Goal: Transaction & Acquisition: Purchase product/service

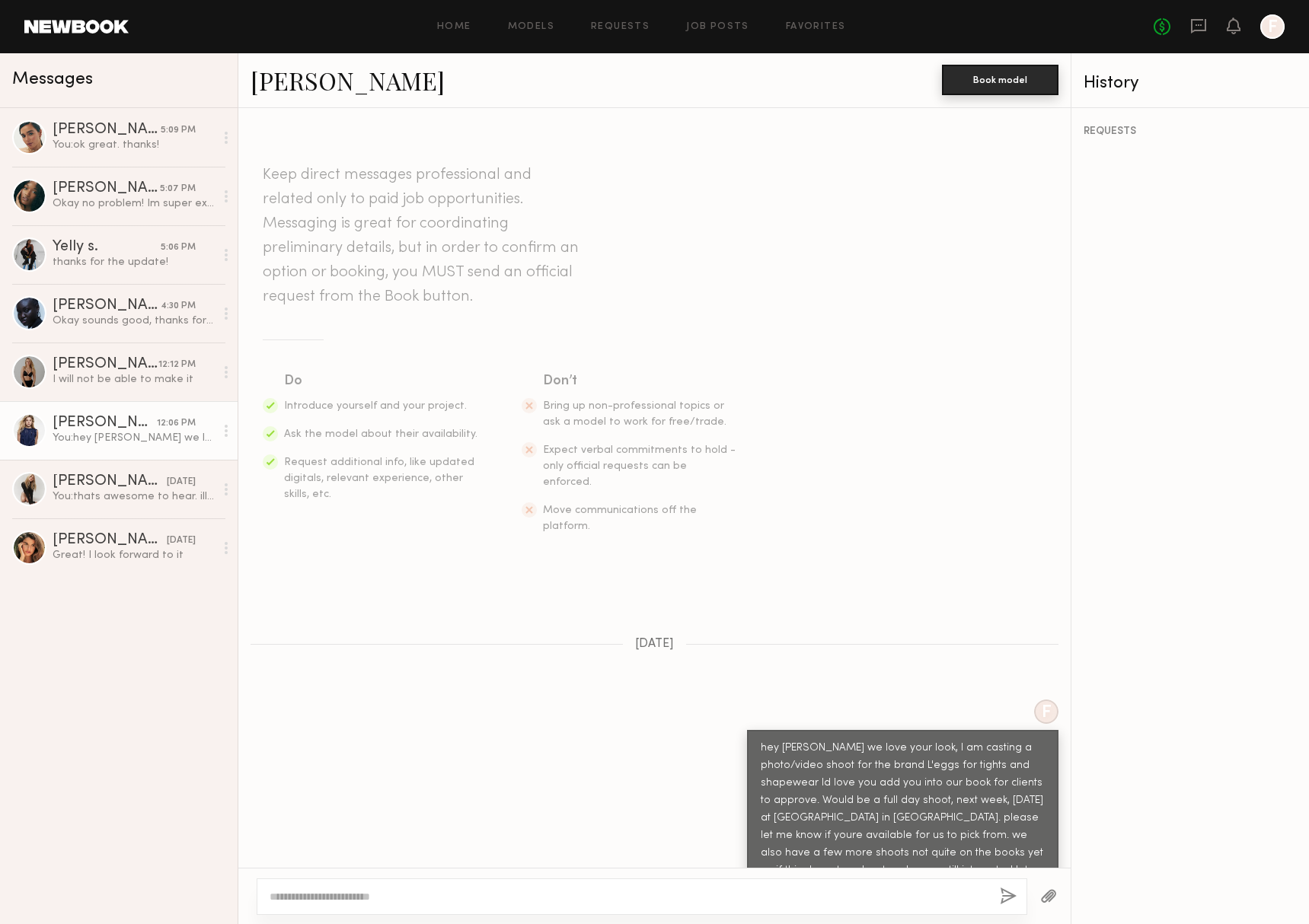
scroll to position [10, 0]
drag, startPoint x: 1181, startPoint y: 28, endPoint x: 1197, endPoint y: 27, distance: 16.0
click at [1185, 28] on div "No fees up to $5,000 F" at bounding box center [1219, 27] width 131 height 24
click at [1197, 27] on icon at bounding box center [1198, 25] width 17 height 17
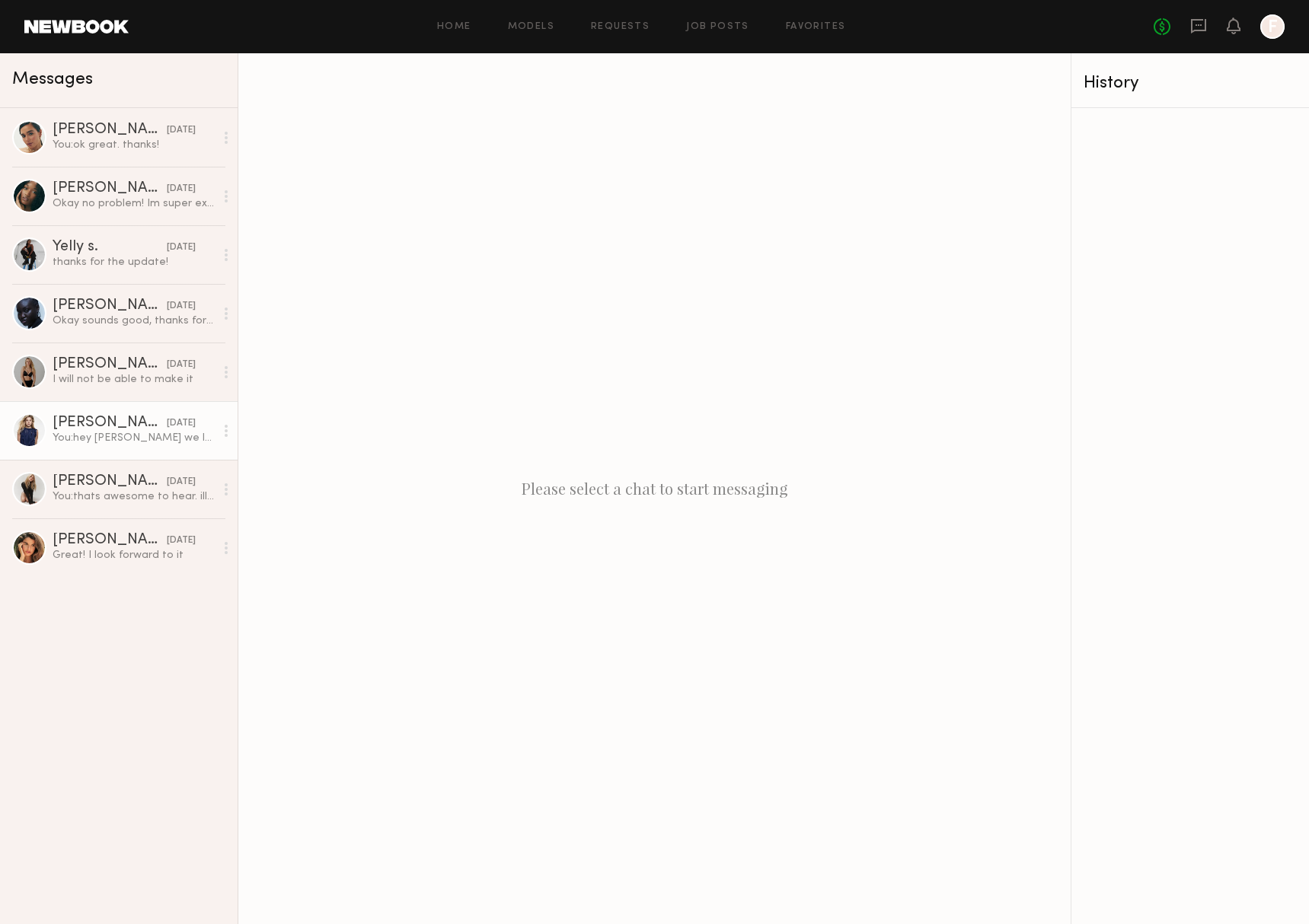
click at [102, 434] on div "You: hey Kelsey we love your look, I am casting a photo/video shoot for the bra…" at bounding box center [133, 438] width 162 height 15
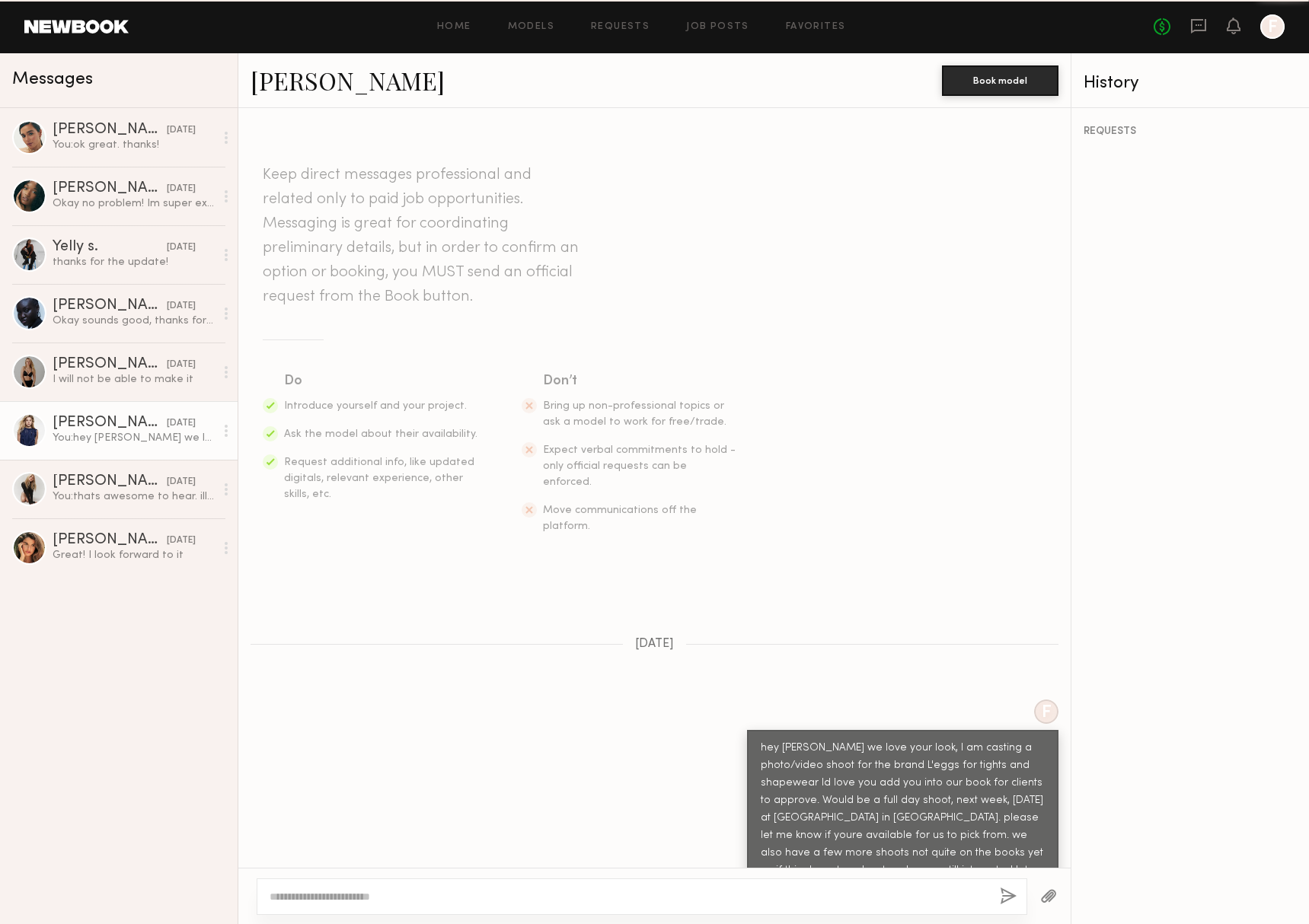
scroll to position [10, 0]
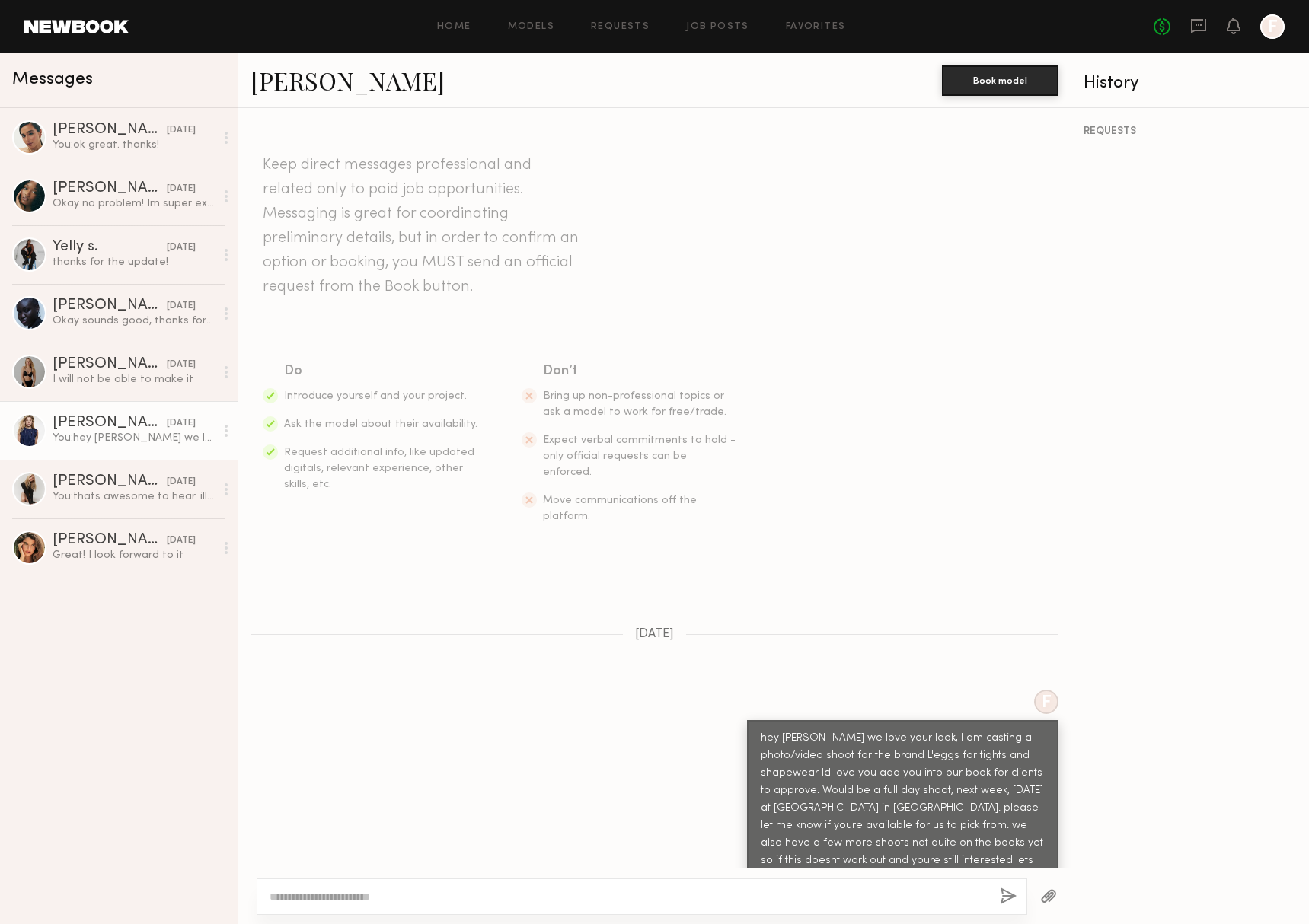
click at [36, 429] on div at bounding box center [29, 430] width 34 height 34
click at [297, 73] on link "[PERSON_NAME]" at bounding box center [347, 80] width 194 height 32
click at [806, 30] on link "Favorites" at bounding box center [815, 26] width 60 height 10
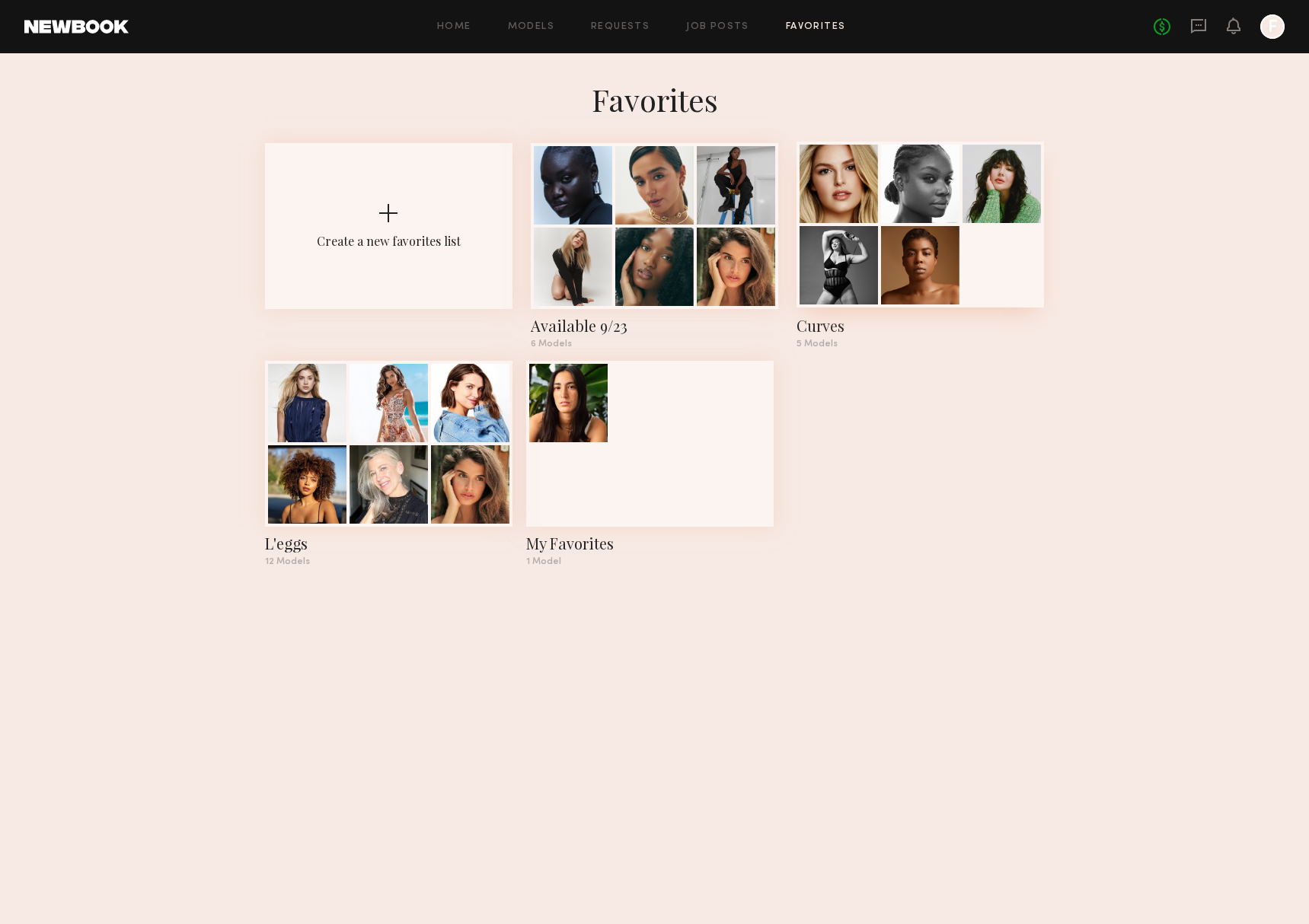
click at [862, 179] on div at bounding box center [839, 184] width 79 height 79
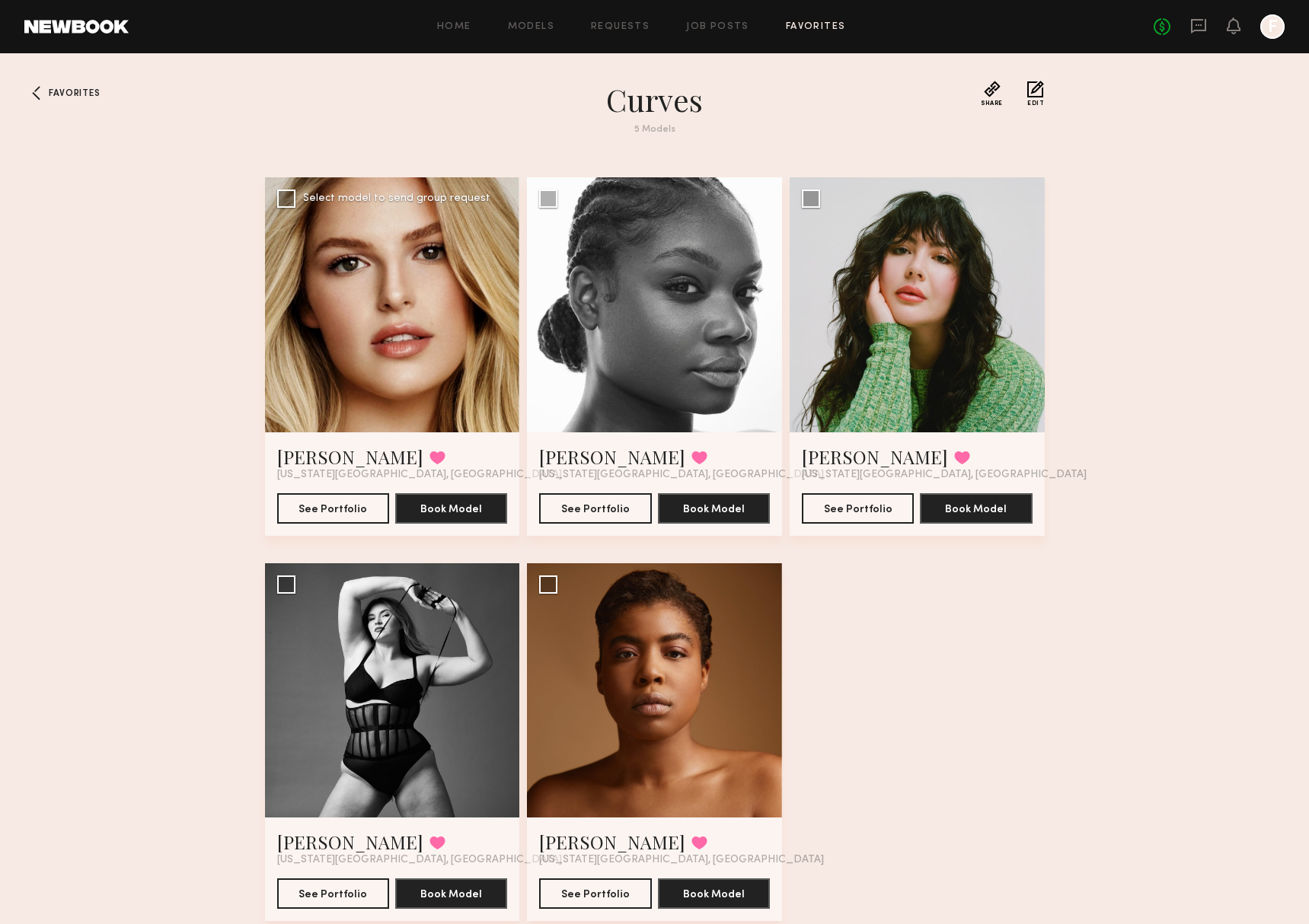
click at [362, 274] on div at bounding box center [393, 305] width 255 height 255
click at [311, 458] on link "Chelsea L." at bounding box center [350, 456] width 146 height 24
click at [52, 87] on div "Favorites Curves 5 Models Share Copy Shareable Link Edit Chelsea L. Favorited N…" at bounding box center [654, 526] width 1309 height 892
click at [38, 92] on div at bounding box center [37, 93] width 24 height 24
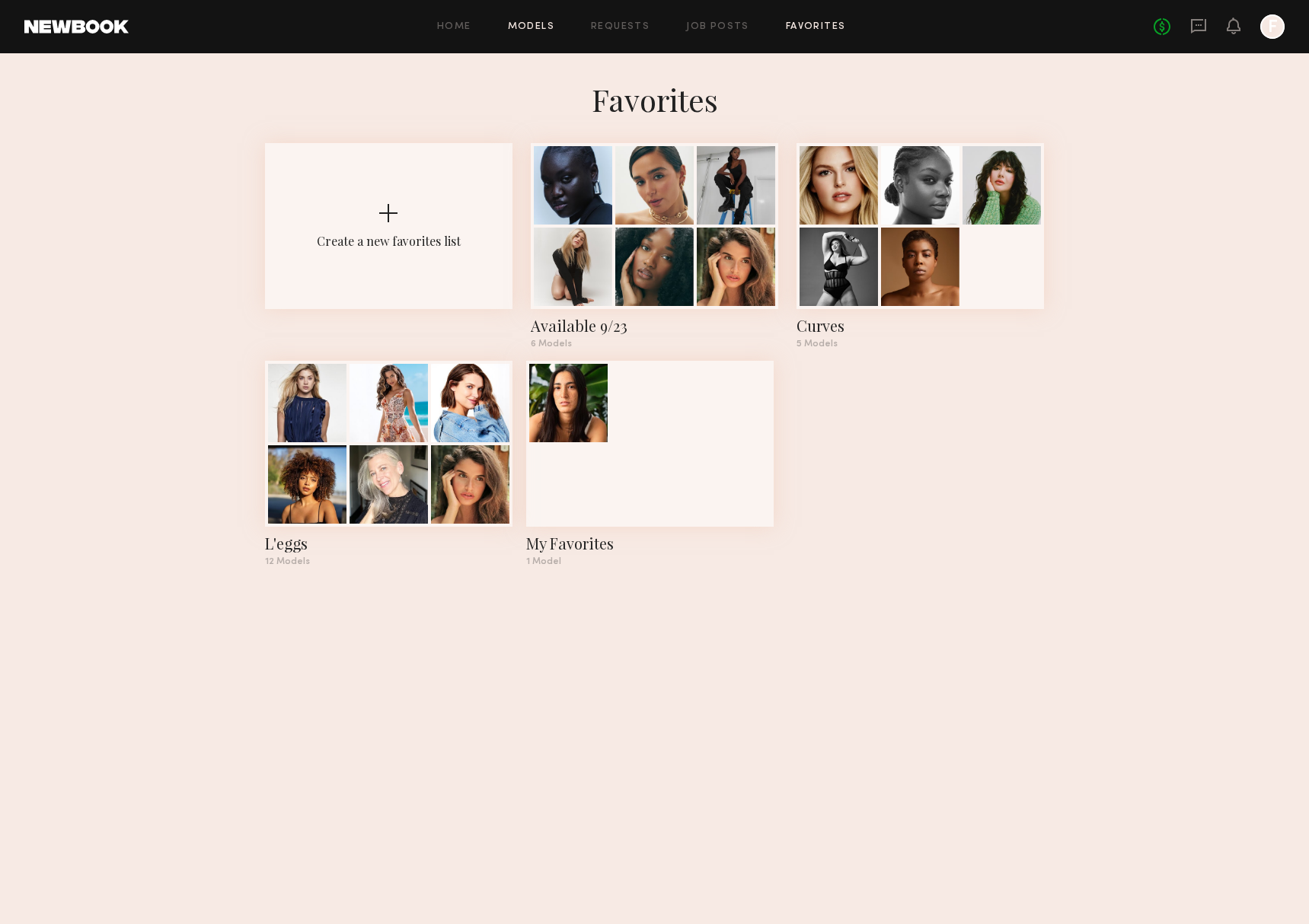
click at [526, 27] on link "Models" at bounding box center [531, 26] width 46 height 10
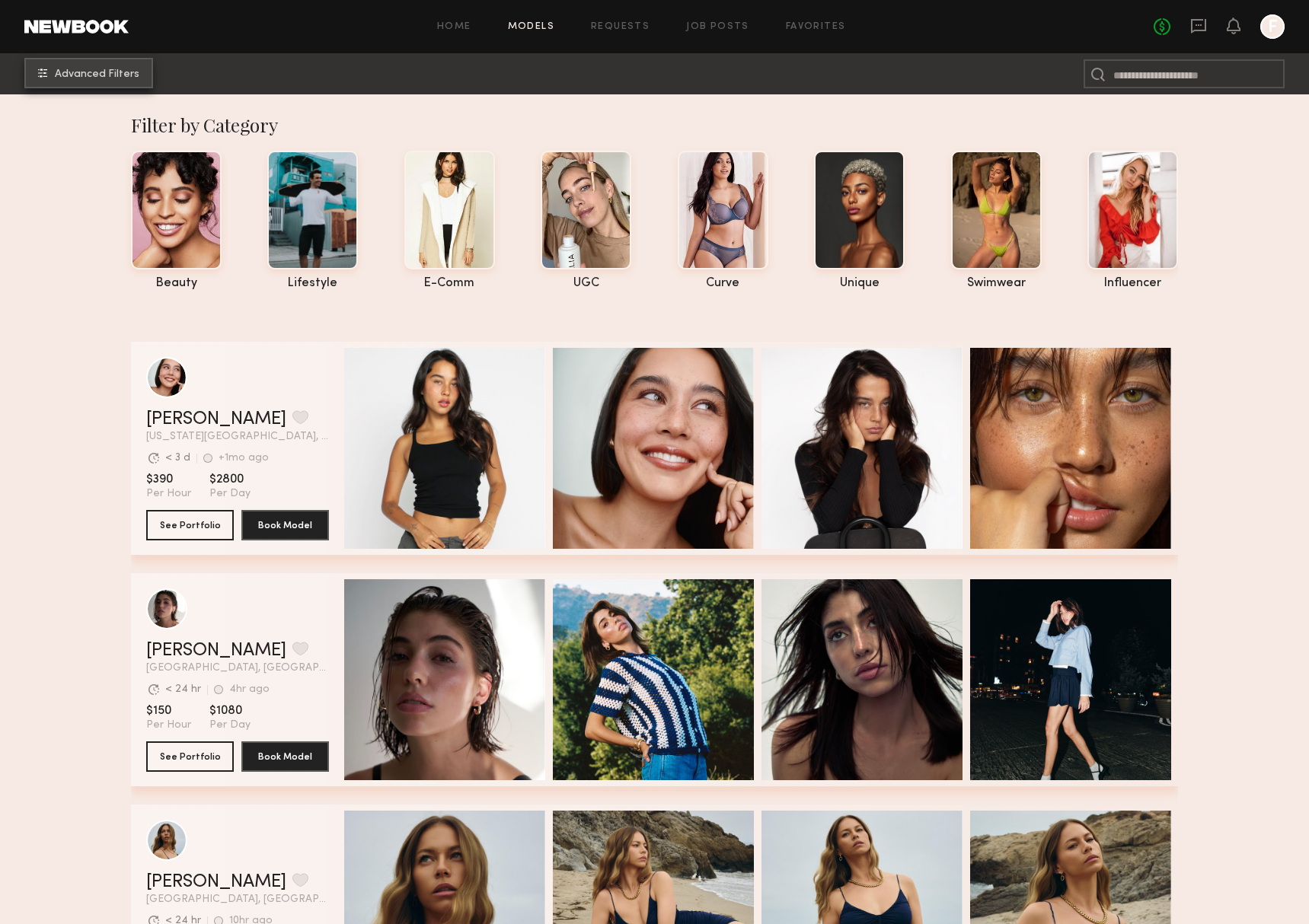
click at [77, 73] on span "Advanced Filters" at bounding box center [97, 74] width 85 height 10
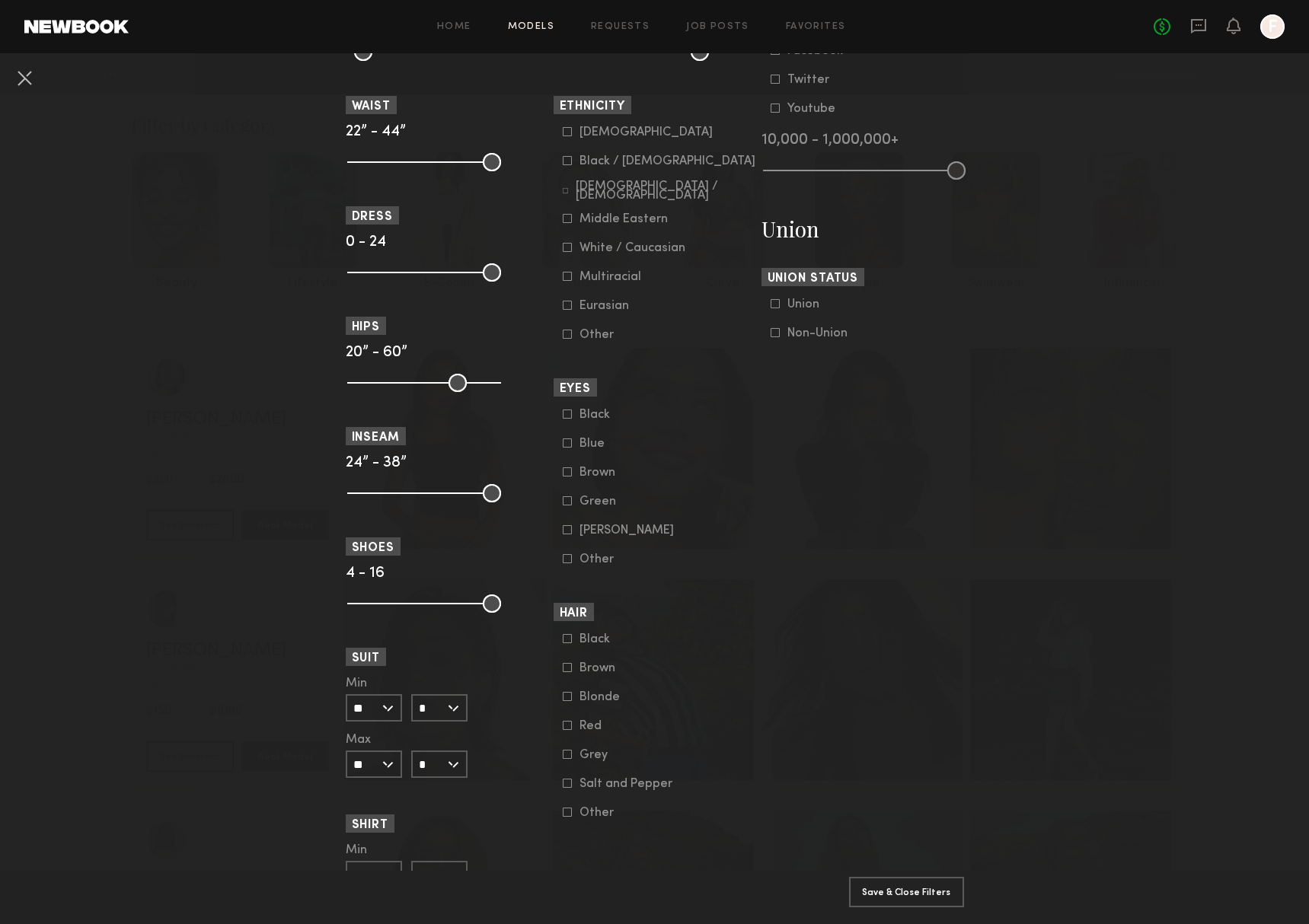
scroll to position [818, 0]
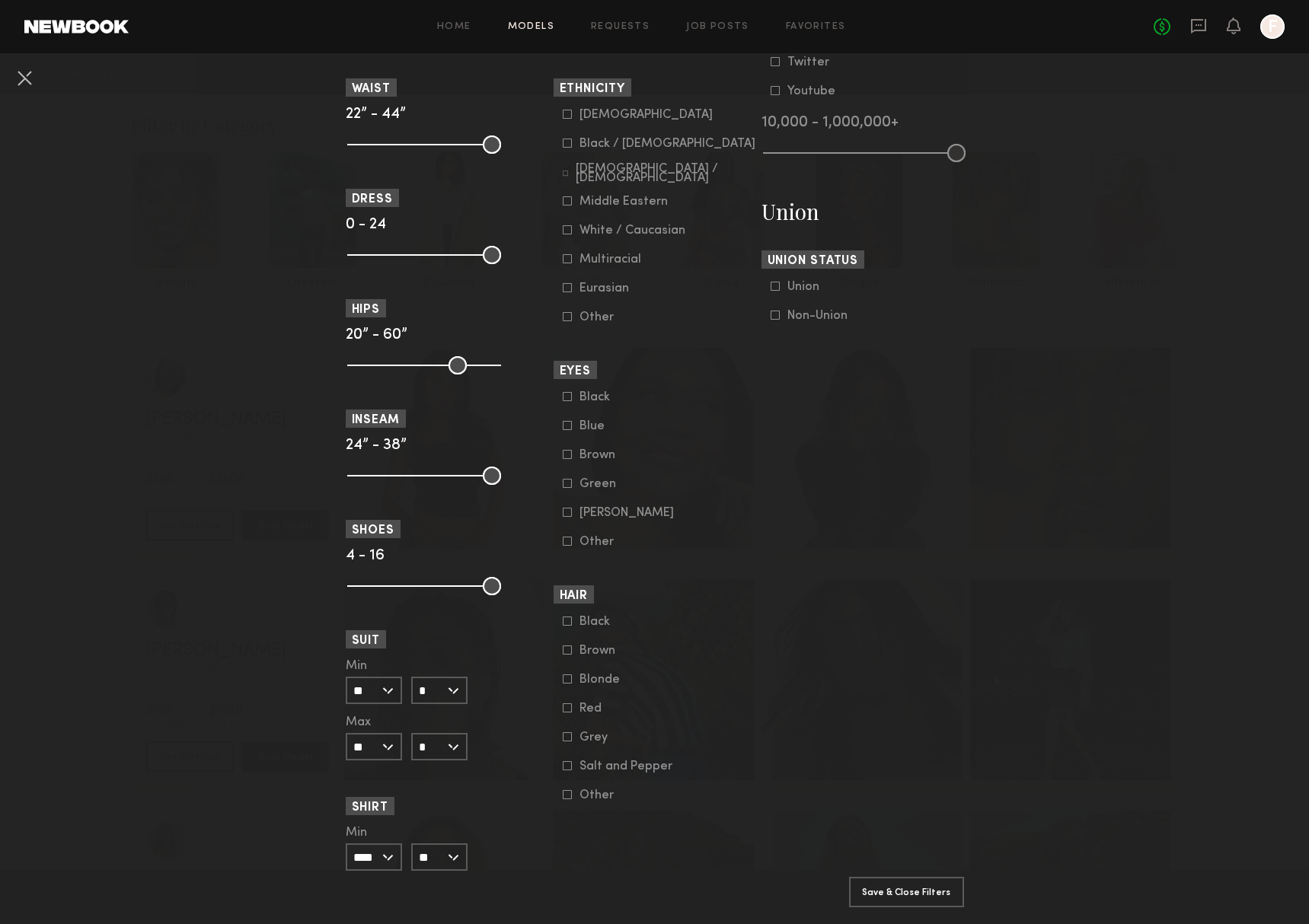
click at [567, 684] on icon at bounding box center [567, 678] width 9 height 9
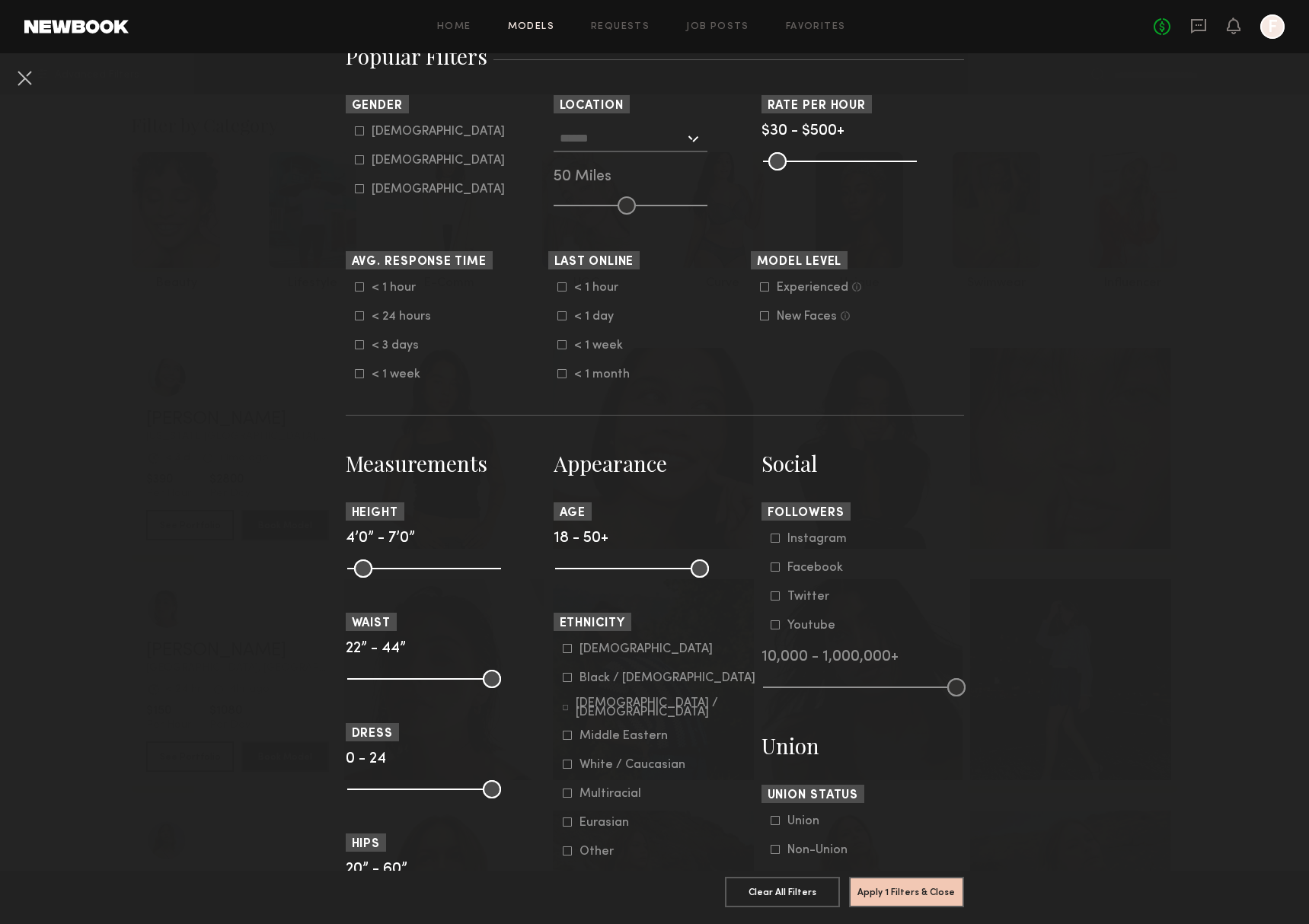
scroll to position [318, 0]
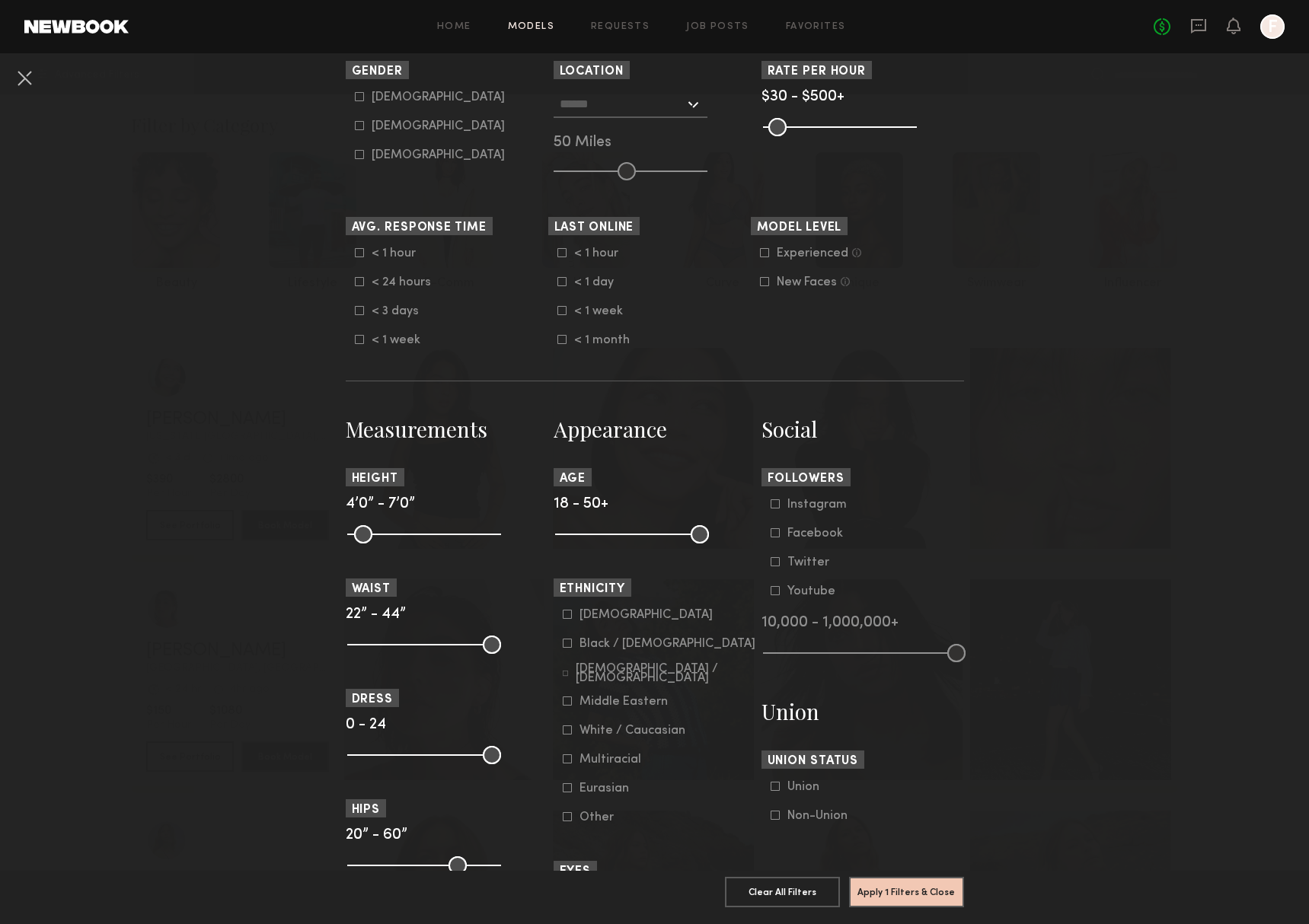
drag, startPoint x: 367, startPoint y: 653, endPoint x: 383, endPoint y: 654, distance: 16.0
click at [384, 652] on common-range-minmax at bounding box center [422, 643] width 154 height 18
drag, startPoint x: 361, startPoint y: 652, endPoint x: 388, endPoint y: 654, distance: 27.1
type input "**"
click at [388, 654] on input "range" at bounding box center [424, 644] width 154 height 18
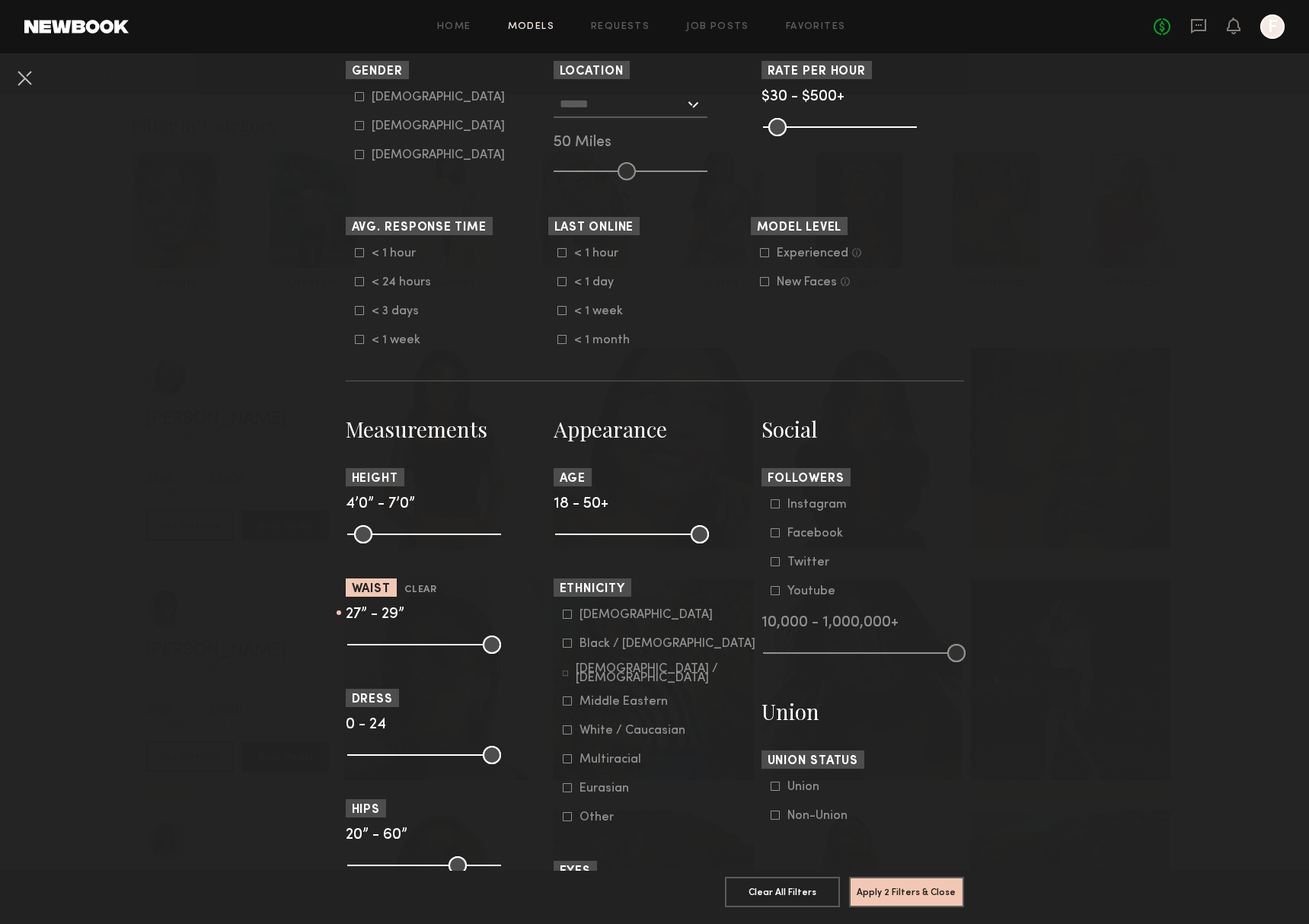
drag, startPoint x: 435, startPoint y: 656, endPoint x: 398, endPoint y: 661, distance: 37.3
type input "**"
click at [398, 654] on input "range" at bounding box center [424, 644] width 154 height 18
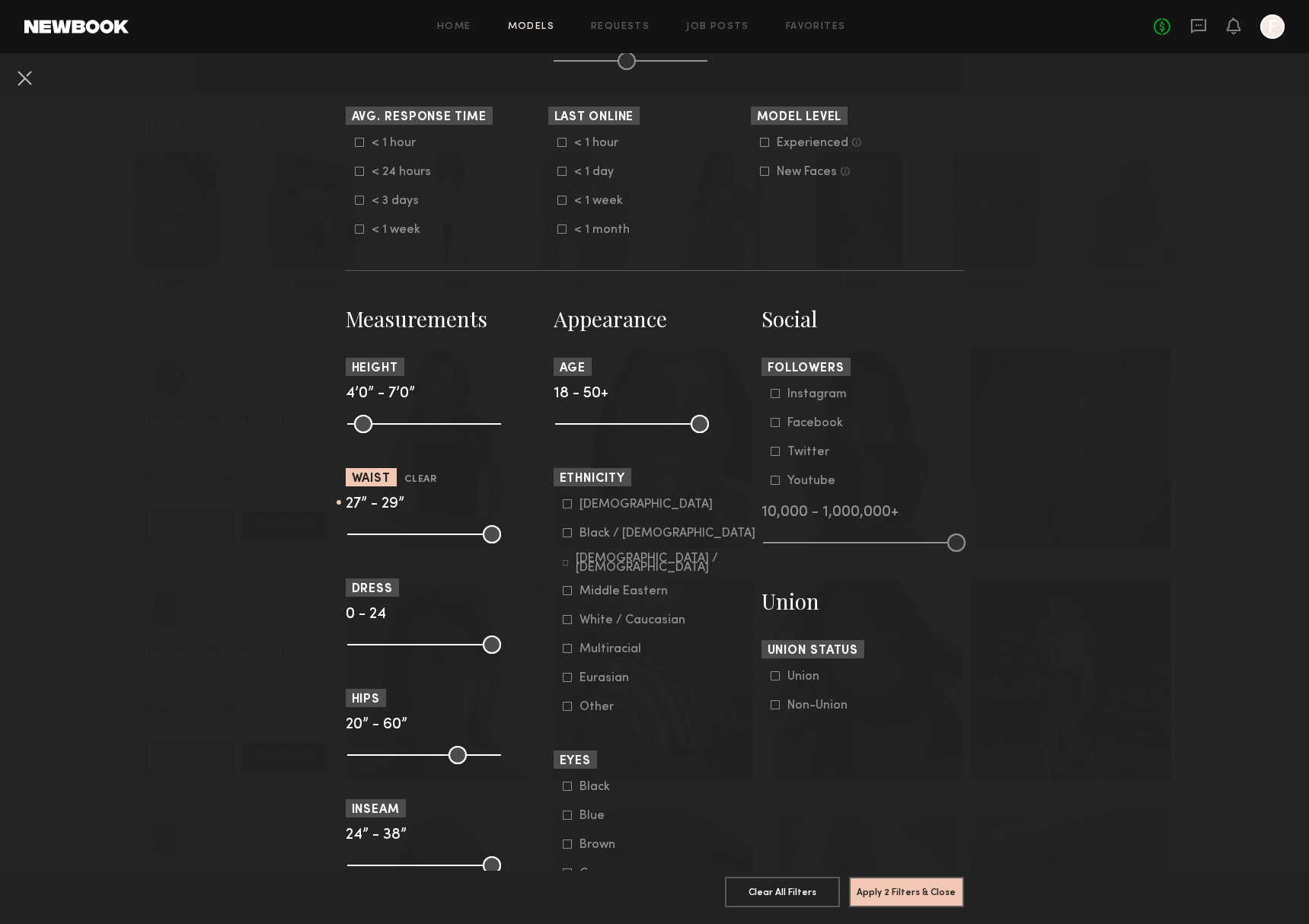
scroll to position [420, 0]
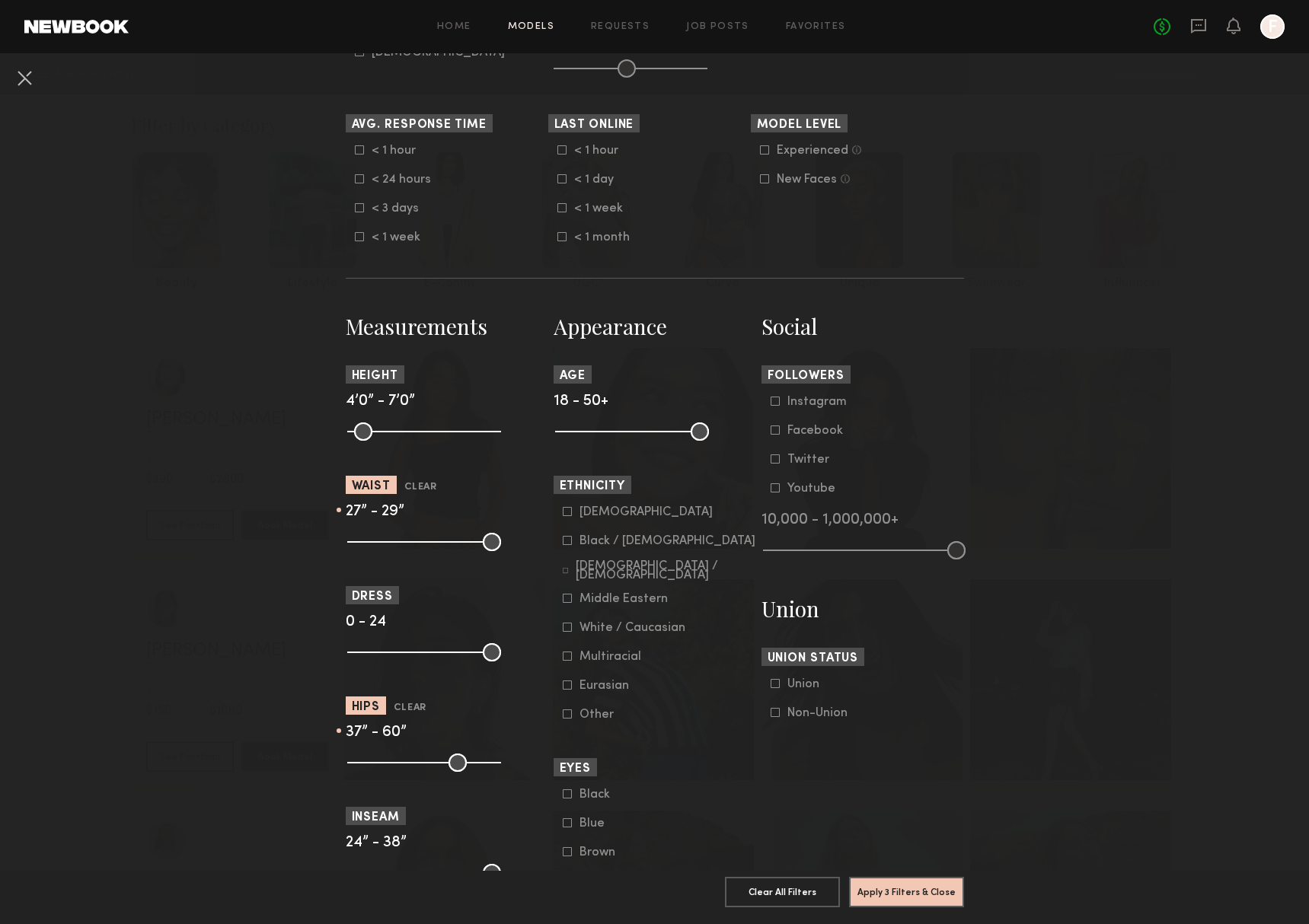
drag, startPoint x: 357, startPoint y: 776, endPoint x: 414, endPoint y: 777, distance: 57.0
type input "**"
click at [414, 772] on input "range" at bounding box center [424, 762] width 154 height 18
drag, startPoint x: 491, startPoint y: 775, endPoint x: 421, endPoint y: 775, distance: 70.0
type input "**"
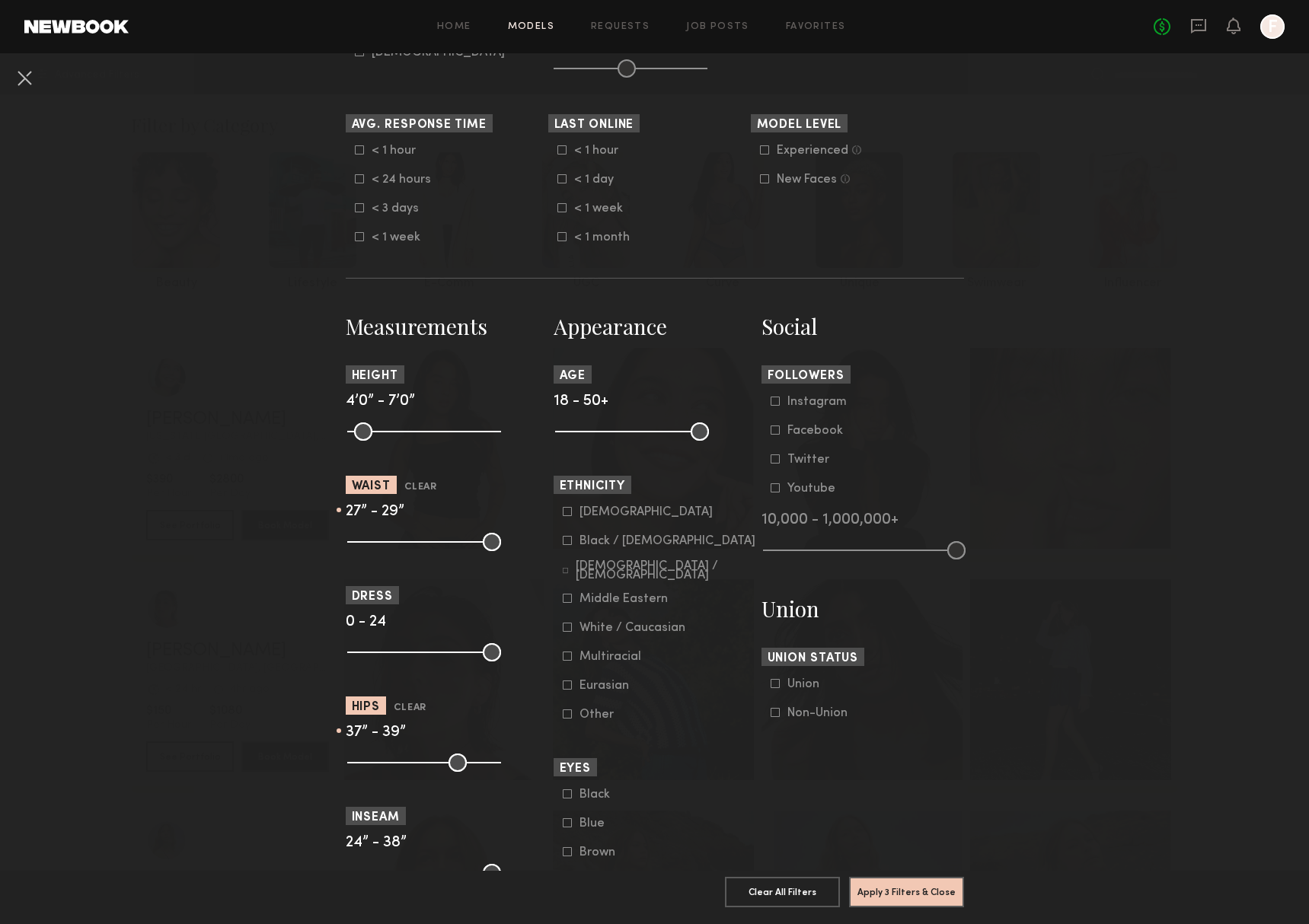
click at [421, 772] on input "range" at bounding box center [424, 762] width 154 height 18
type input "**"
click at [413, 772] on input "range" at bounding box center [424, 762] width 154 height 18
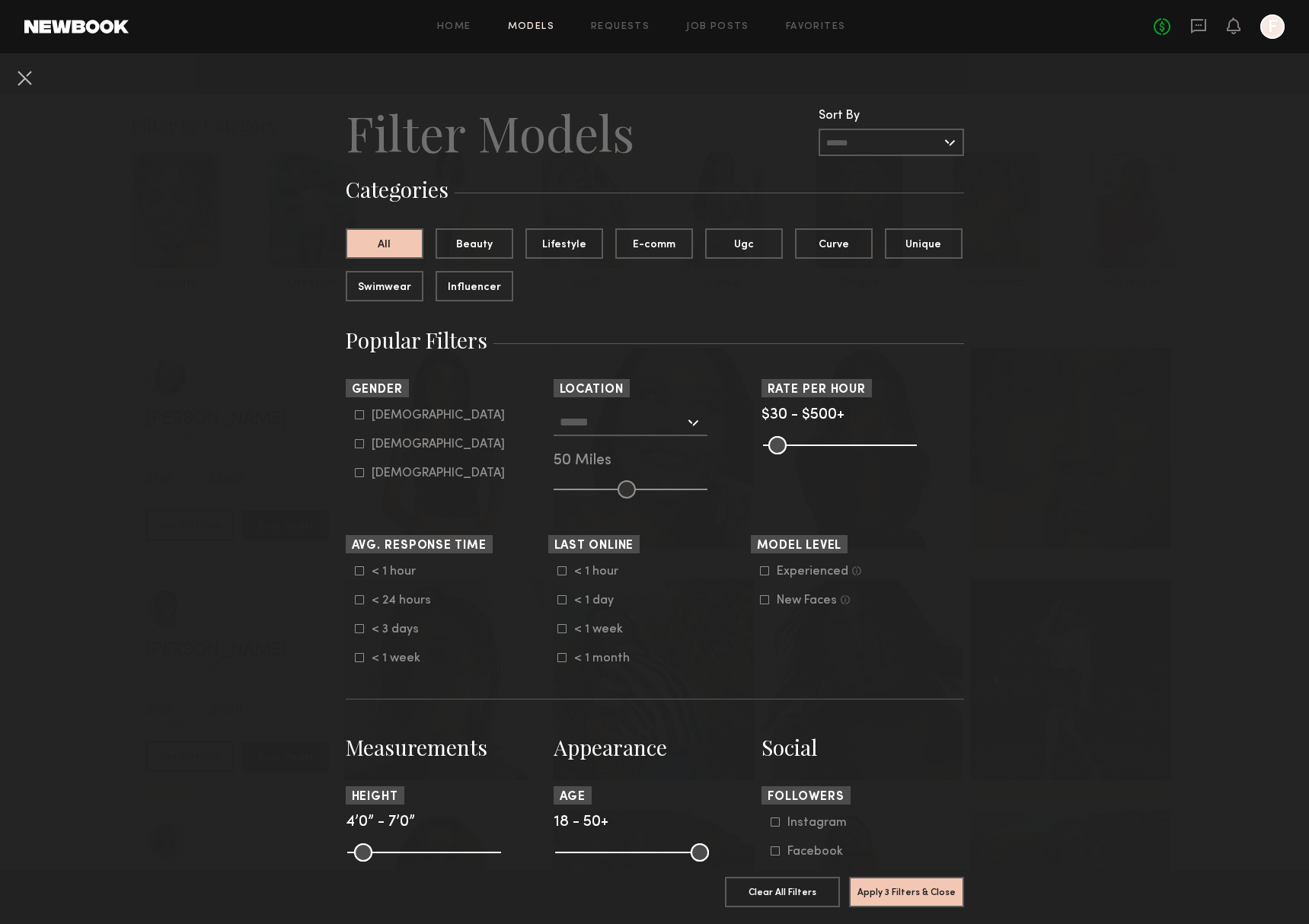
click at [629, 430] on input "text" at bounding box center [622, 422] width 125 height 26
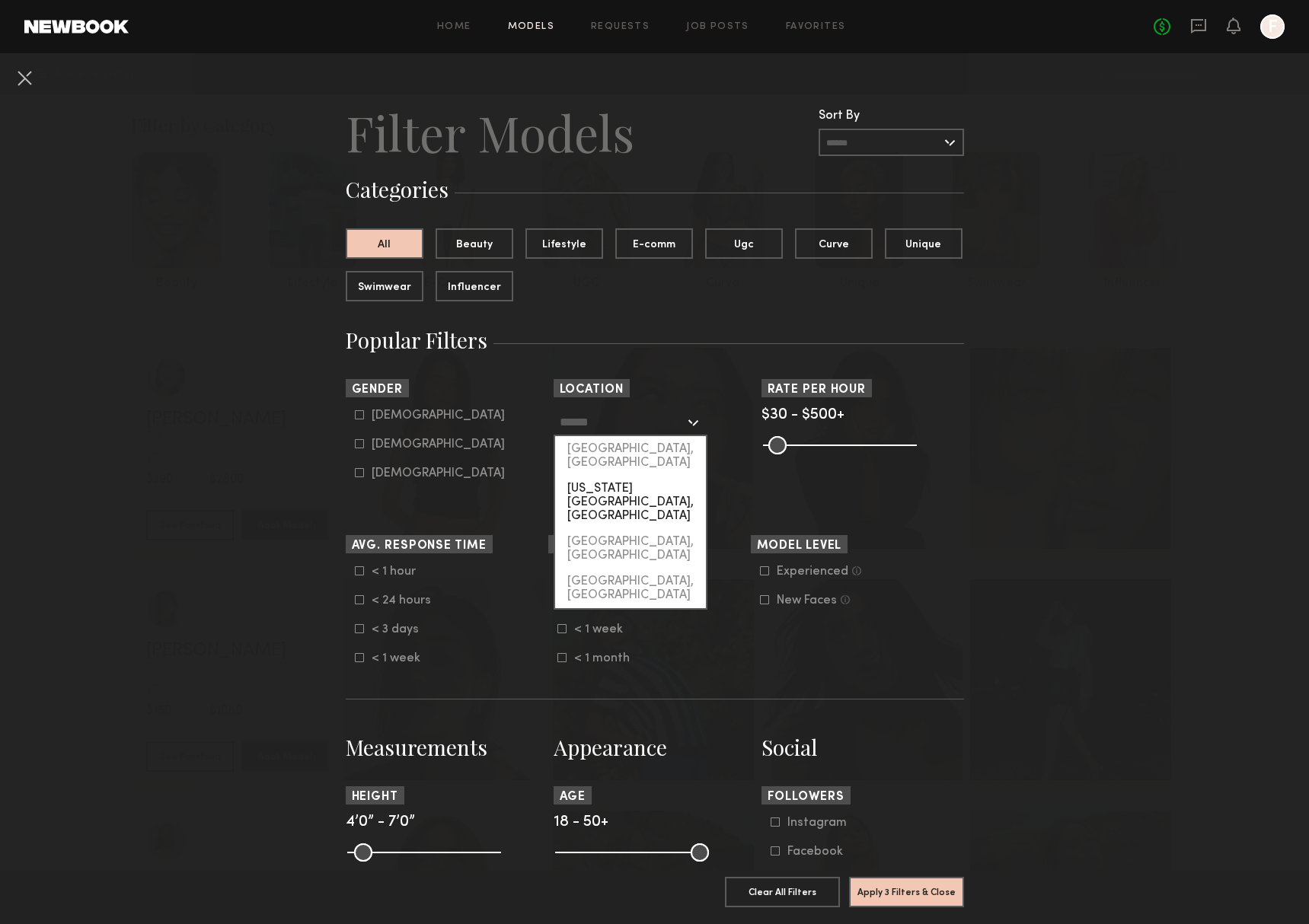
click at [613, 476] on div "[US_STATE][GEOGRAPHIC_DATA], [GEOGRAPHIC_DATA]" at bounding box center [630, 502] width 150 height 53
type input "**********"
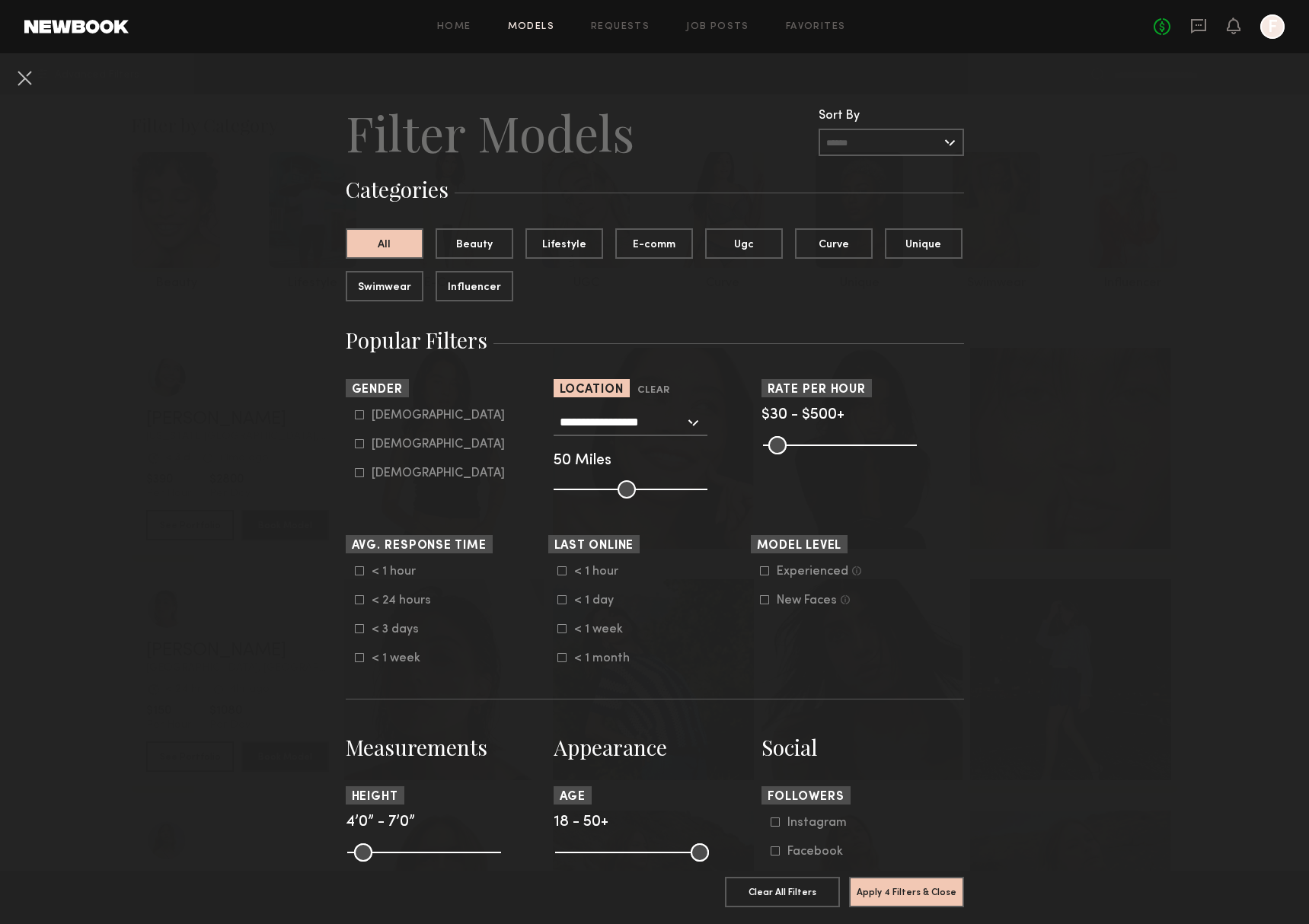
drag, startPoint x: 386, startPoint y: 448, endPoint x: 453, endPoint y: 524, distance: 101.3
click at [386, 448] on div "Female" at bounding box center [438, 444] width 133 height 9
type input "**"
click at [876, 889] on button "Apply 5 Filters & Close" at bounding box center [906, 891] width 115 height 31
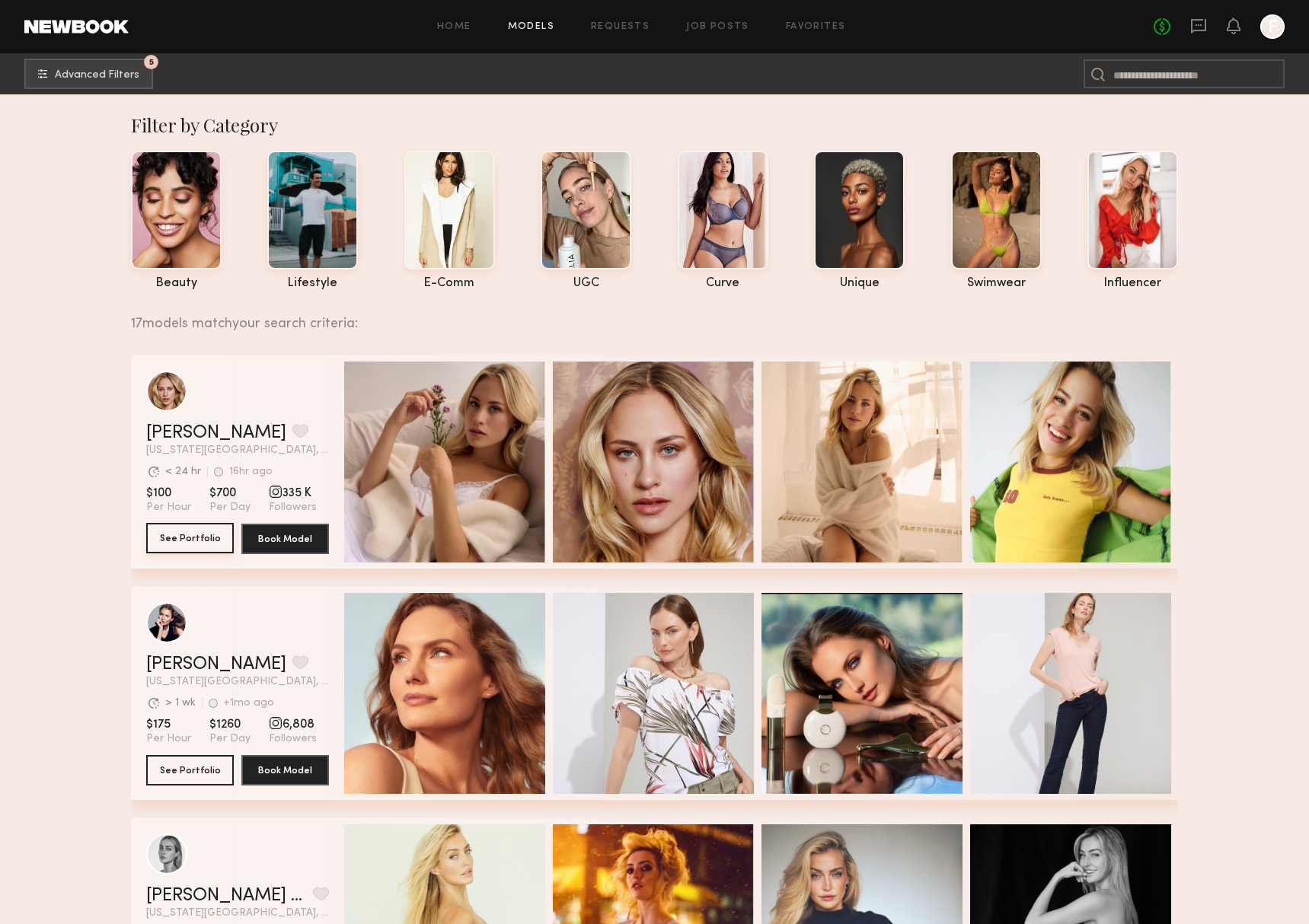
click at [197, 537] on button "See Portfolio" at bounding box center [190, 538] width 87 height 31
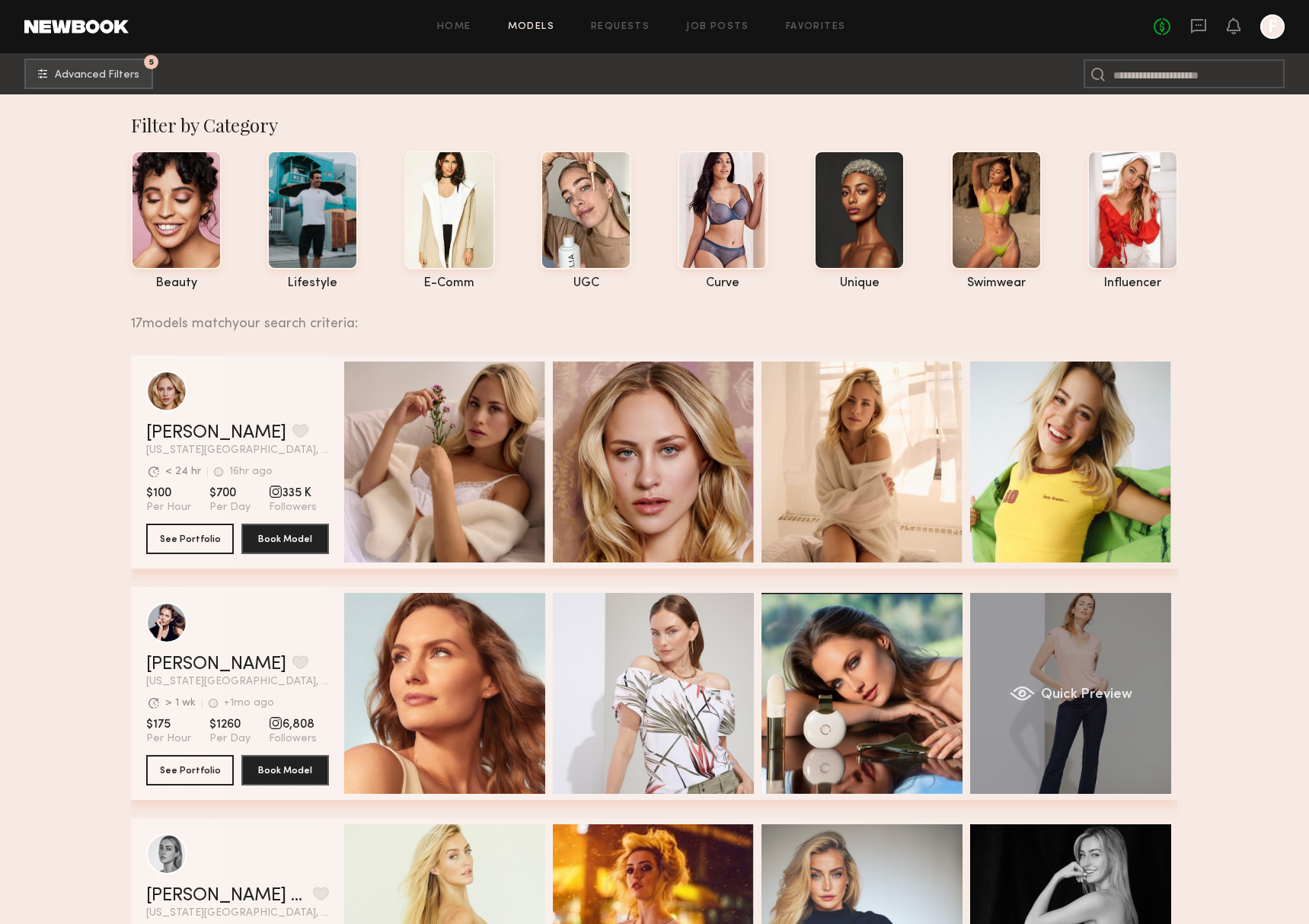
click at [1045, 655] on div "Quick Preview" at bounding box center [1070, 693] width 201 height 201
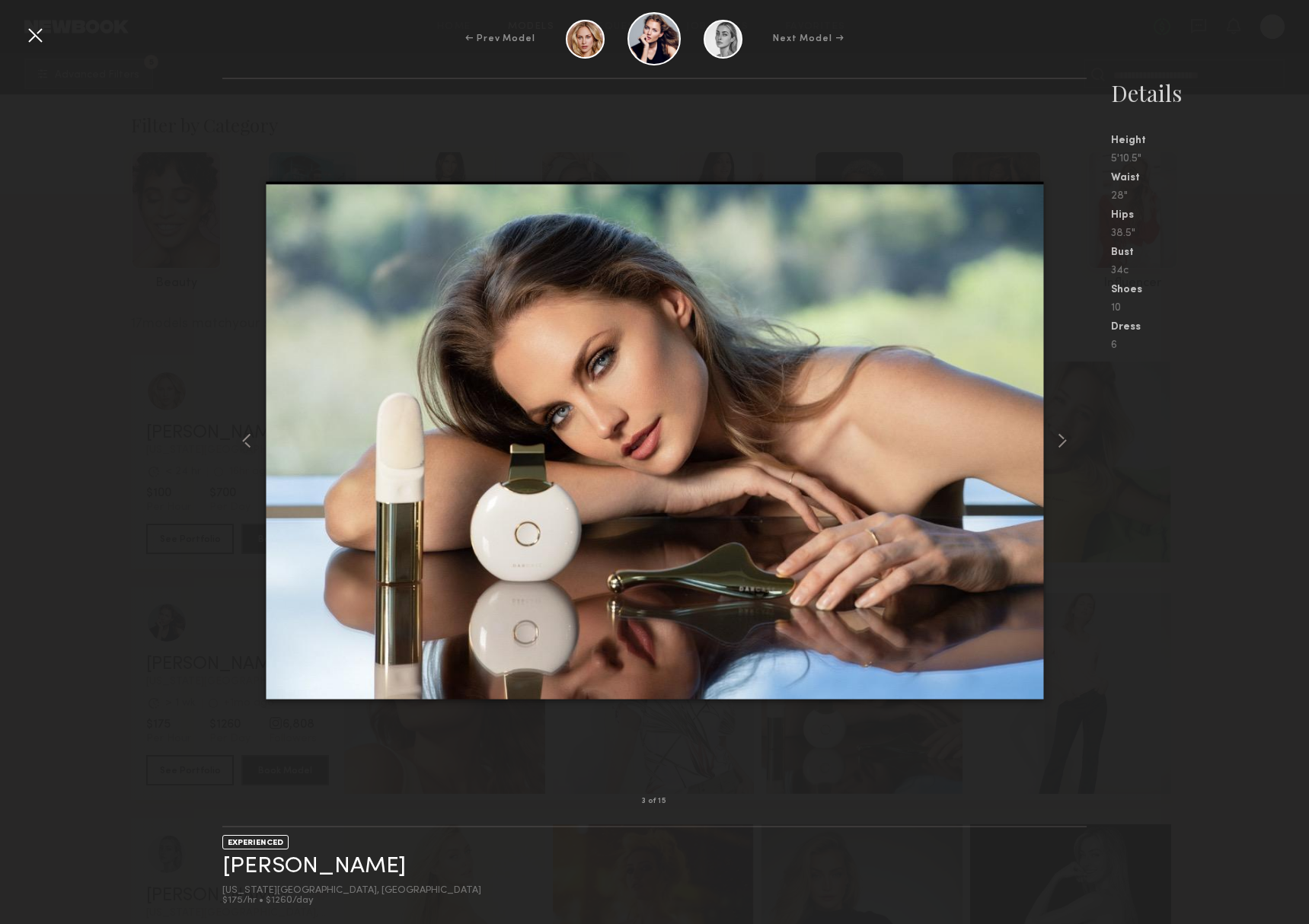
click at [183, 647] on div "3 of 15 EXPERIENCED Lauren G. New York City, NY $175/hr • $1260/day Details Hei…" at bounding box center [654, 501] width 1309 height 846
click at [43, 33] on div at bounding box center [35, 35] width 24 height 24
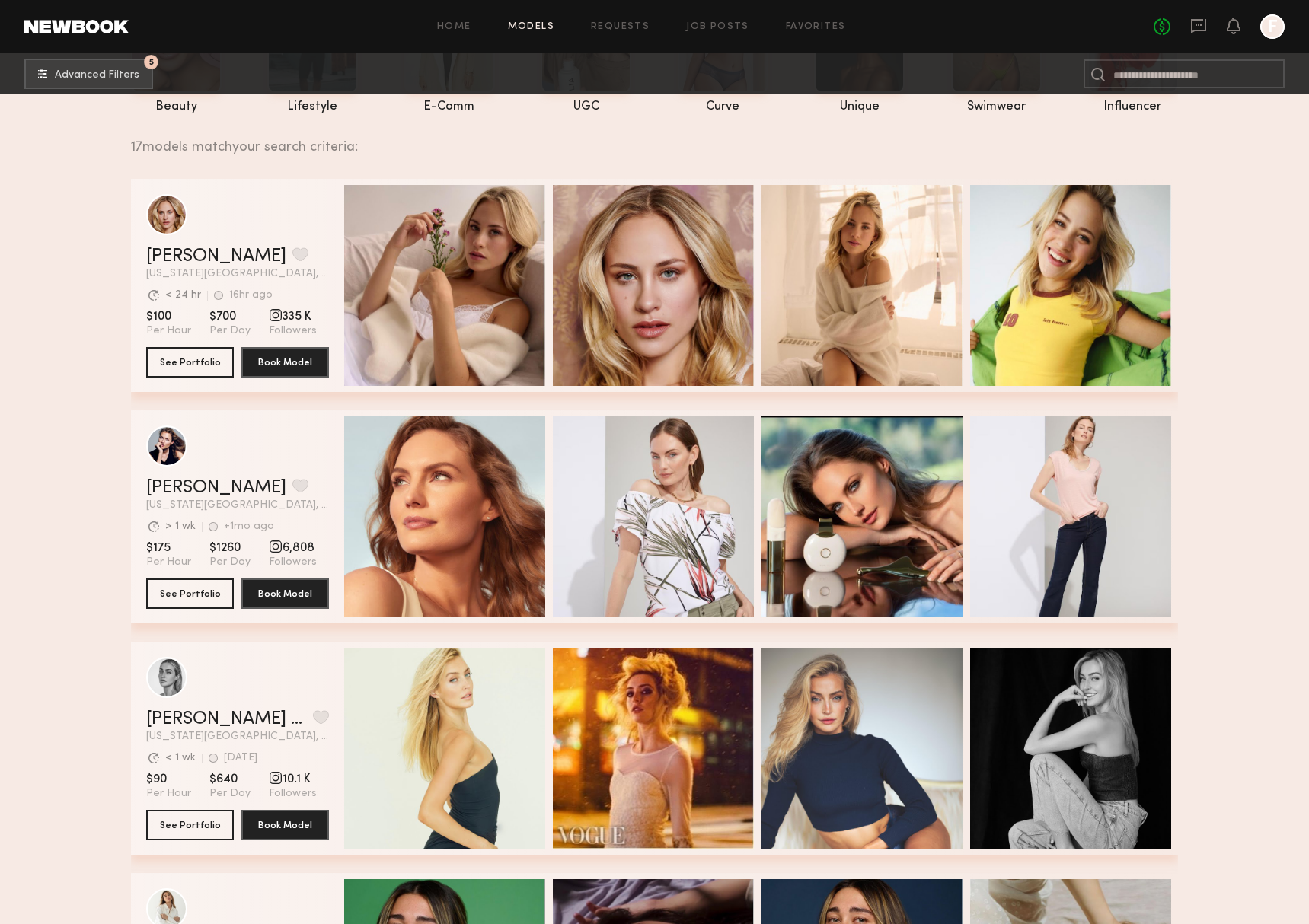
scroll to position [205, 0]
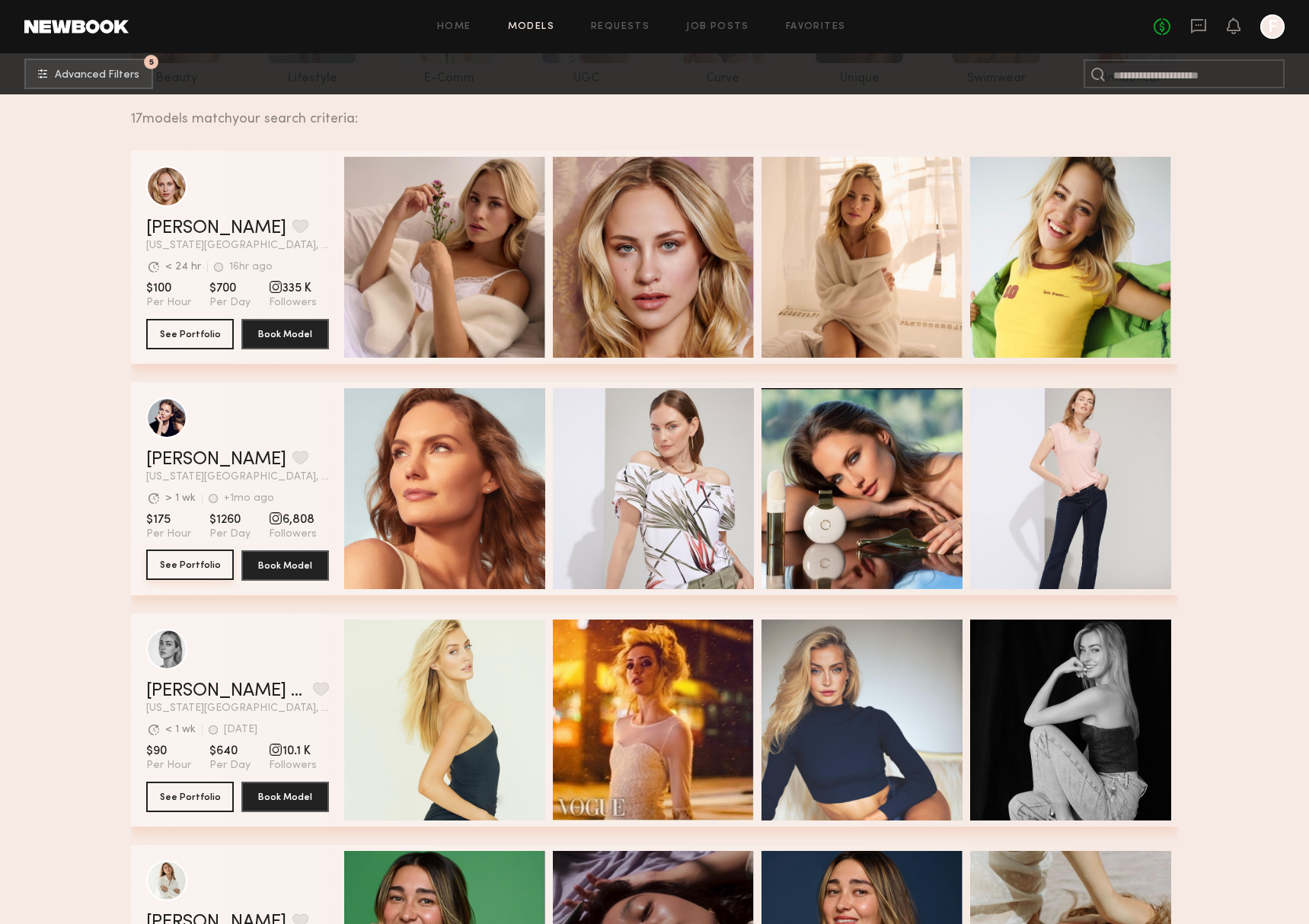
click at [192, 556] on button "See Portfolio" at bounding box center [190, 565] width 87 height 31
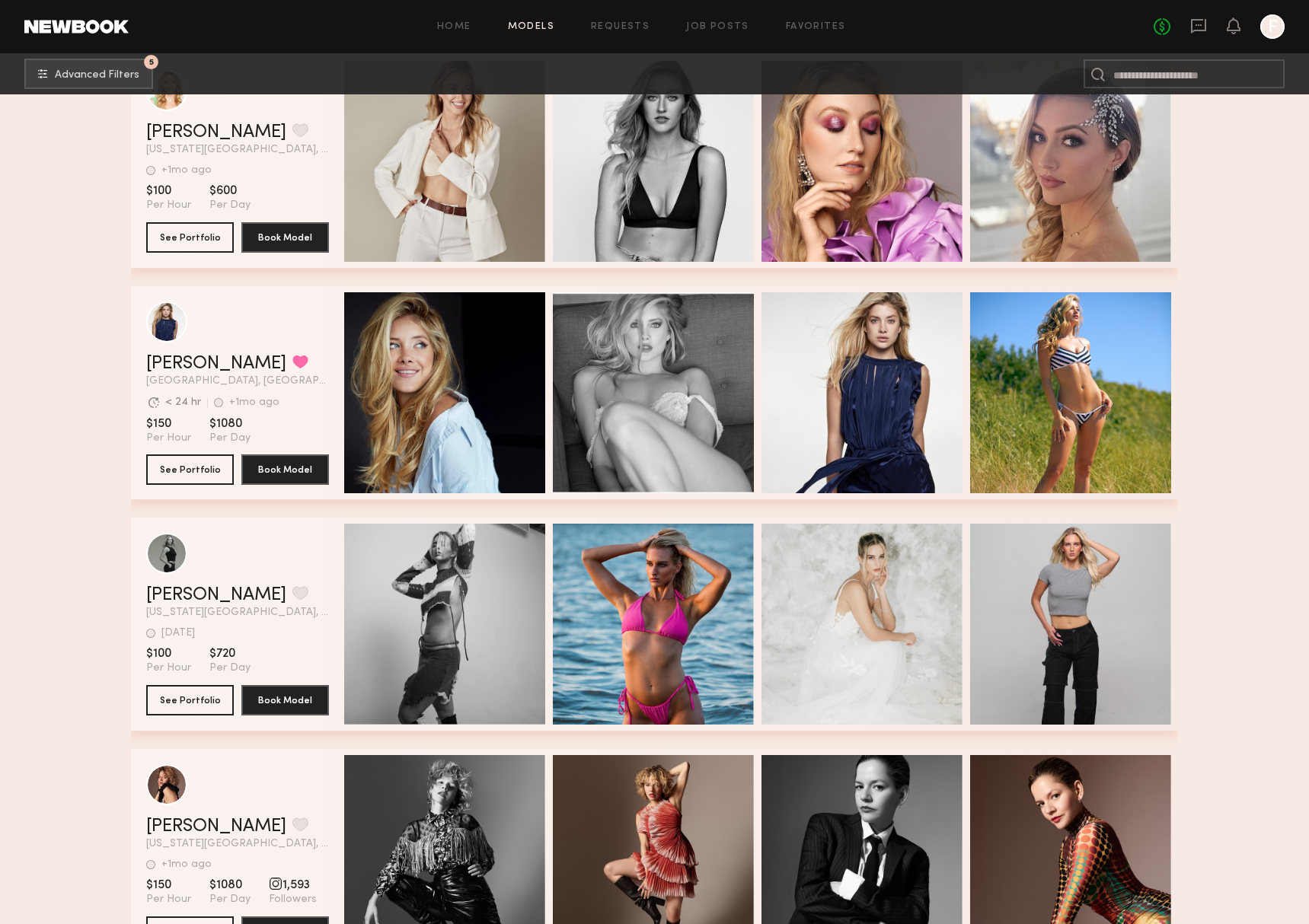
scroll to position [1706, 0]
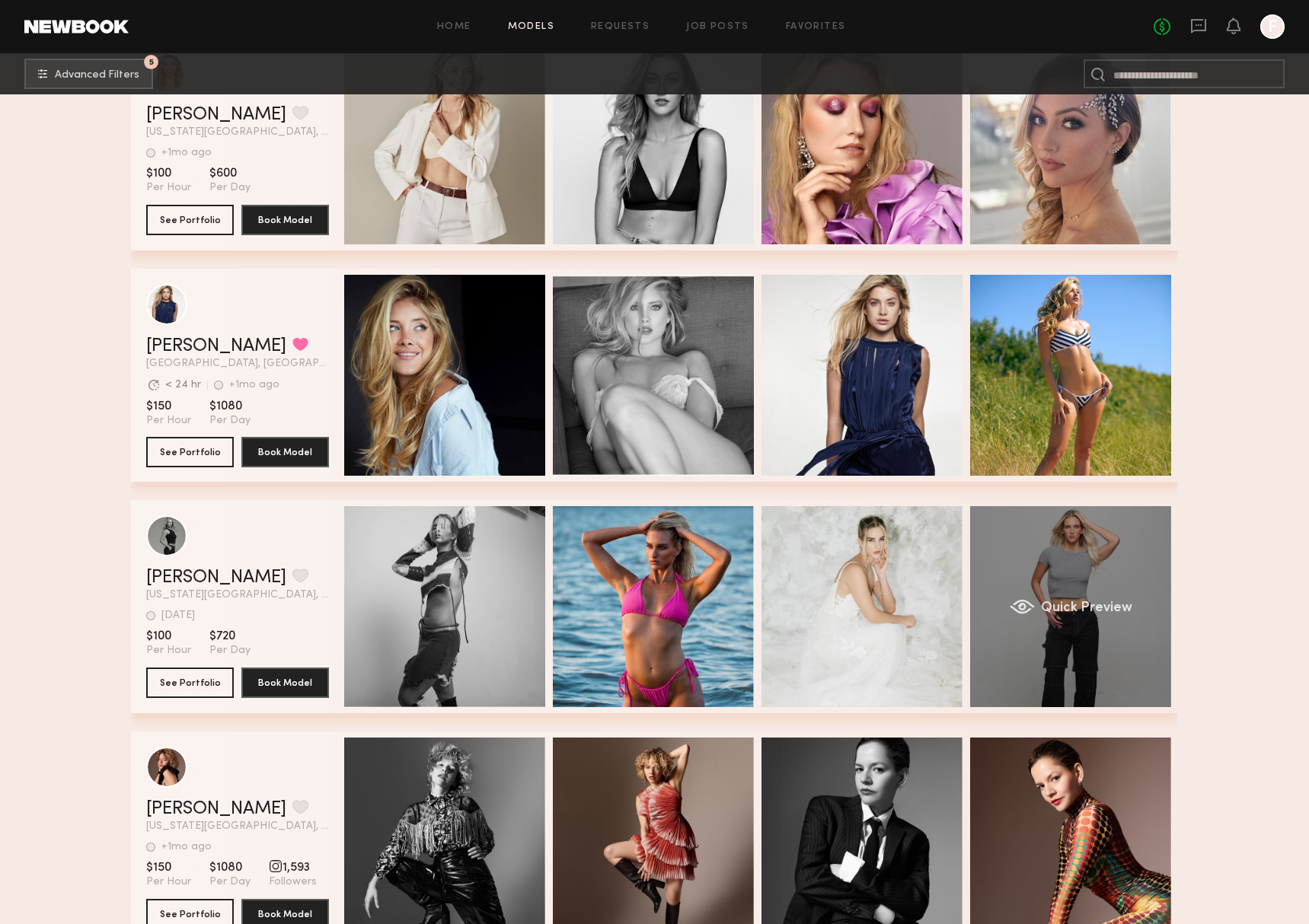
click at [988, 614] on div "Quick Preview" at bounding box center [1070, 607] width 201 height 201
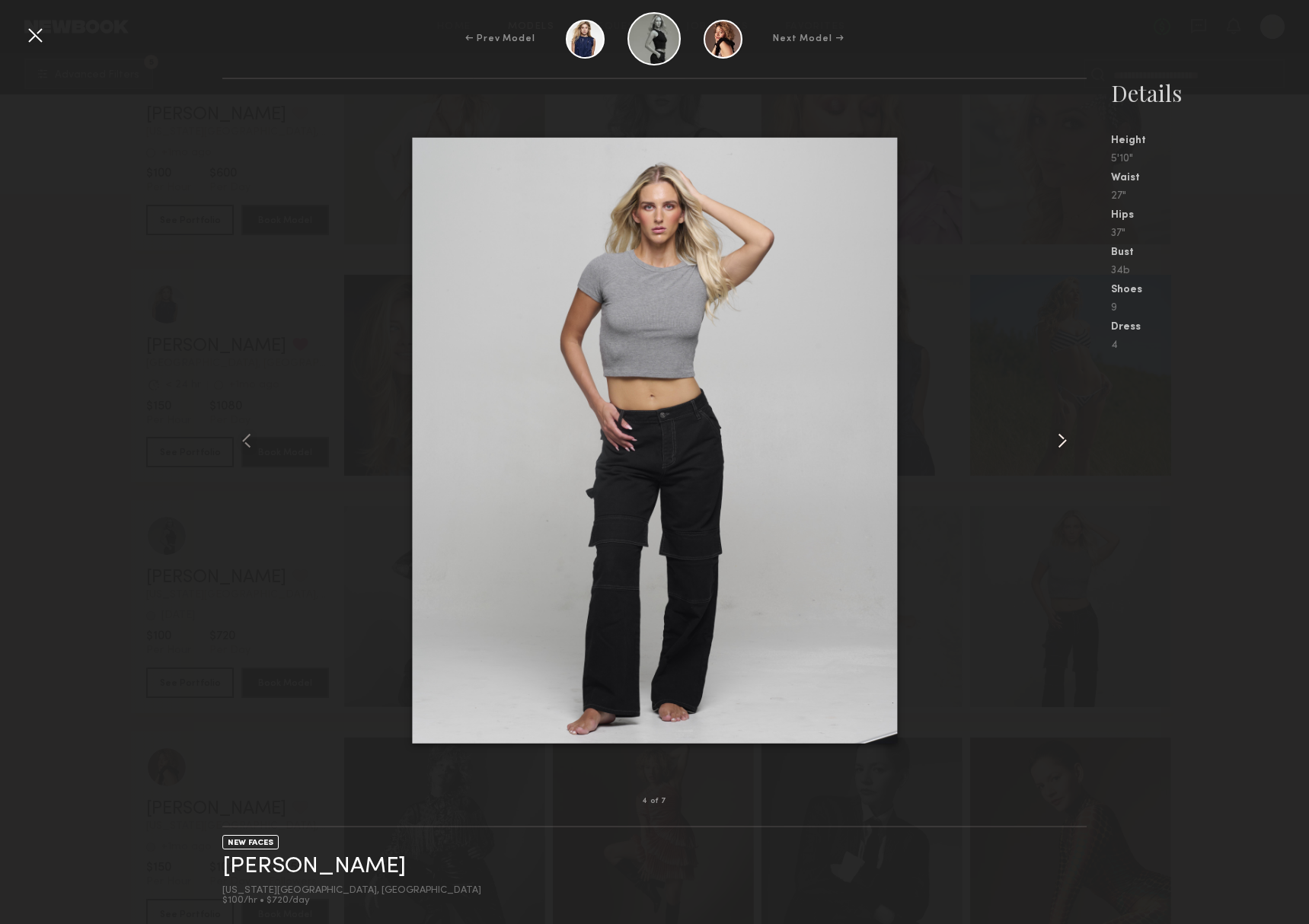
click at [1059, 434] on common-icon at bounding box center [1062, 441] width 24 height 24
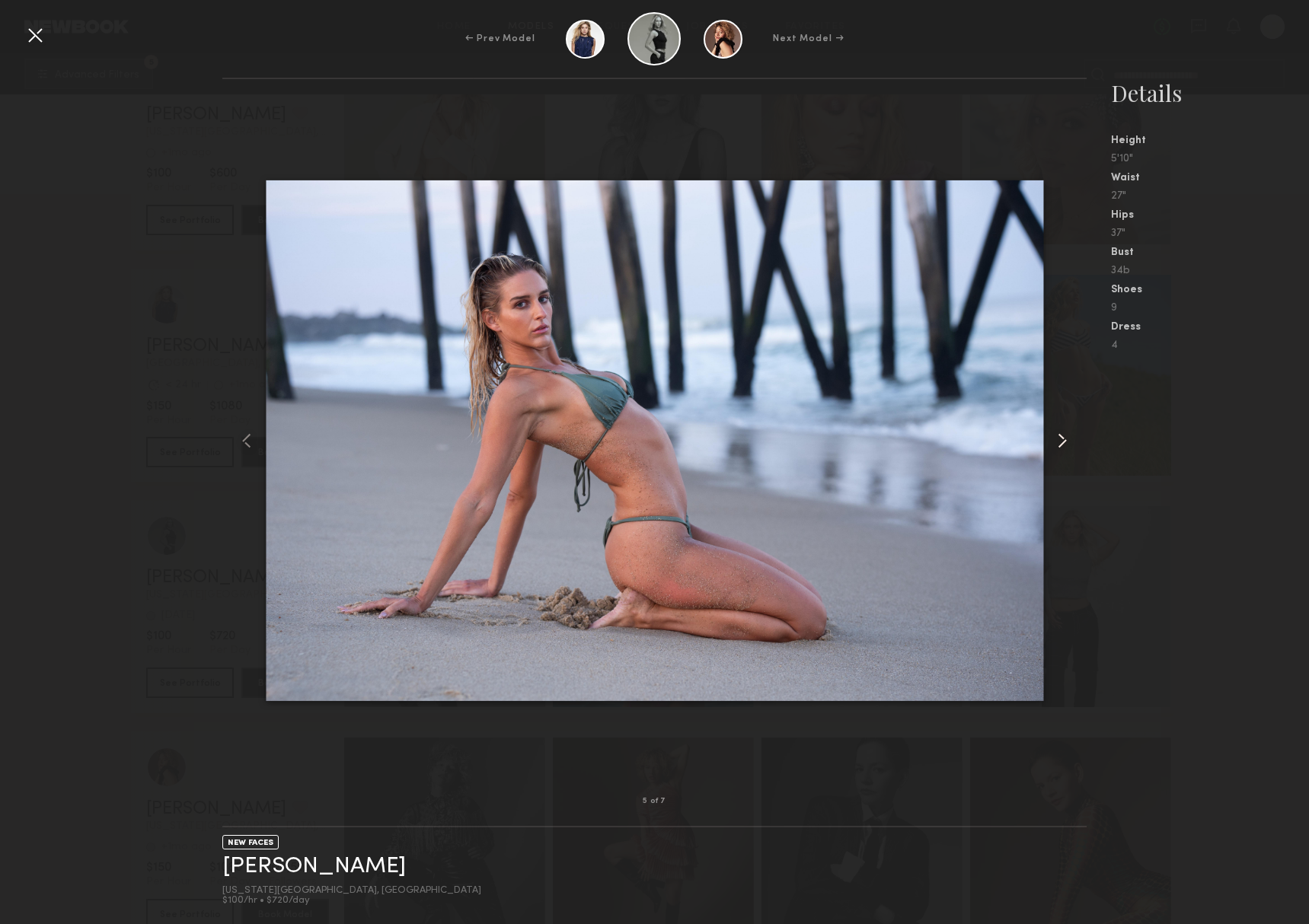
click at [1059, 434] on common-icon at bounding box center [1062, 441] width 24 height 24
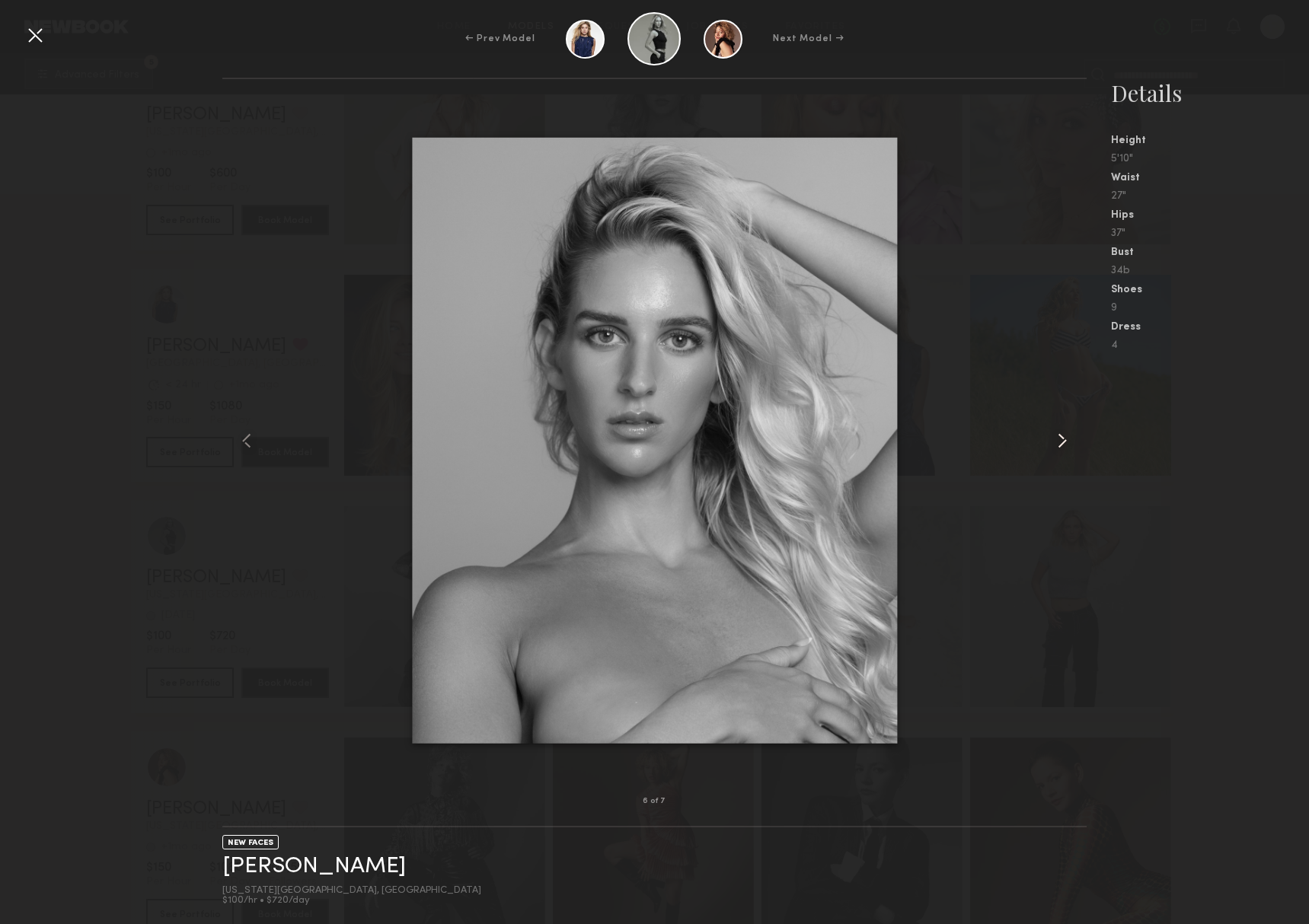
click at [1059, 434] on common-icon at bounding box center [1062, 441] width 24 height 24
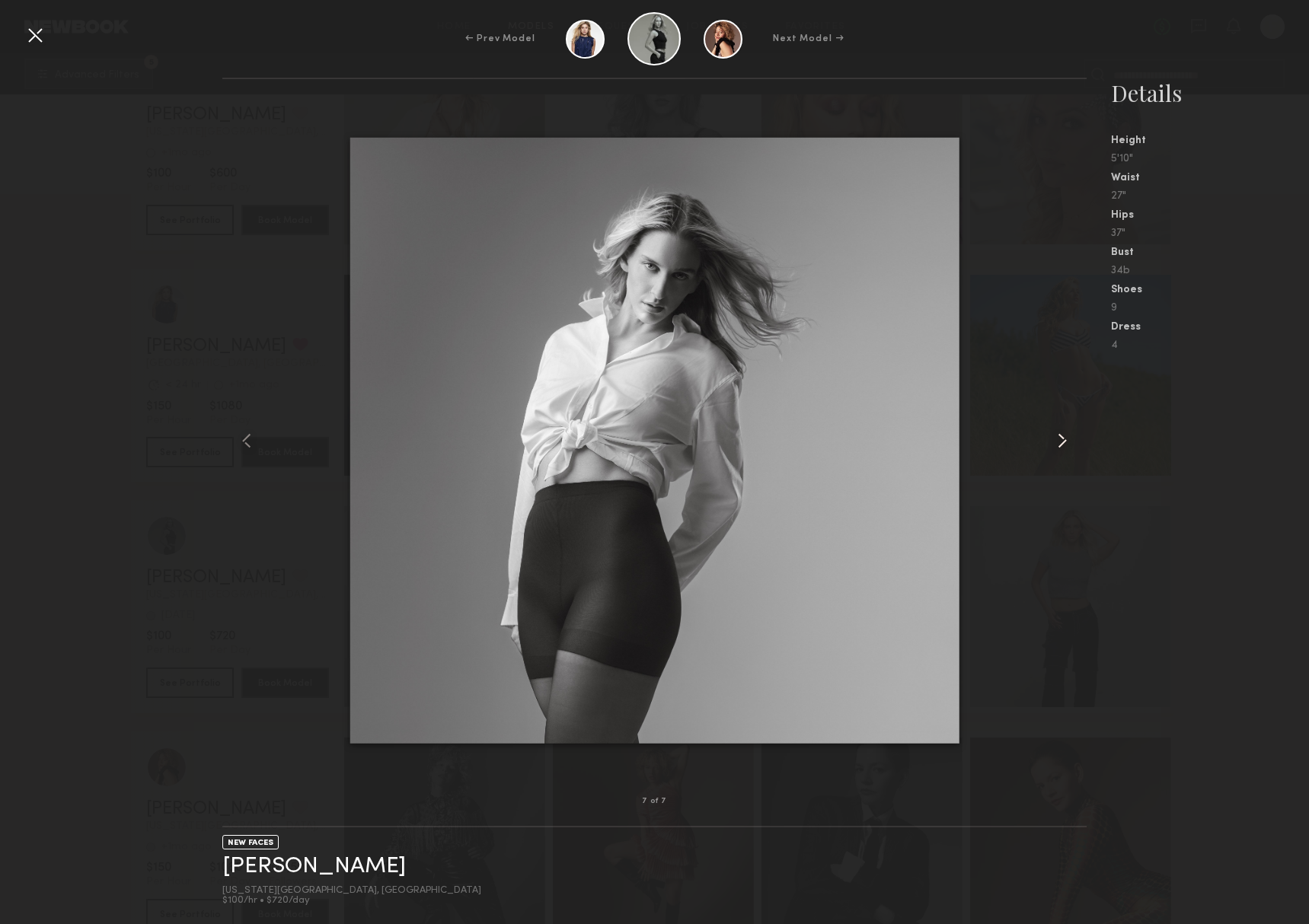
click at [1059, 434] on common-icon at bounding box center [1062, 441] width 24 height 24
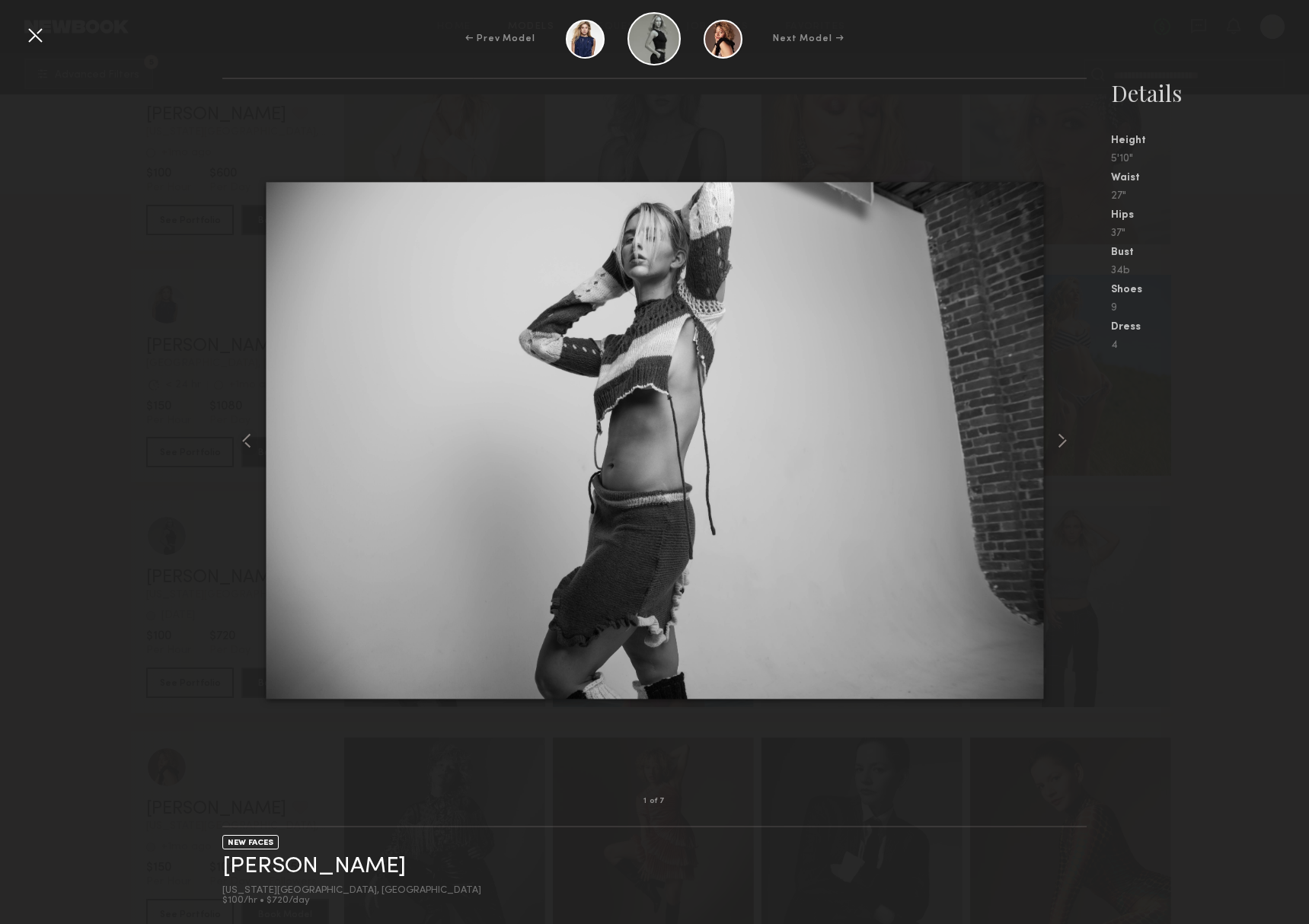
click at [263, 436] on div at bounding box center [654, 440] width 864 height 673
click at [253, 440] on common-icon at bounding box center [247, 441] width 24 height 24
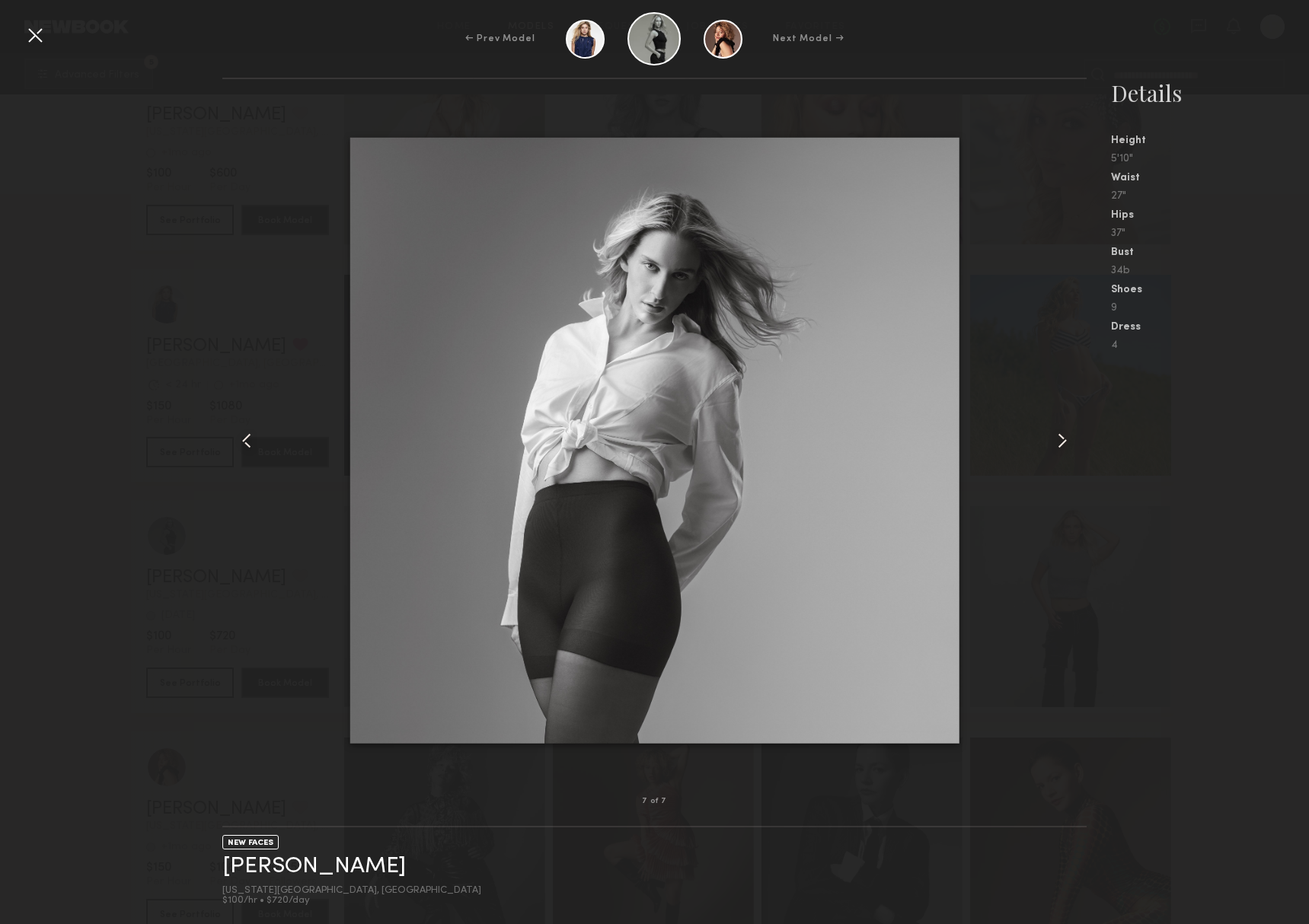
click at [118, 450] on div "7 of 7 NEW FACES Anastasia L. New York City, NY $100/hr • $720/day Details Heig…" at bounding box center [654, 501] width 1309 height 846
click at [43, 42] on div at bounding box center [35, 35] width 24 height 24
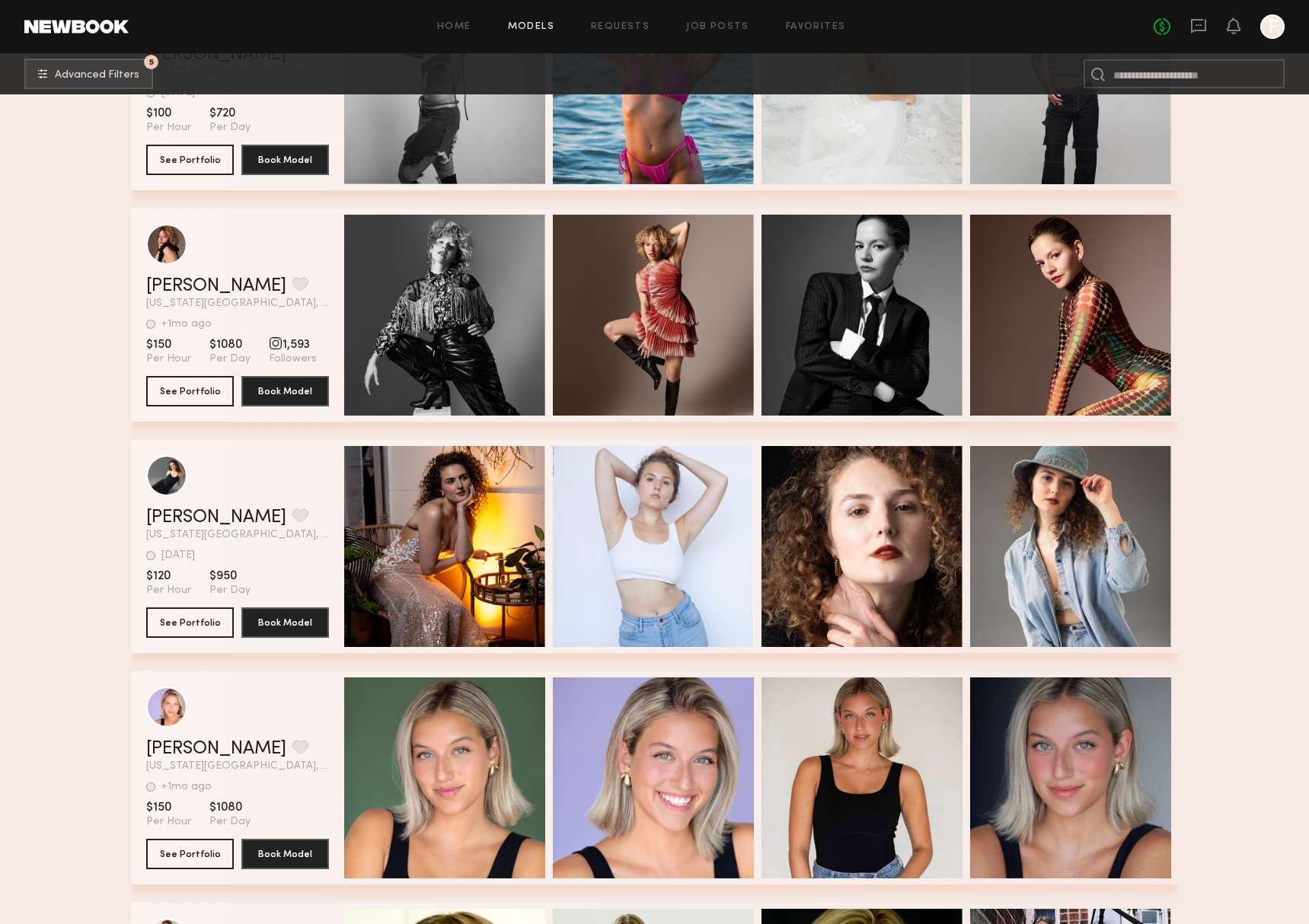
scroll to position [2244, 0]
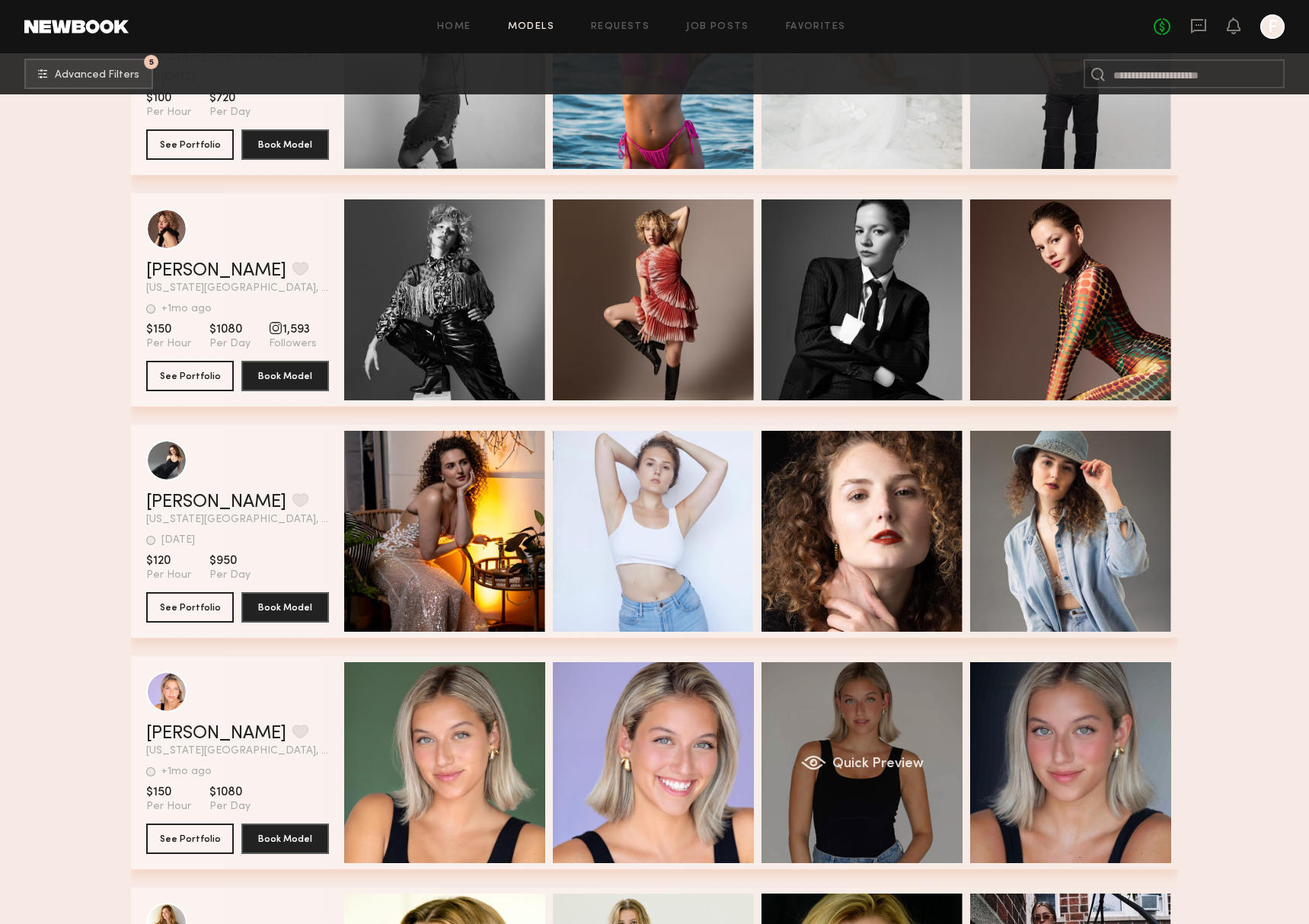
click at [922, 781] on div "Quick Preview" at bounding box center [862, 762] width 201 height 201
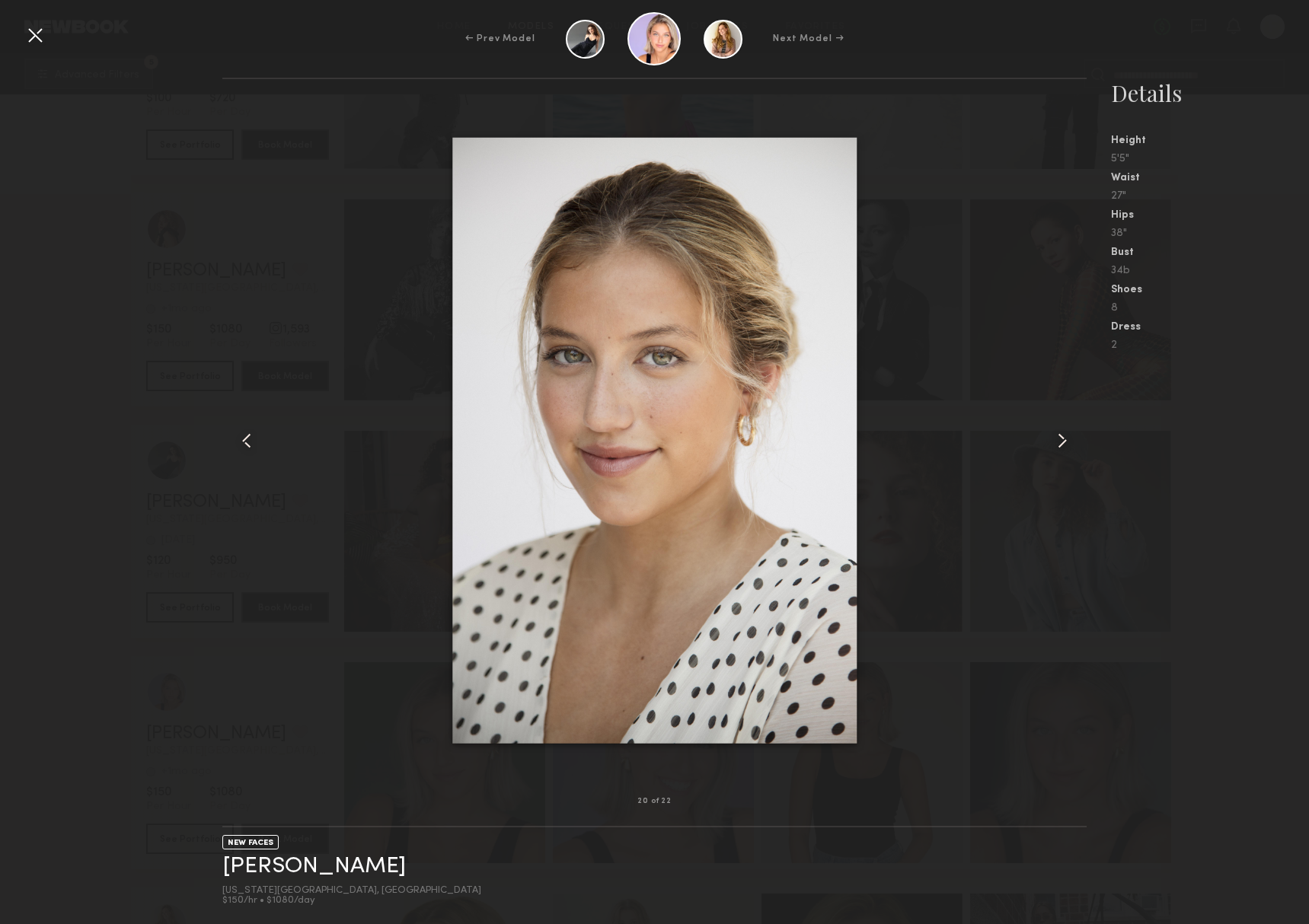
click at [1074, 428] on div at bounding box center [1068, 440] width 34 height 673
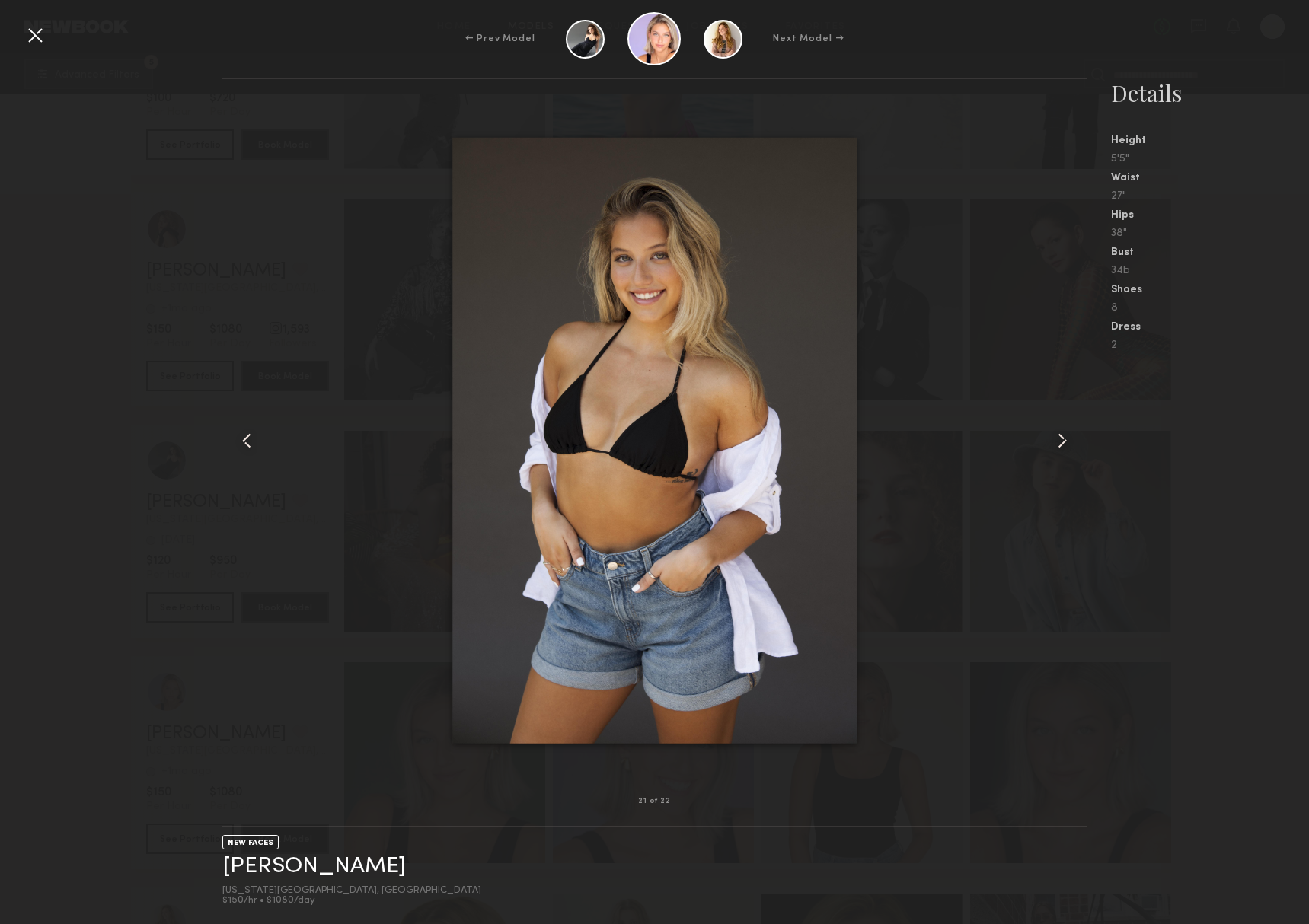
click at [1186, 482] on nb-gallery-model-stats "Details Height 5'5" Waist 27" Hips 38" Bust 34b Shoes 8 Dress 2" at bounding box center [1197, 501] width 222 height 846
click at [33, 44] on div at bounding box center [35, 35] width 24 height 24
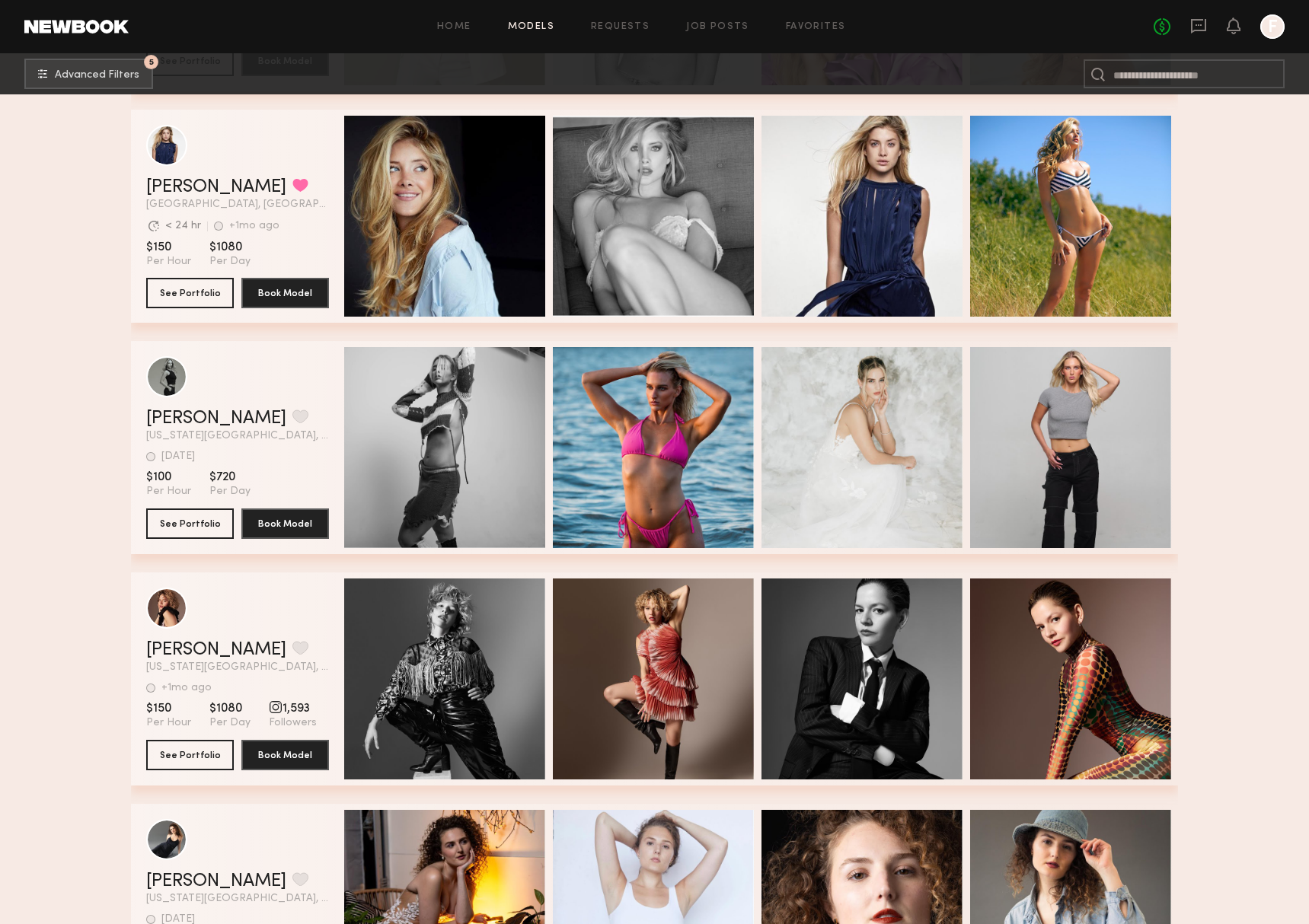
scroll to position [1864, 0]
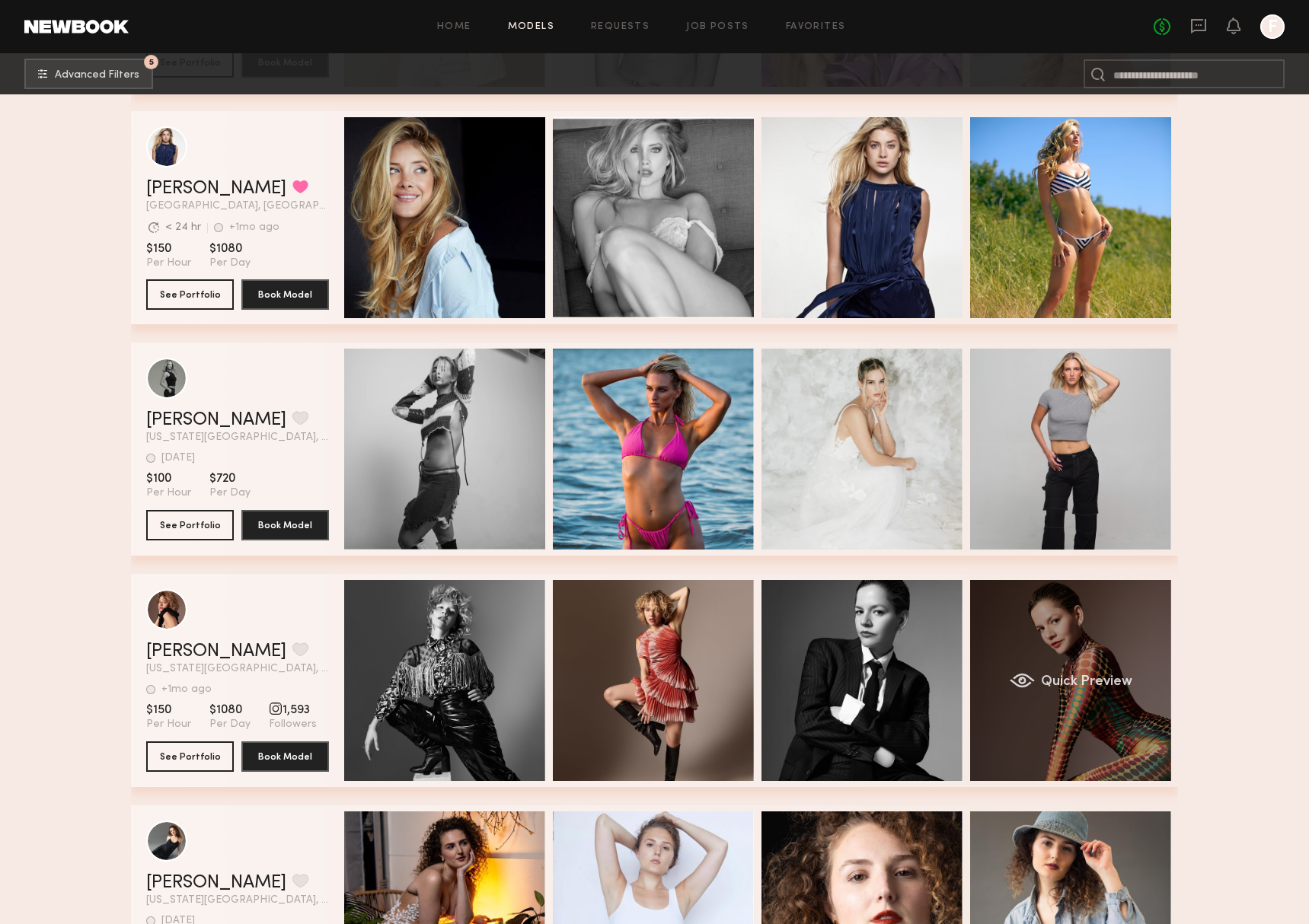
click at [997, 615] on div "Quick Preview" at bounding box center [1070, 680] width 201 height 201
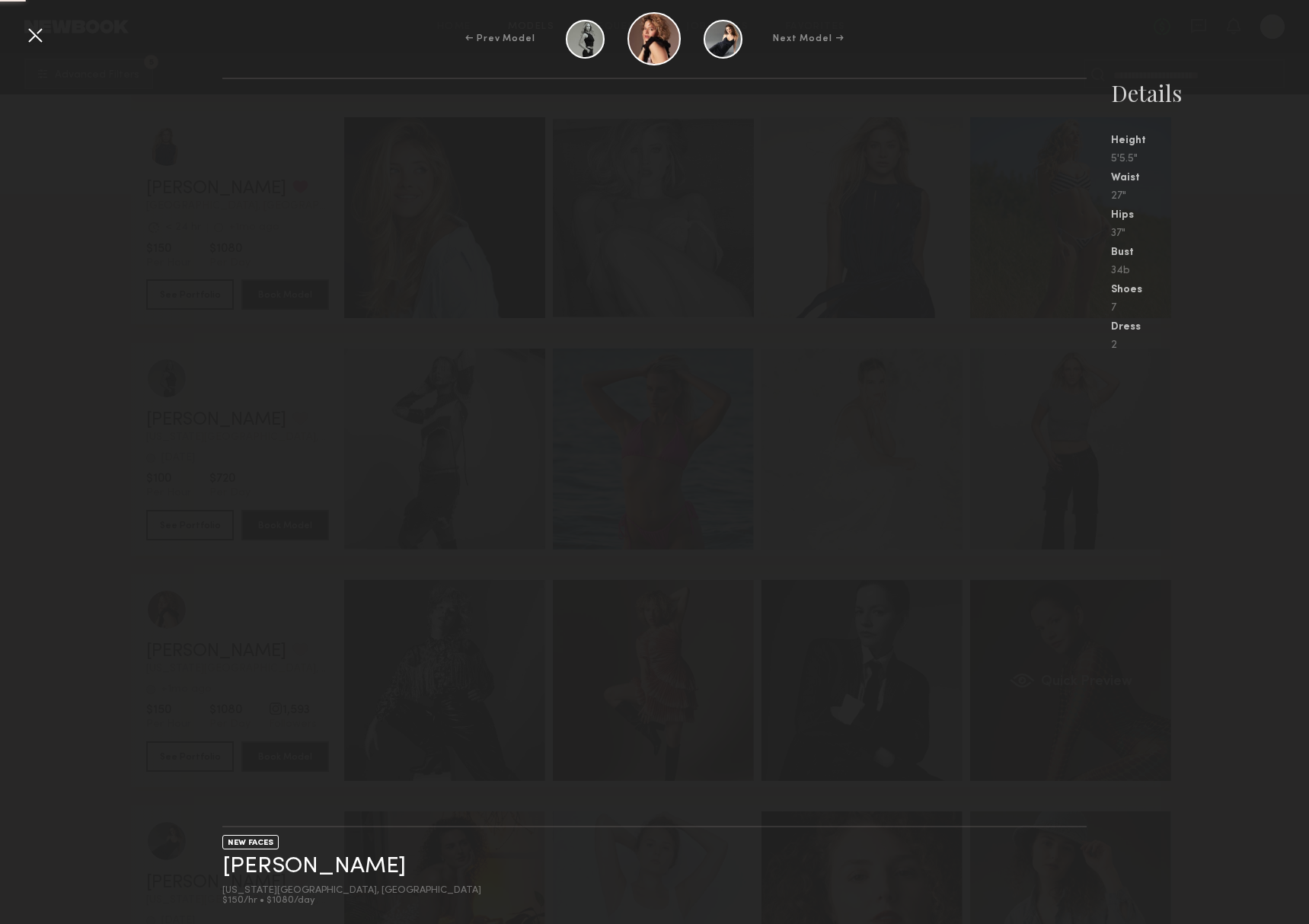
scroll to position [0, 1]
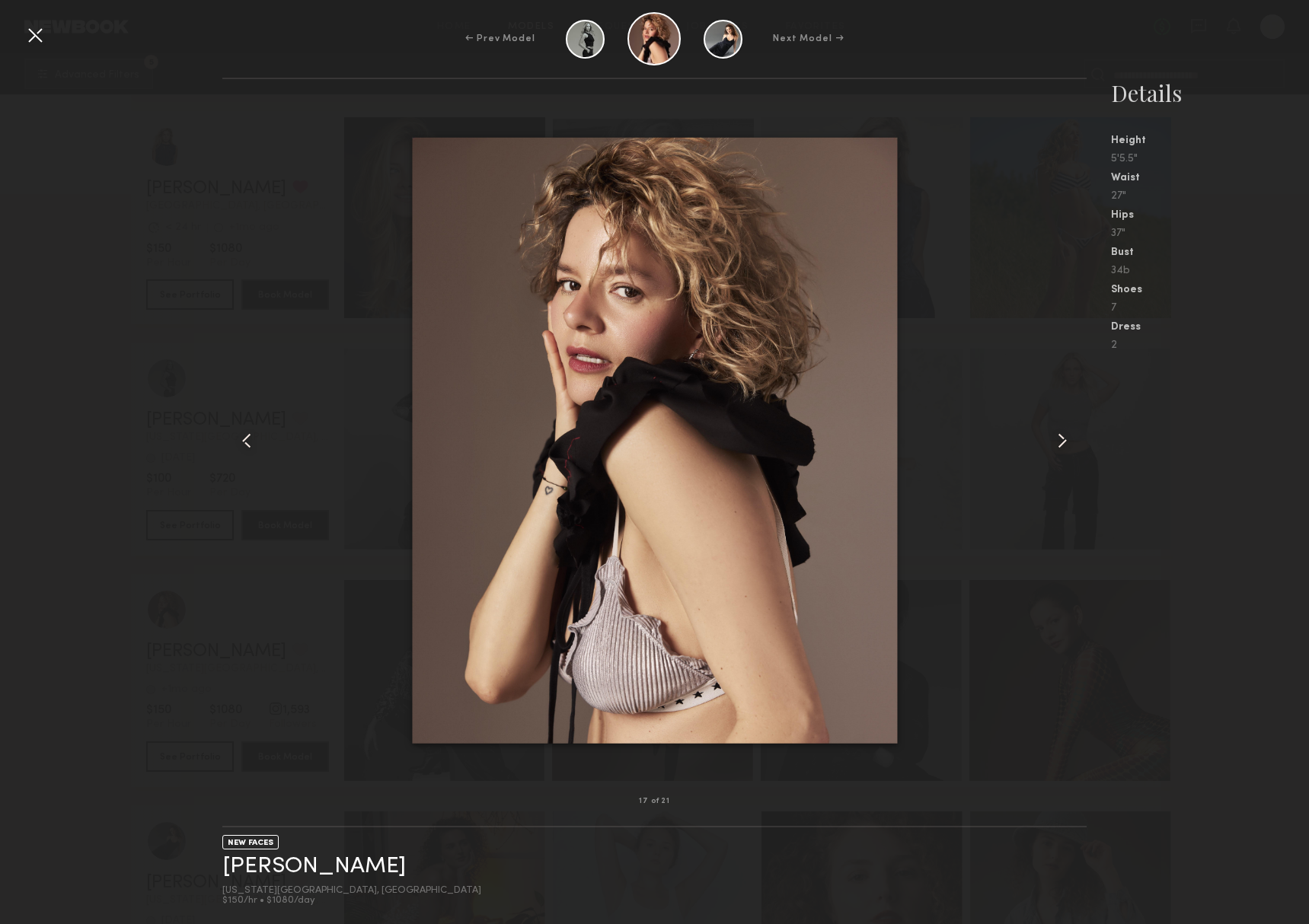
click at [69, 529] on div "17 of 21 NEW FACES Gloria D. New York City, NY $150/hr • $1080/day Details Heig…" at bounding box center [654, 501] width 1309 height 846
drag, startPoint x: 29, startPoint y: 29, endPoint x: 98, endPoint y: 150, distance: 139.3
click at [28, 29] on div at bounding box center [35, 35] width 24 height 24
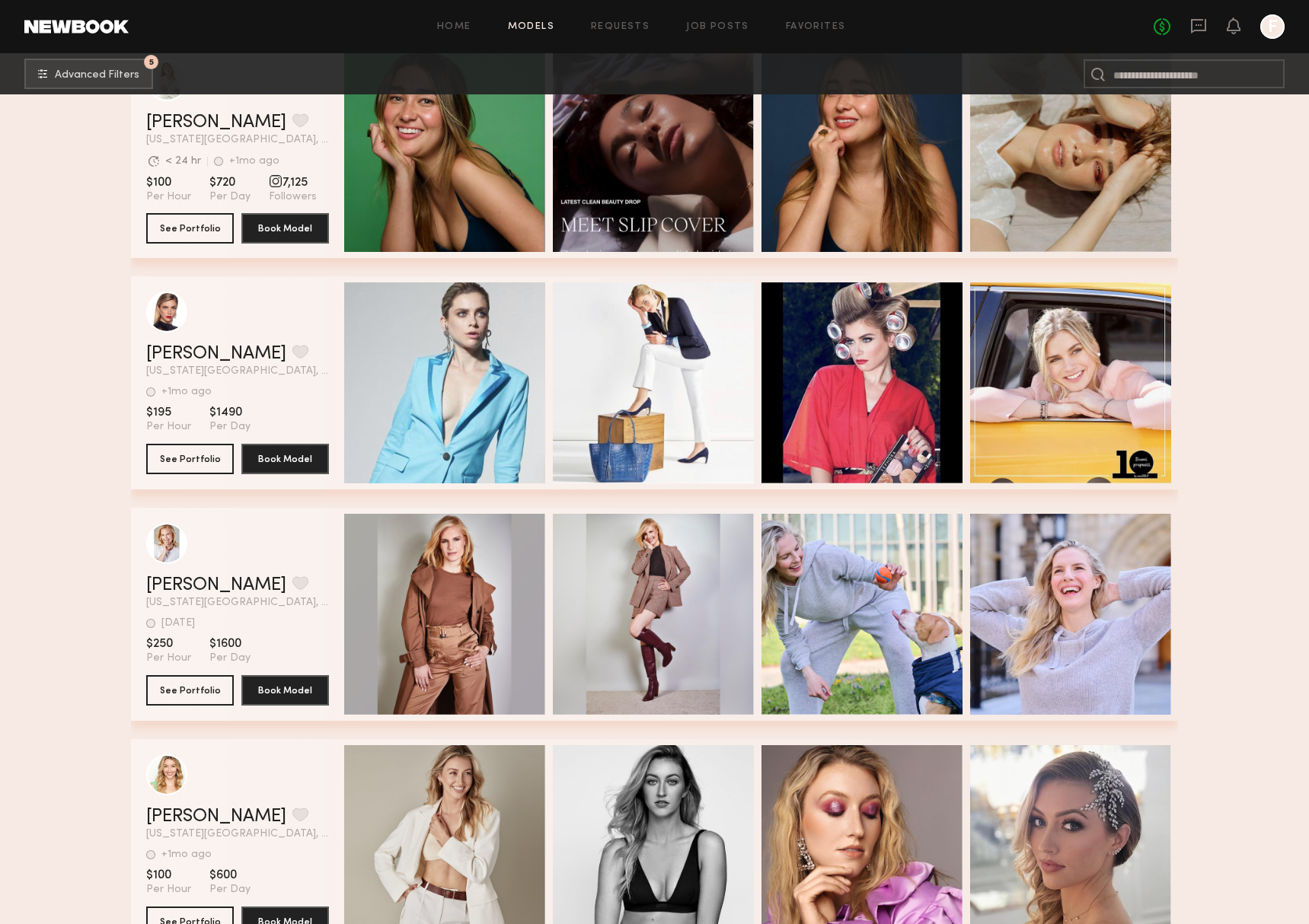
scroll to position [993, 0]
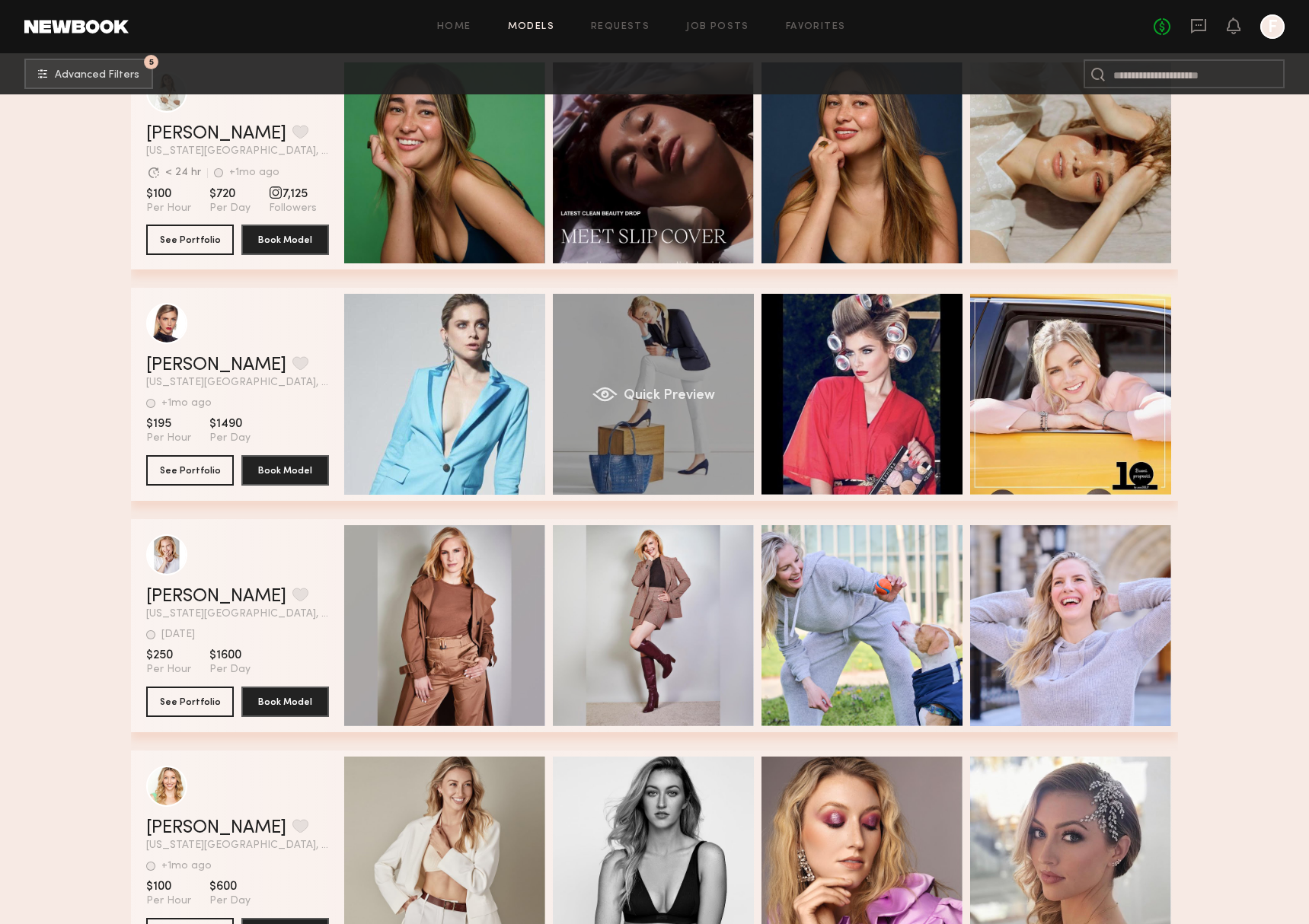
click at [657, 415] on div "Quick Preview" at bounding box center [653, 394] width 201 height 201
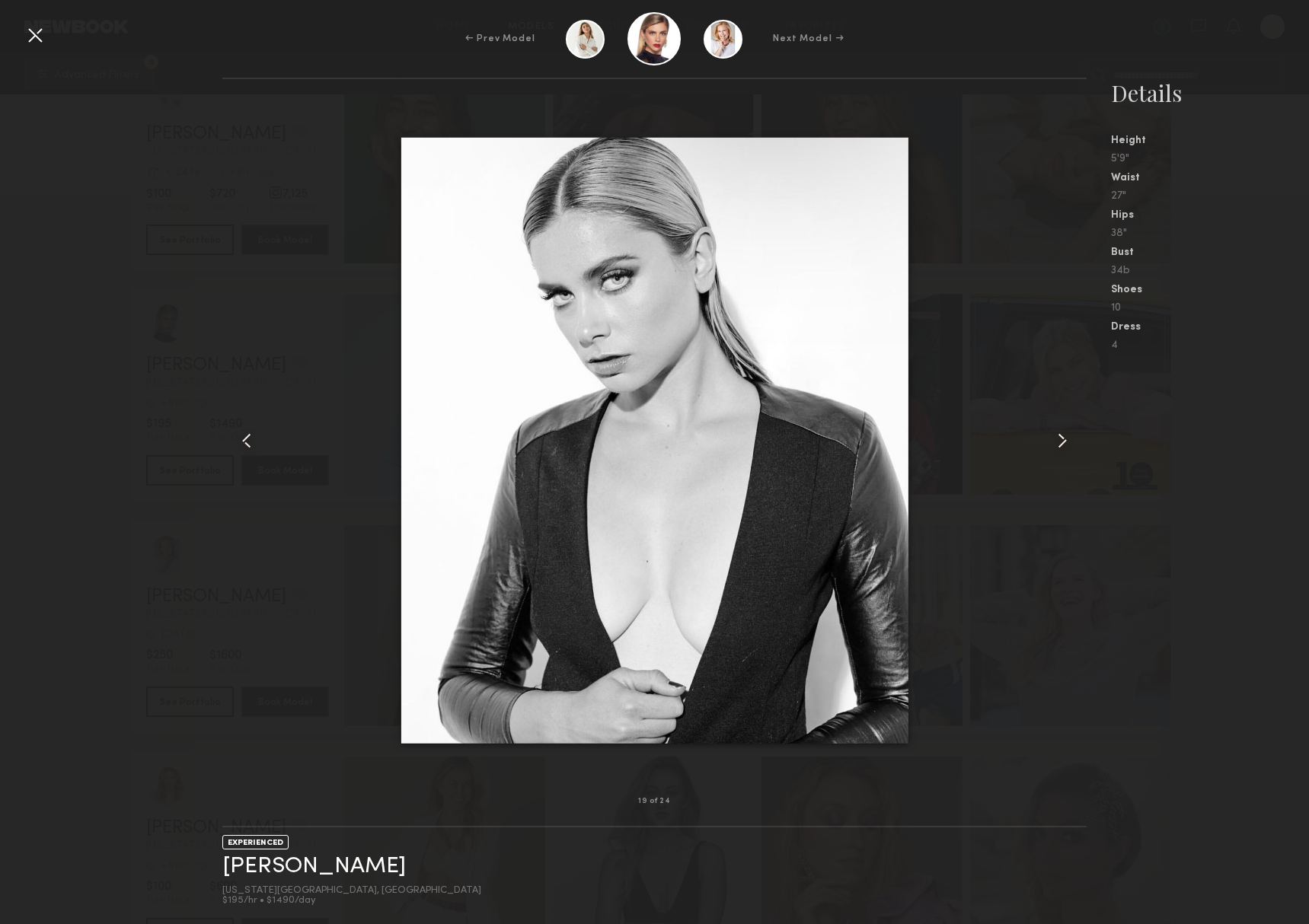
click at [43, 38] on div at bounding box center [35, 35] width 24 height 24
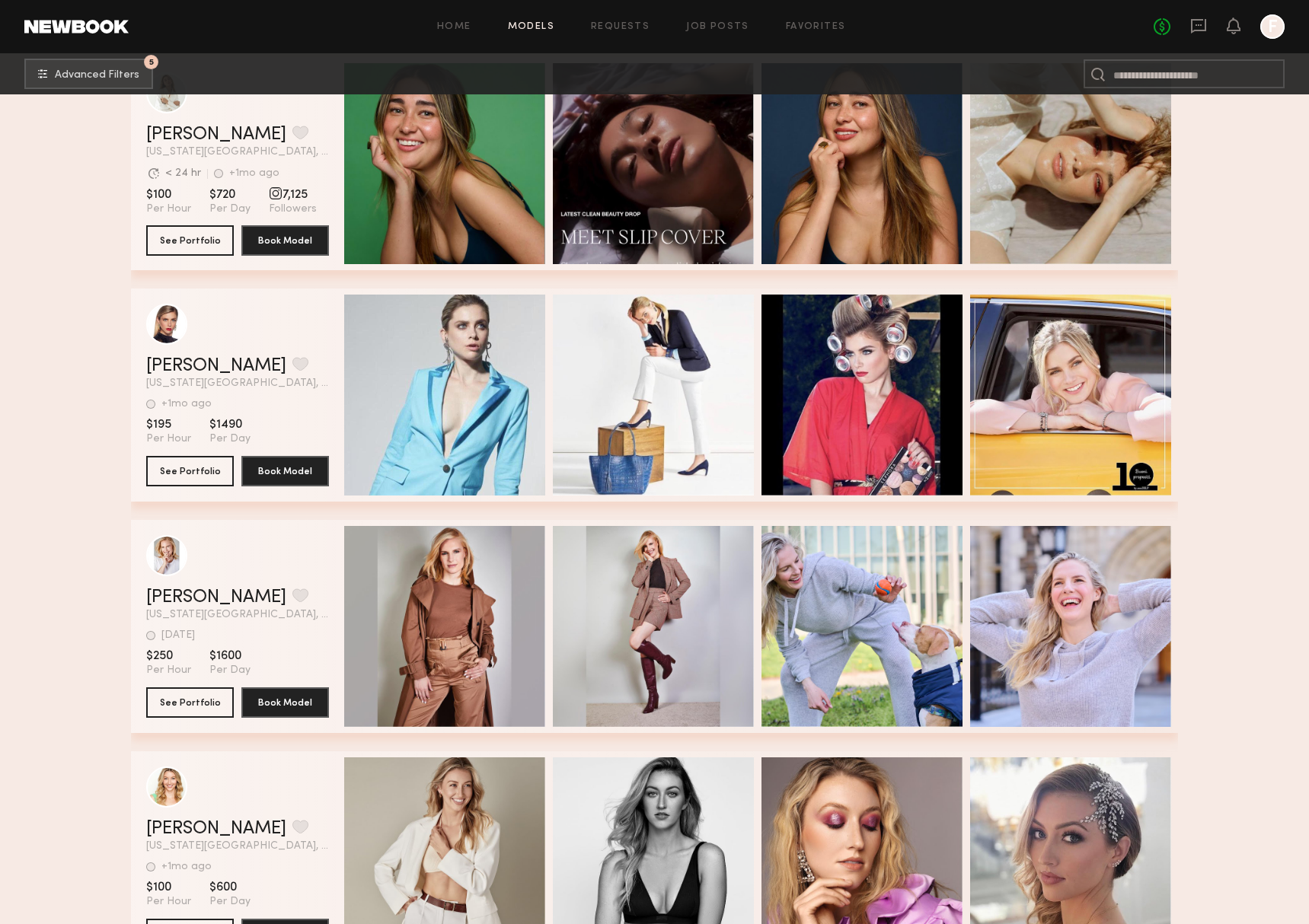
scroll to position [935, 0]
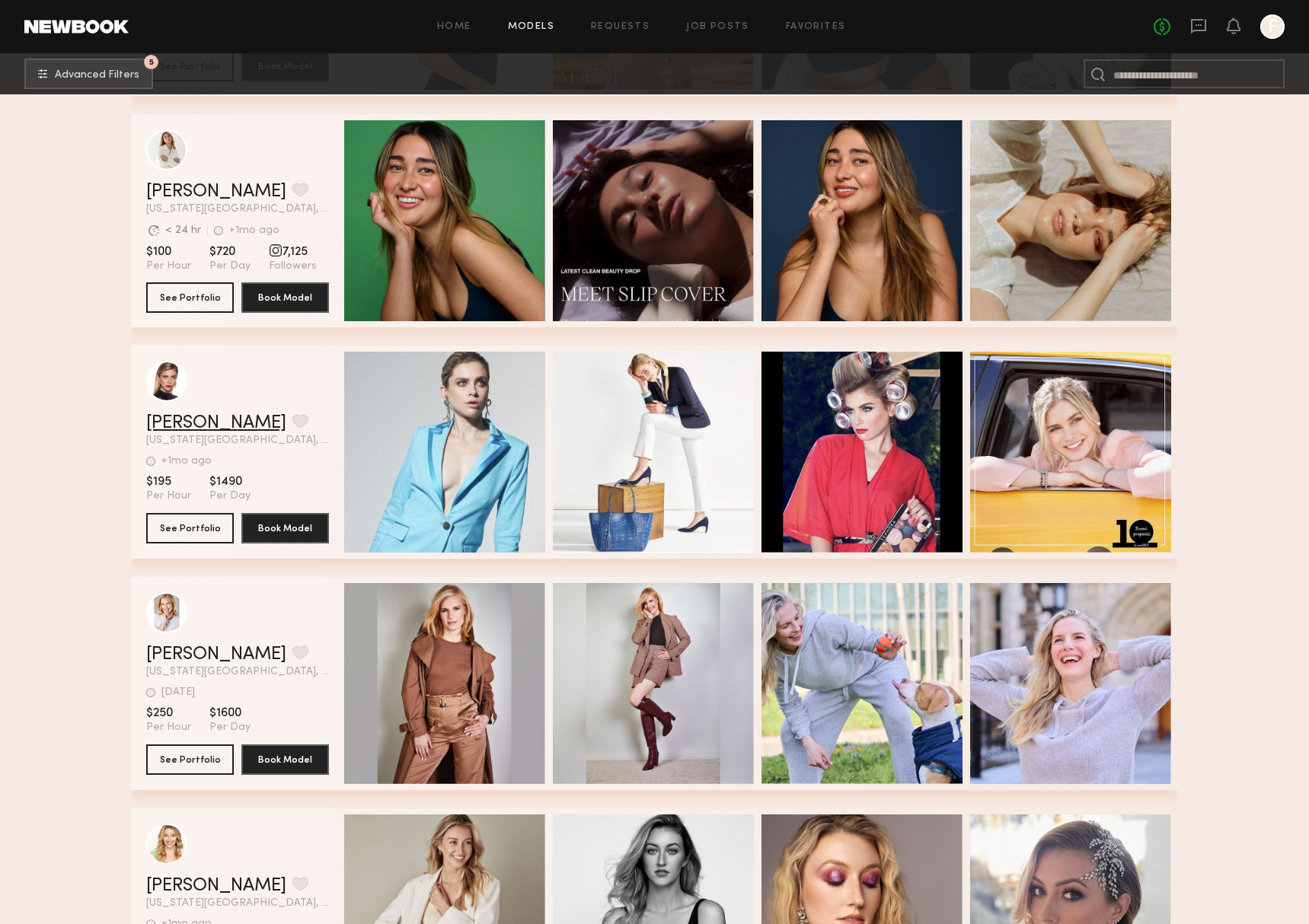
click at [179, 430] on link "[PERSON_NAME]" at bounding box center [216, 423] width 140 height 18
click at [210, 529] on button "See Portfolio" at bounding box center [190, 527] width 87 height 31
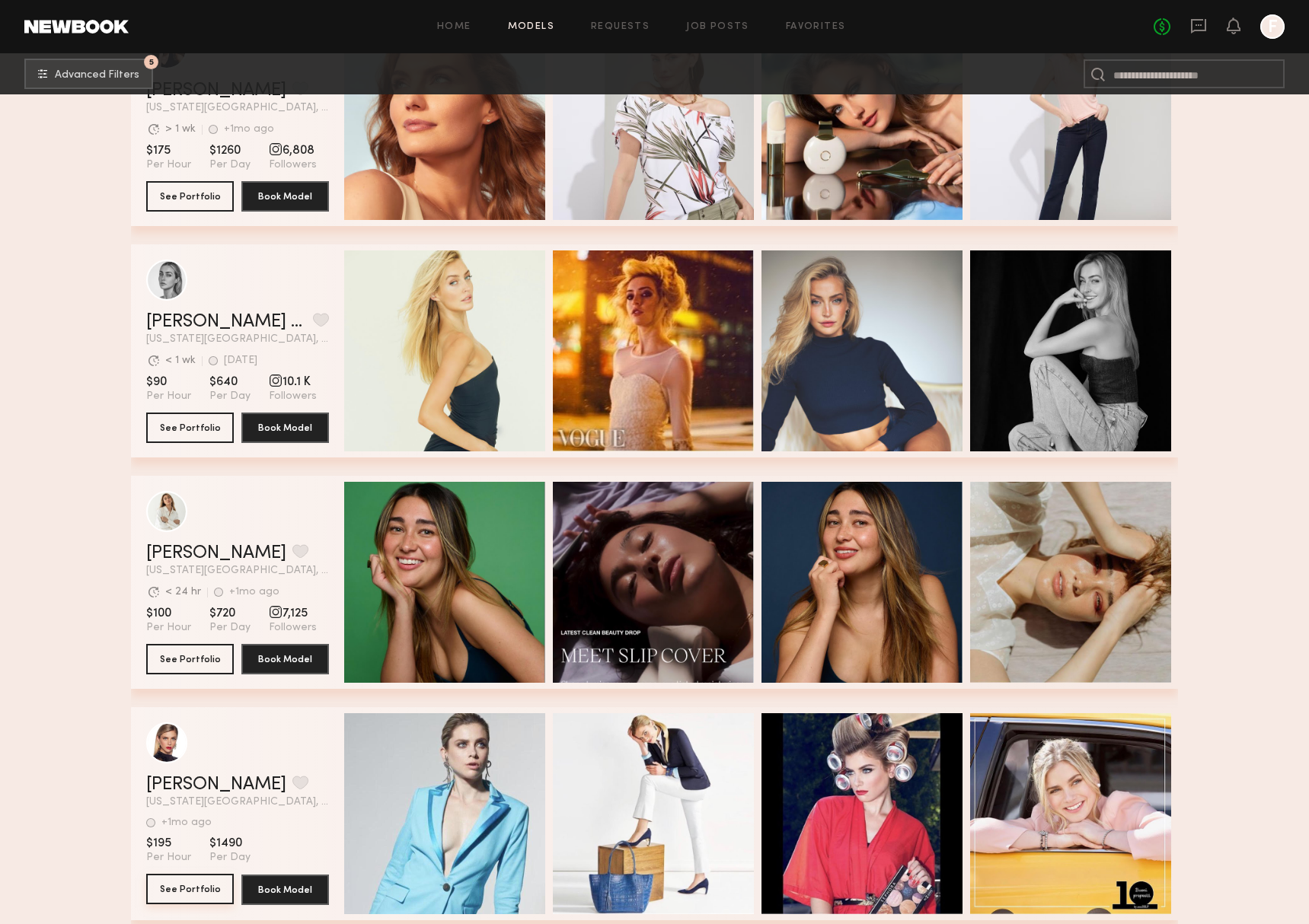
scroll to position [544, 0]
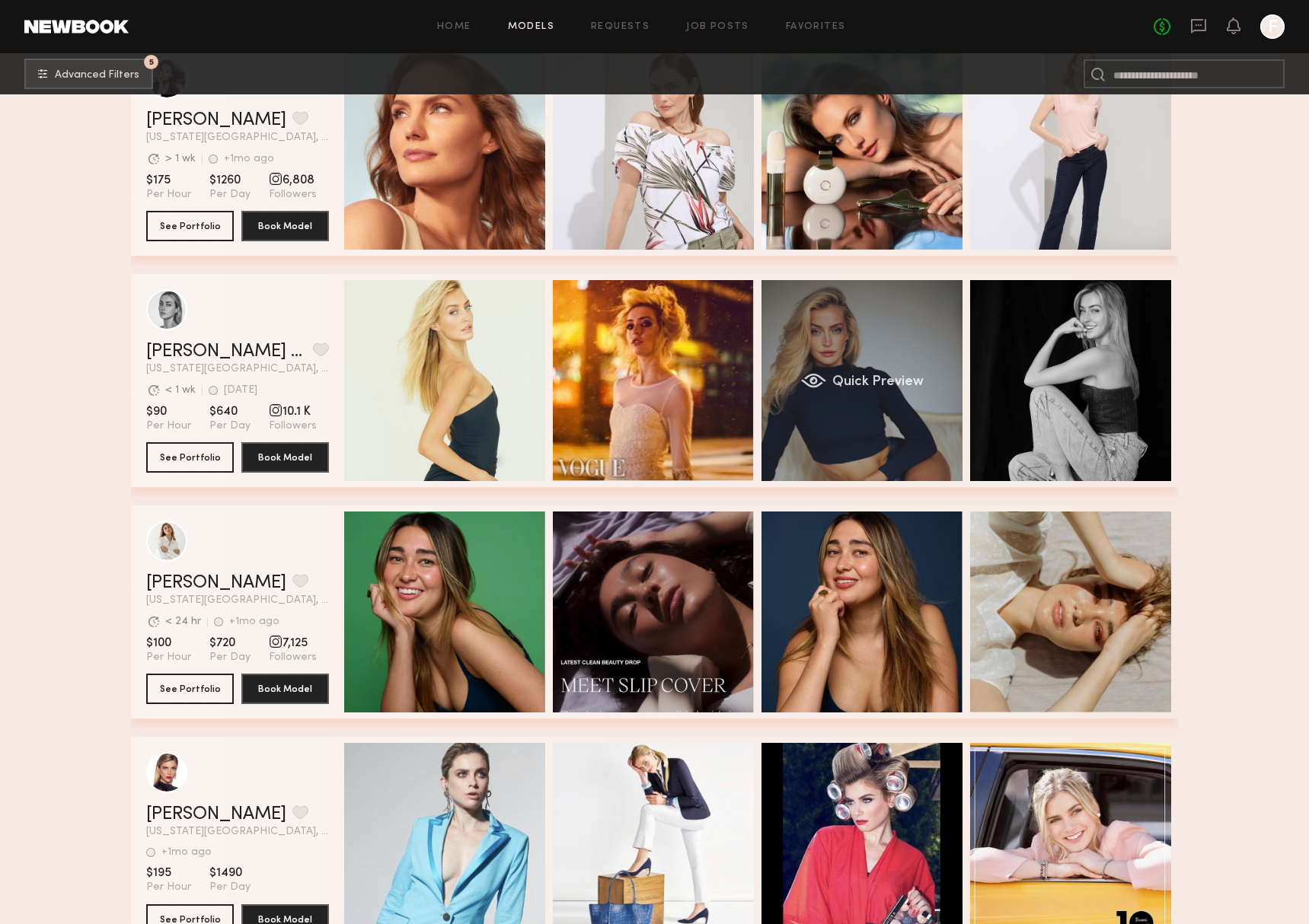
click at [867, 361] on div "Quick Preview" at bounding box center [862, 380] width 201 height 201
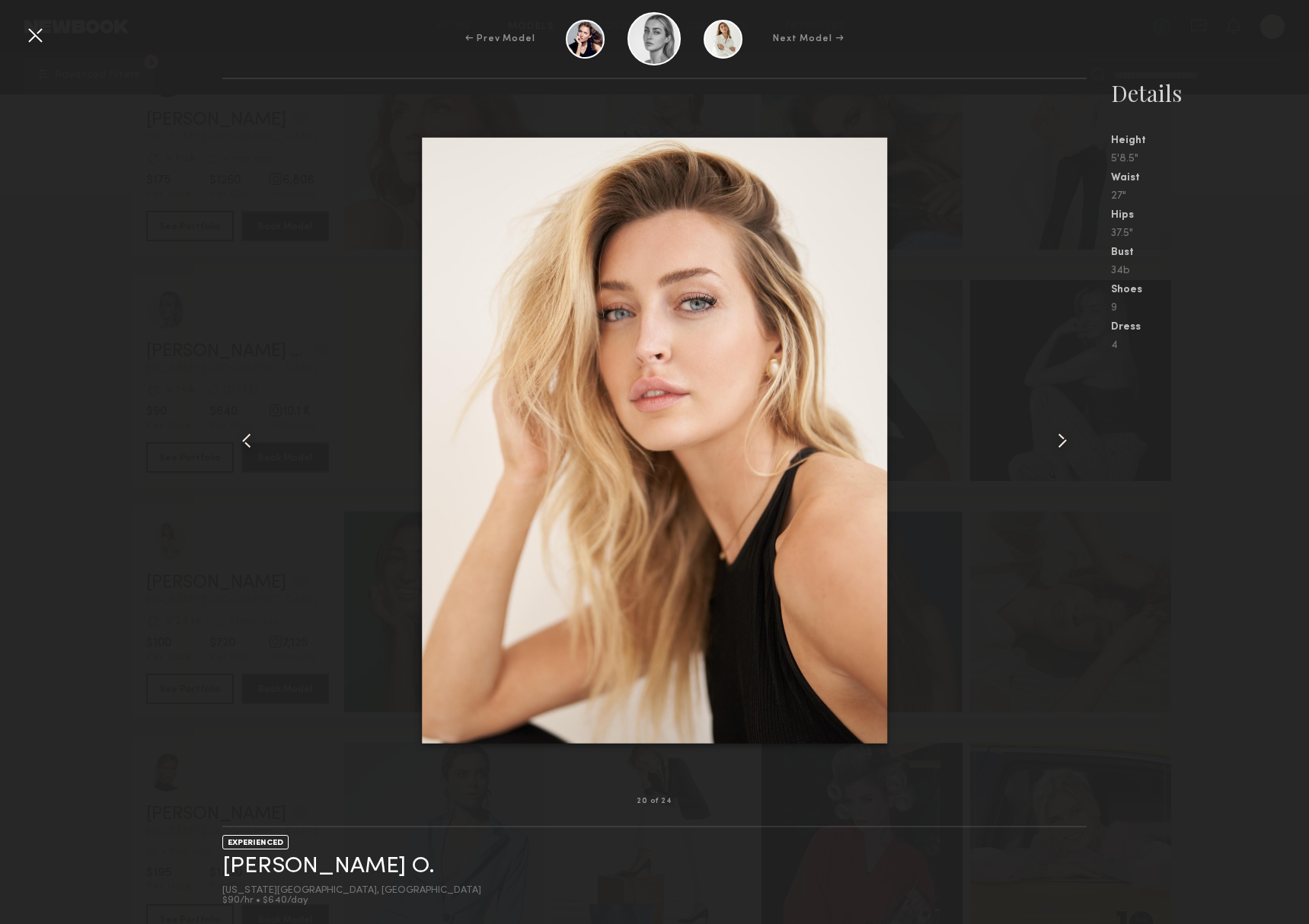
click at [22, 38] on div "← Prev Model Next Model →" at bounding box center [654, 38] width 1309 height 53
click at [32, 36] on div at bounding box center [35, 35] width 24 height 24
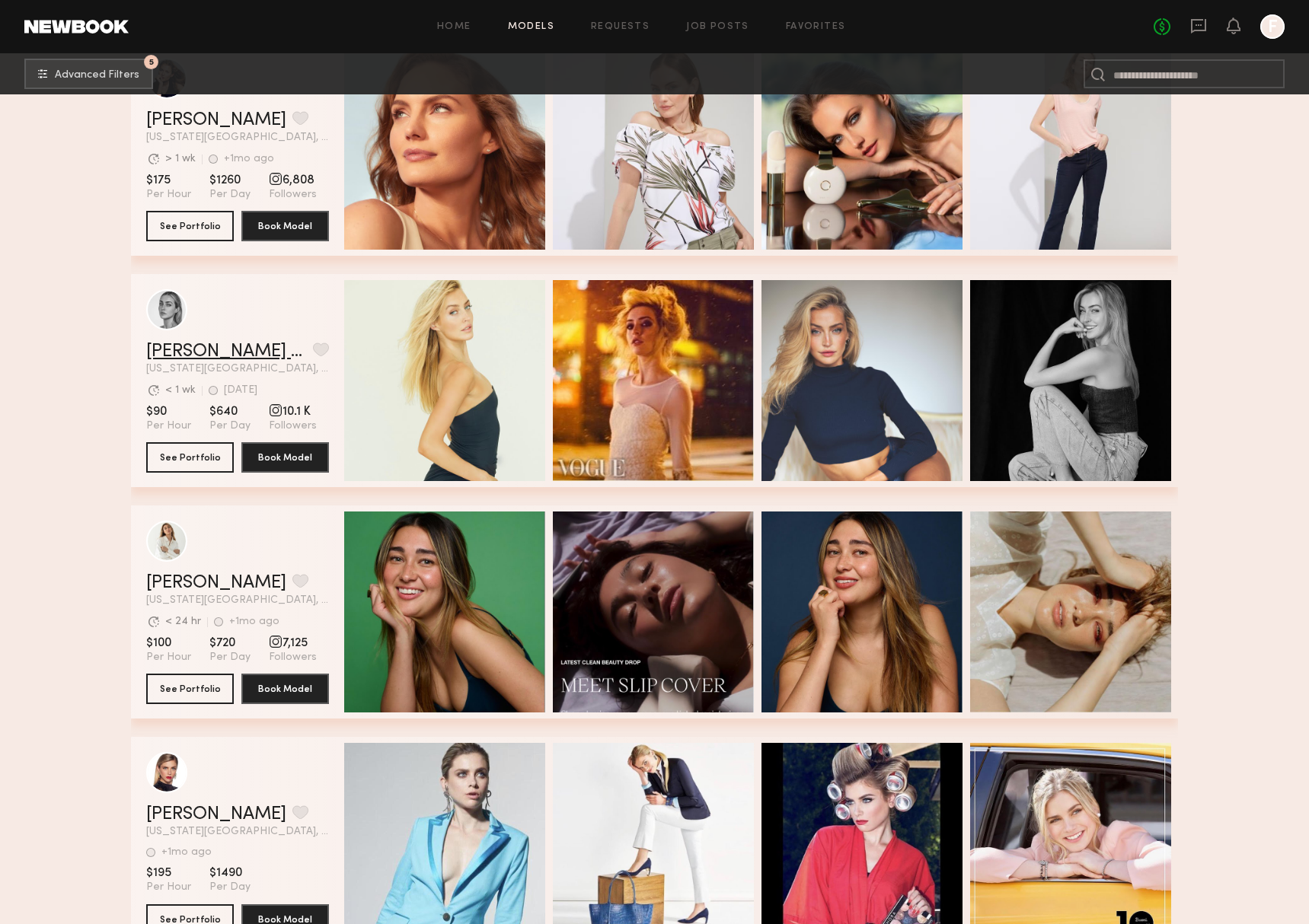
click at [175, 347] on link "[PERSON_NAME] O." at bounding box center [226, 351] width 161 height 18
click at [110, 85] on button "5 Advanced Filters" at bounding box center [88, 73] width 129 height 31
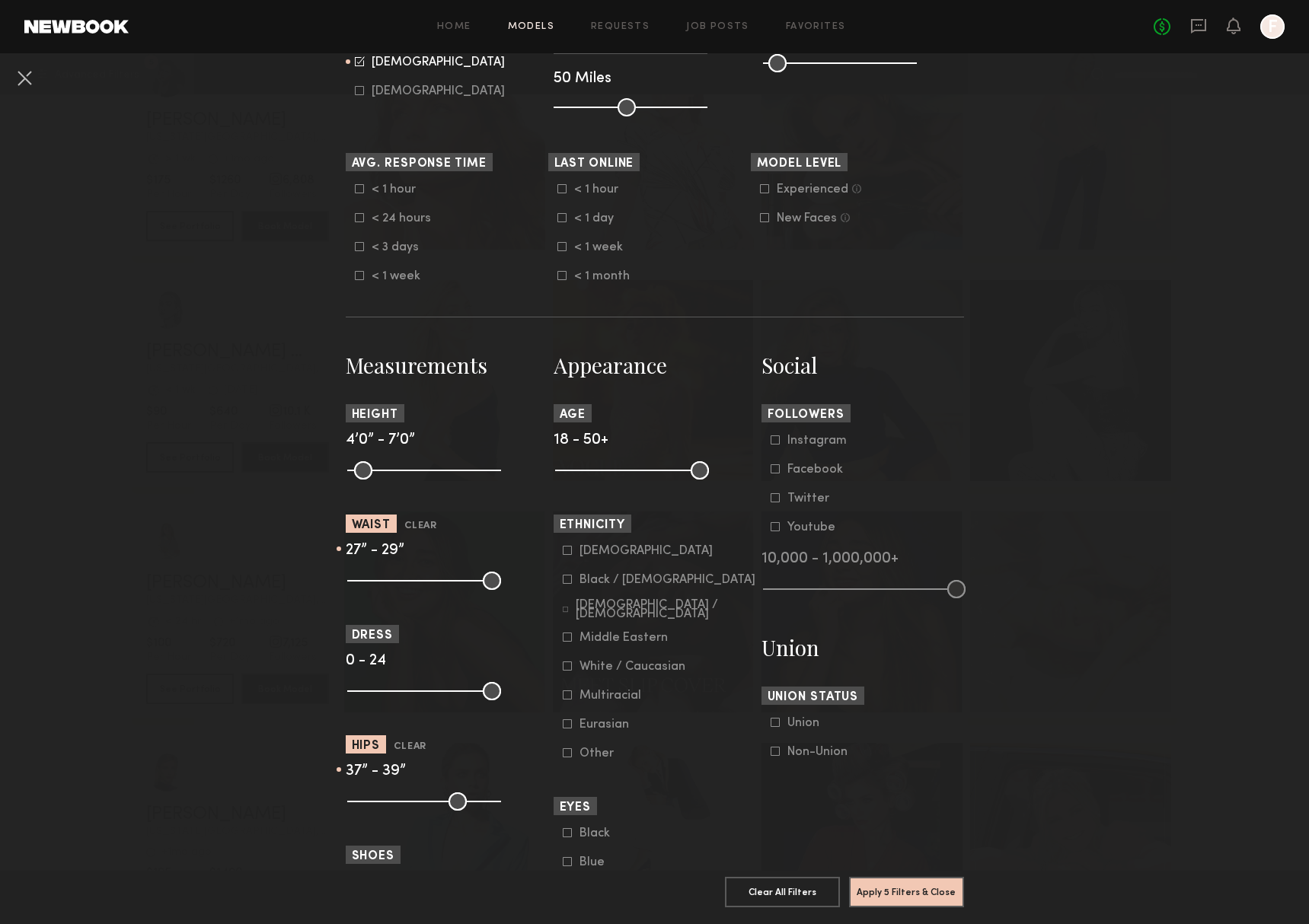
scroll to position [440, 0]
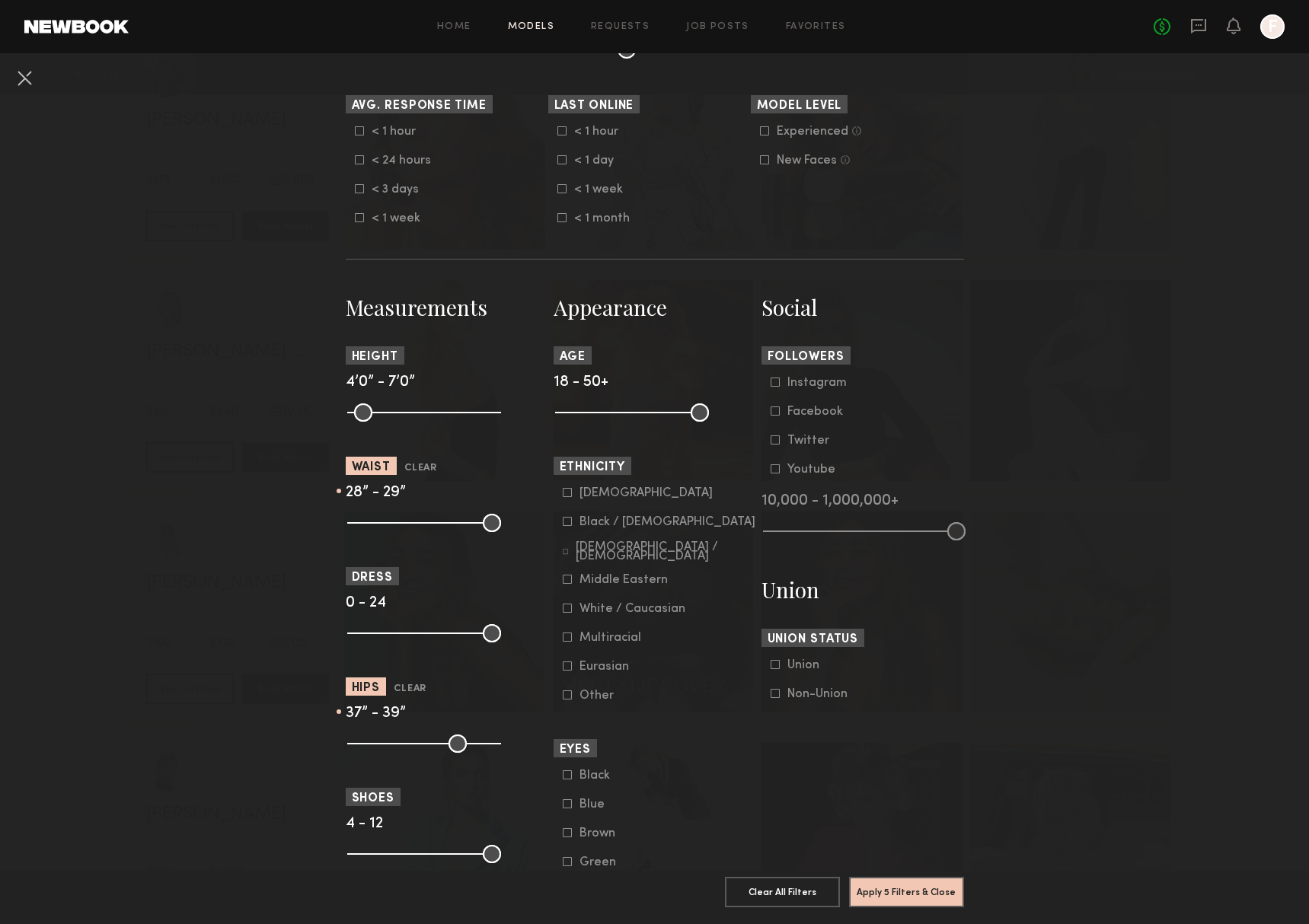
type input "**"
drag, startPoint x: 382, startPoint y: 528, endPoint x: 392, endPoint y: 532, distance: 10.8
click at [393, 527] on common-range-minmax at bounding box center [422, 521] width 154 height 18
click at [400, 532] on input "range" at bounding box center [424, 523] width 154 height 18
type input "**"
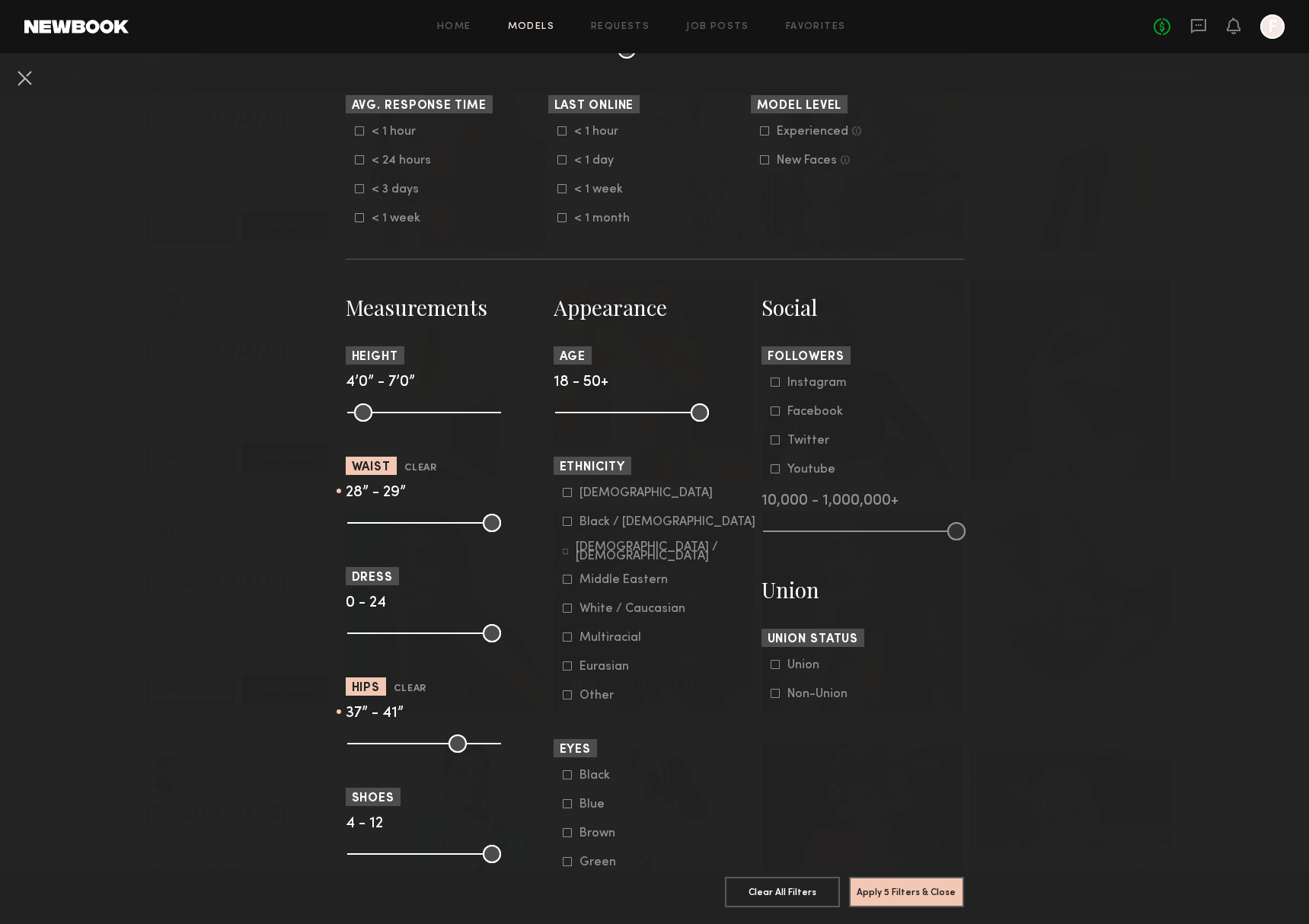
click at [426, 753] on input "range" at bounding box center [424, 743] width 154 height 18
click at [420, 753] on input "range" at bounding box center [424, 743] width 154 height 18
type input "**"
click at [415, 753] on input "range" at bounding box center [424, 743] width 154 height 18
click at [923, 904] on button "Apply 5 Filters & Close" at bounding box center [906, 891] width 115 height 31
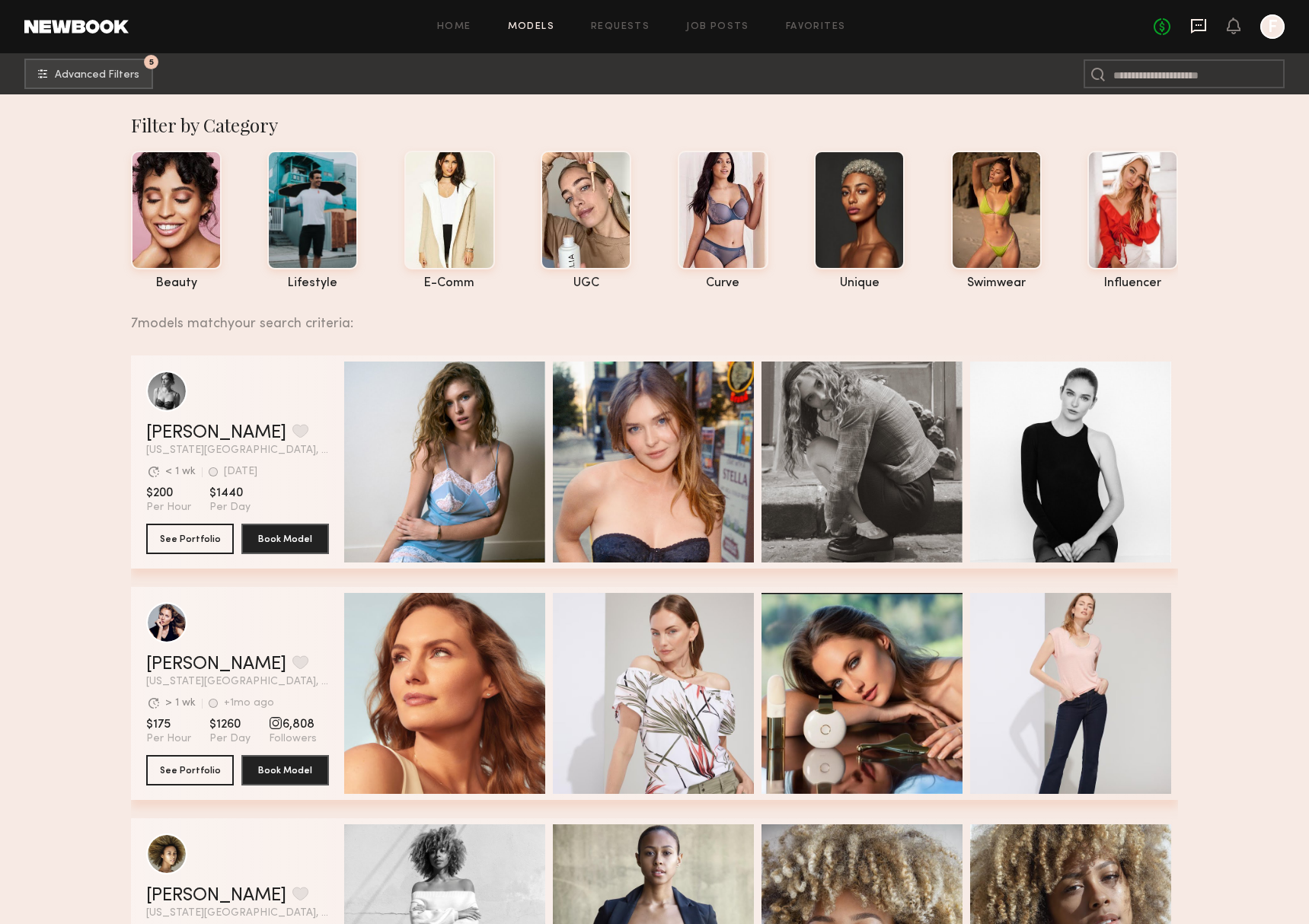
click at [1194, 25] on icon at bounding box center [1198, 25] width 17 height 17
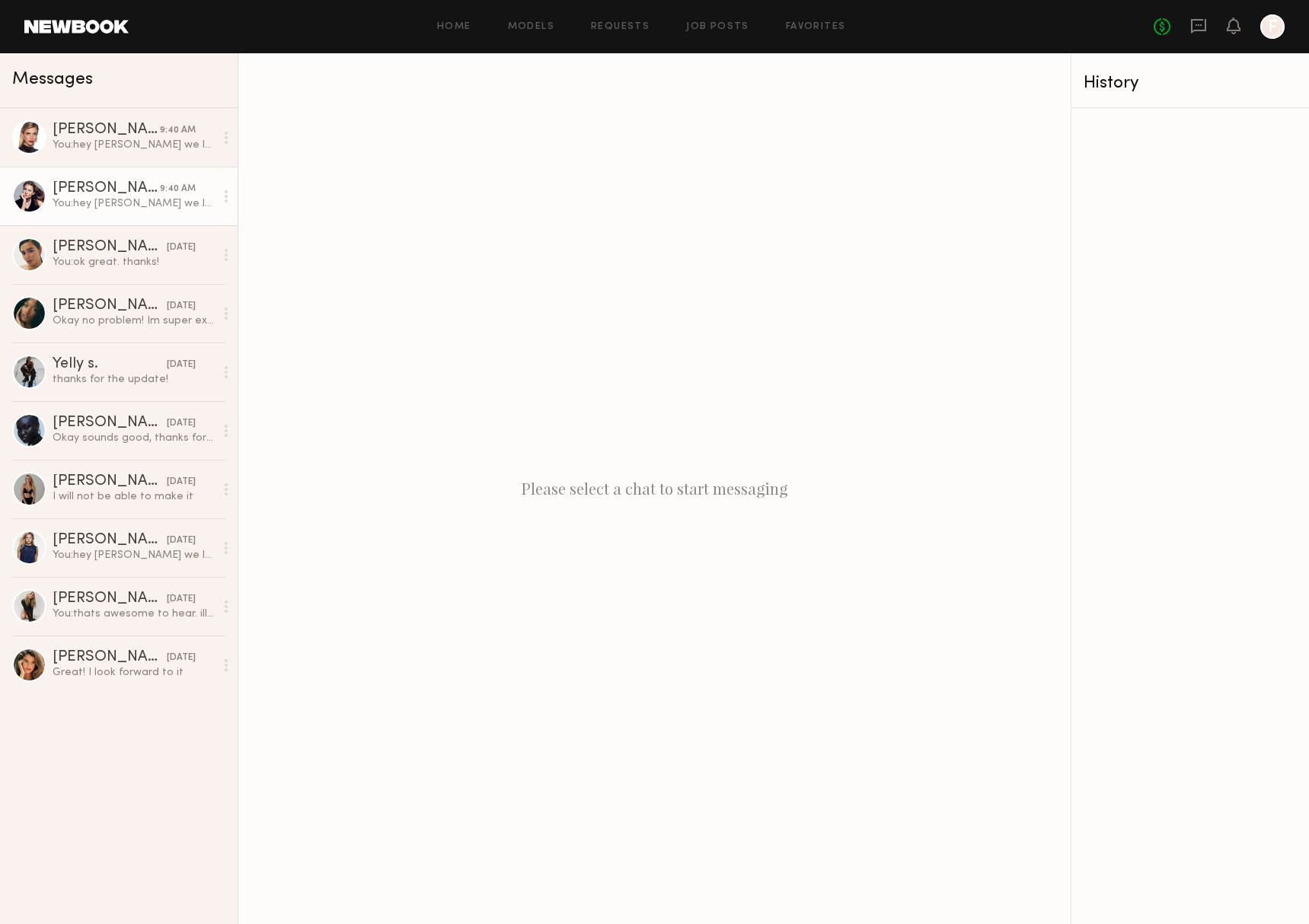
click at [38, 192] on div at bounding box center [29, 196] width 34 height 34
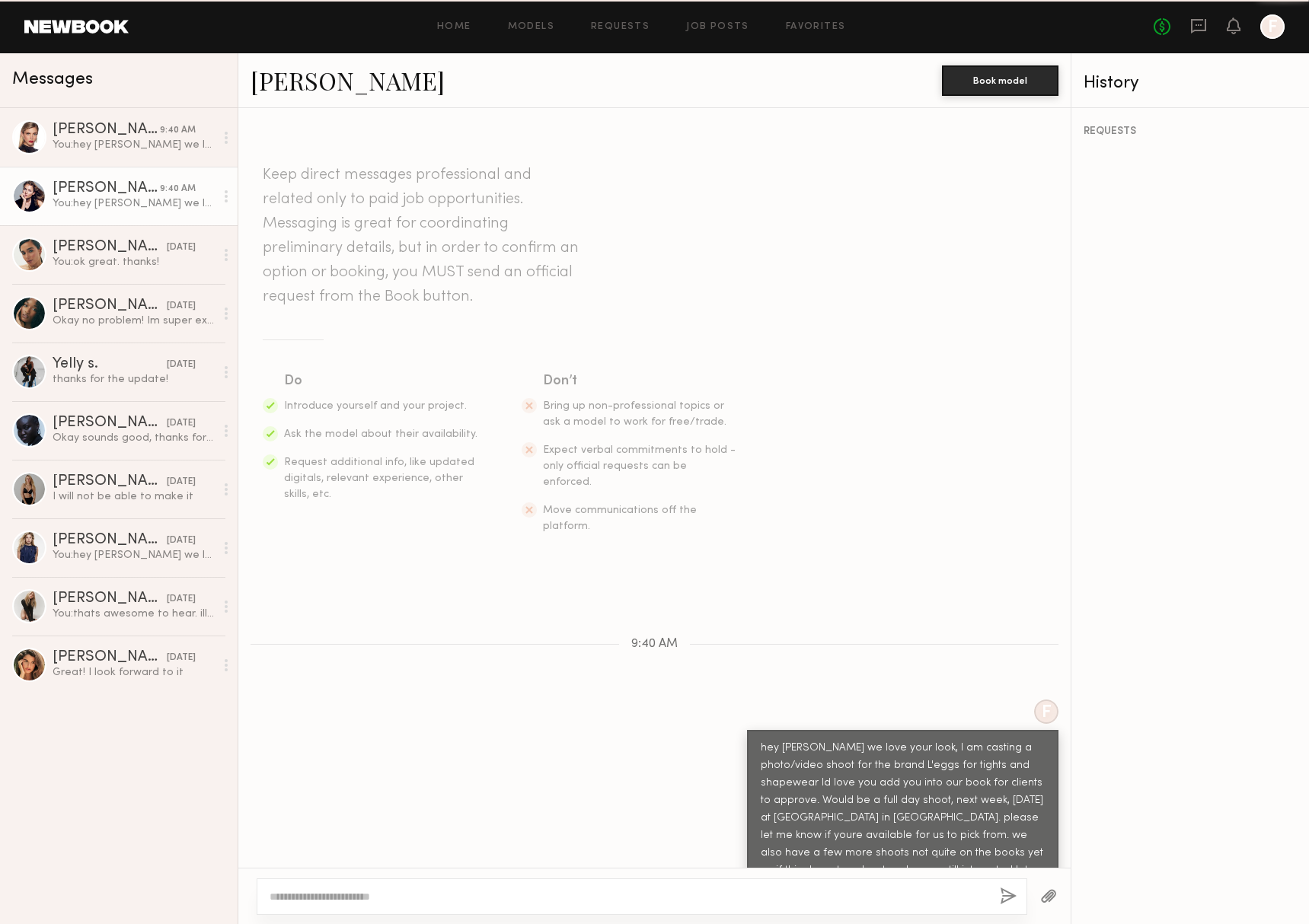
scroll to position [10, 0]
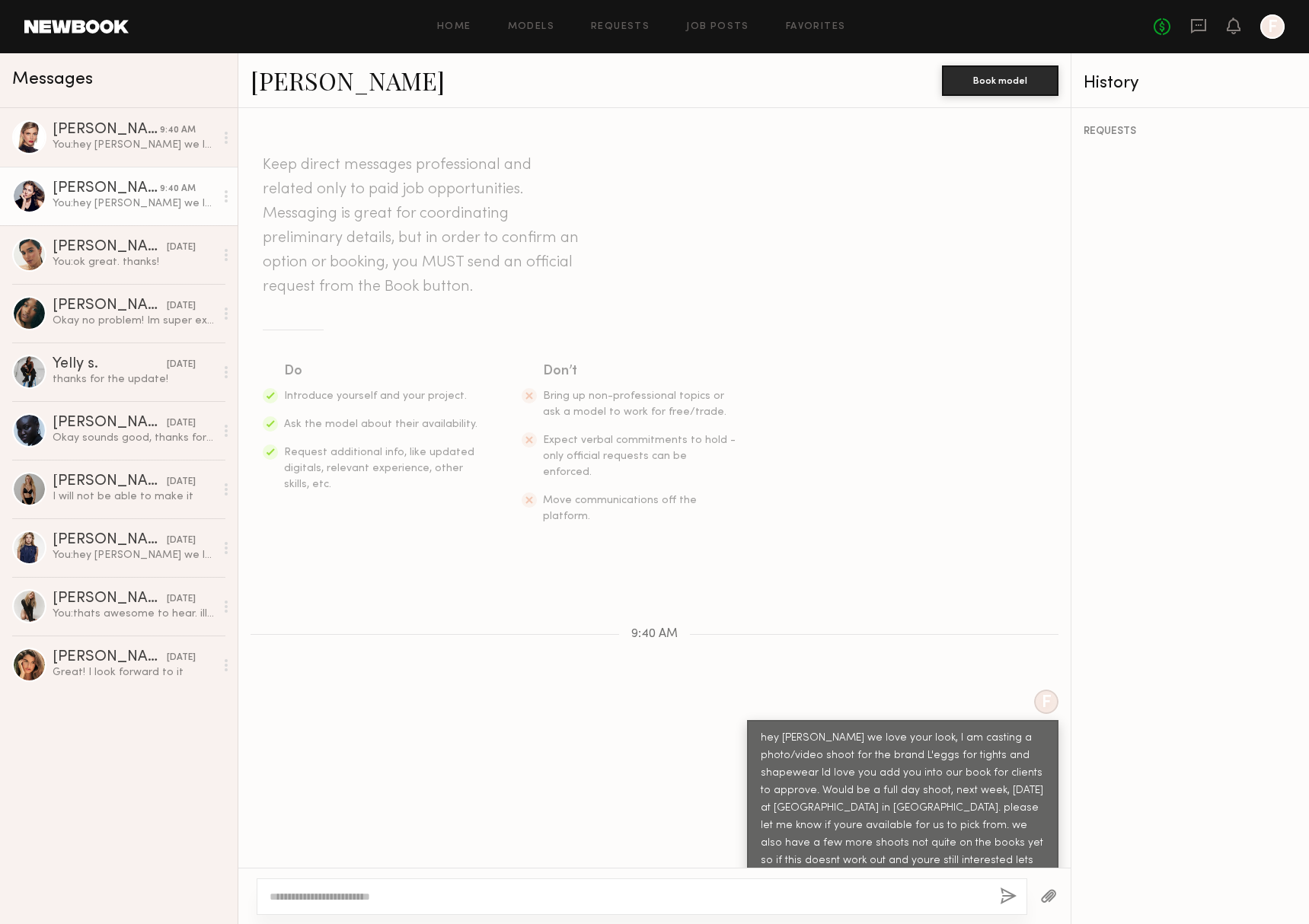
click at [31, 201] on div at bounding box center [29, 196] width 34 height 34
click at [30, 132] on div at bounding box center [29, 137] width 34 height 34
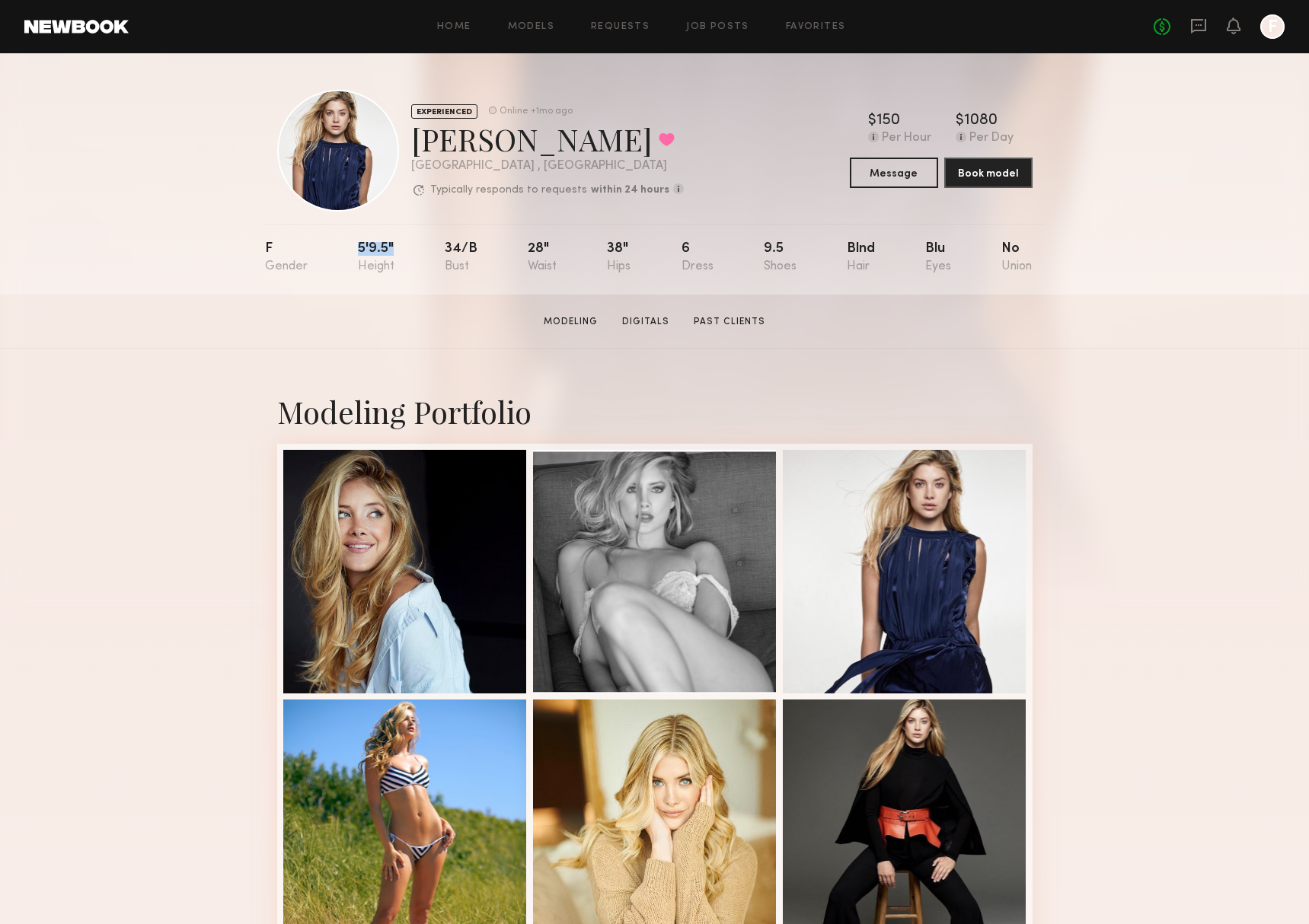
drag, startPoint x: 360, startPoint y: 250, endPoint x: 392, endPoint y: 244, distance: 32.6
click at [392, 244] on nb-model-profile-props "F 5'9.5" 34/b 28" 38" 6 9.5 Blnd Blu No" at bounding box center [654, 259] width 779 height 71
drag, startPoint x: 474, startPoint y: 250, endPoint x: 555, endPoint y: 253, distance: 81.1
click at [538, 252] on nb-model-profile-props "F 5'9.5" 34/b 28" 38" 6 9.5 Blnd Blu No" at bounding box center [654, 259] width 779 height 71
click at [567, 253] on div "F 5'9.5" 34/b 28" 38" 6 9.5 Blnd Blu No" at bounding box center [649, 259] width 768 height 71
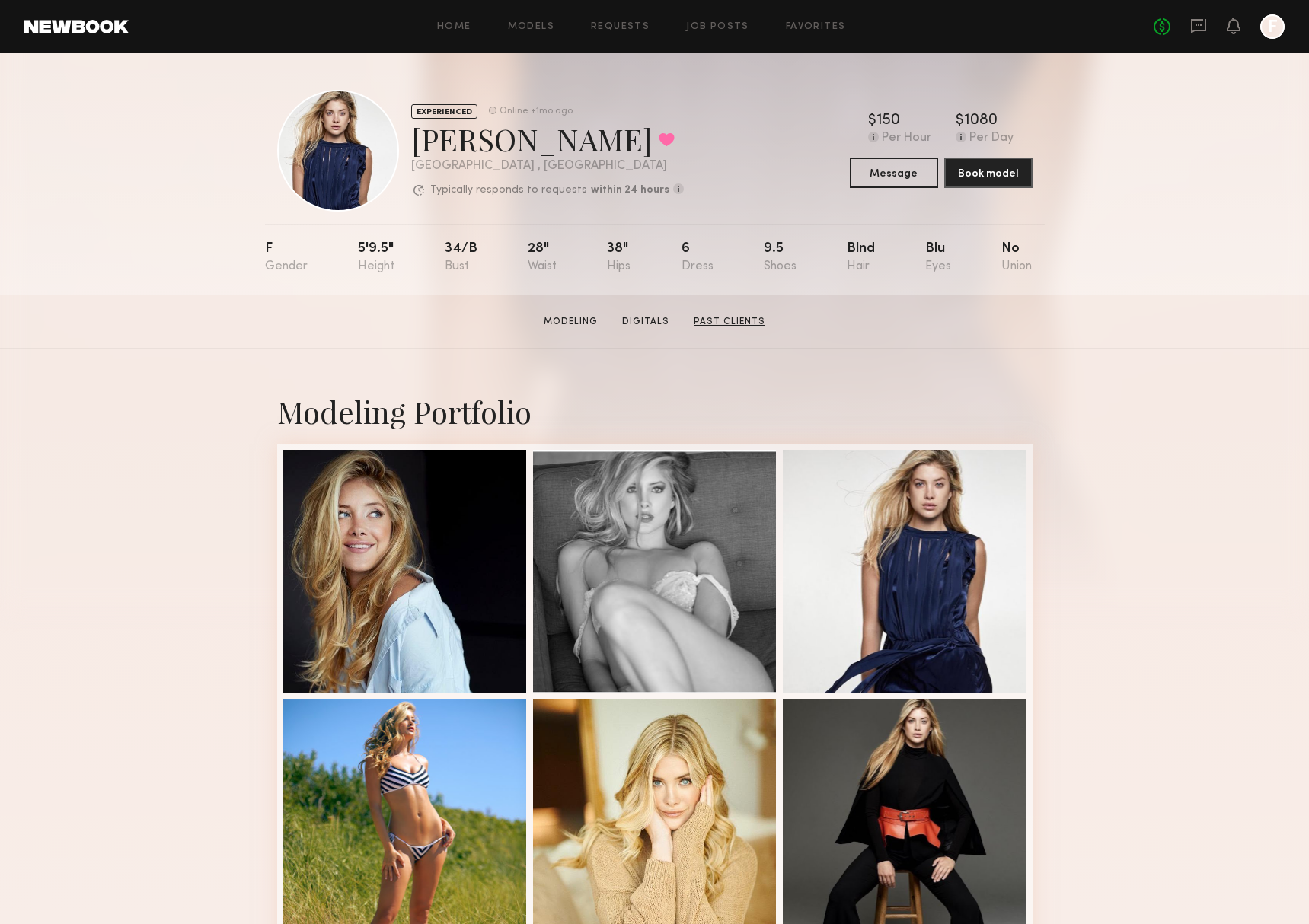
click at [713, 321] on link "Past Clients" at bounding box center [729, 322] width 84 height 14
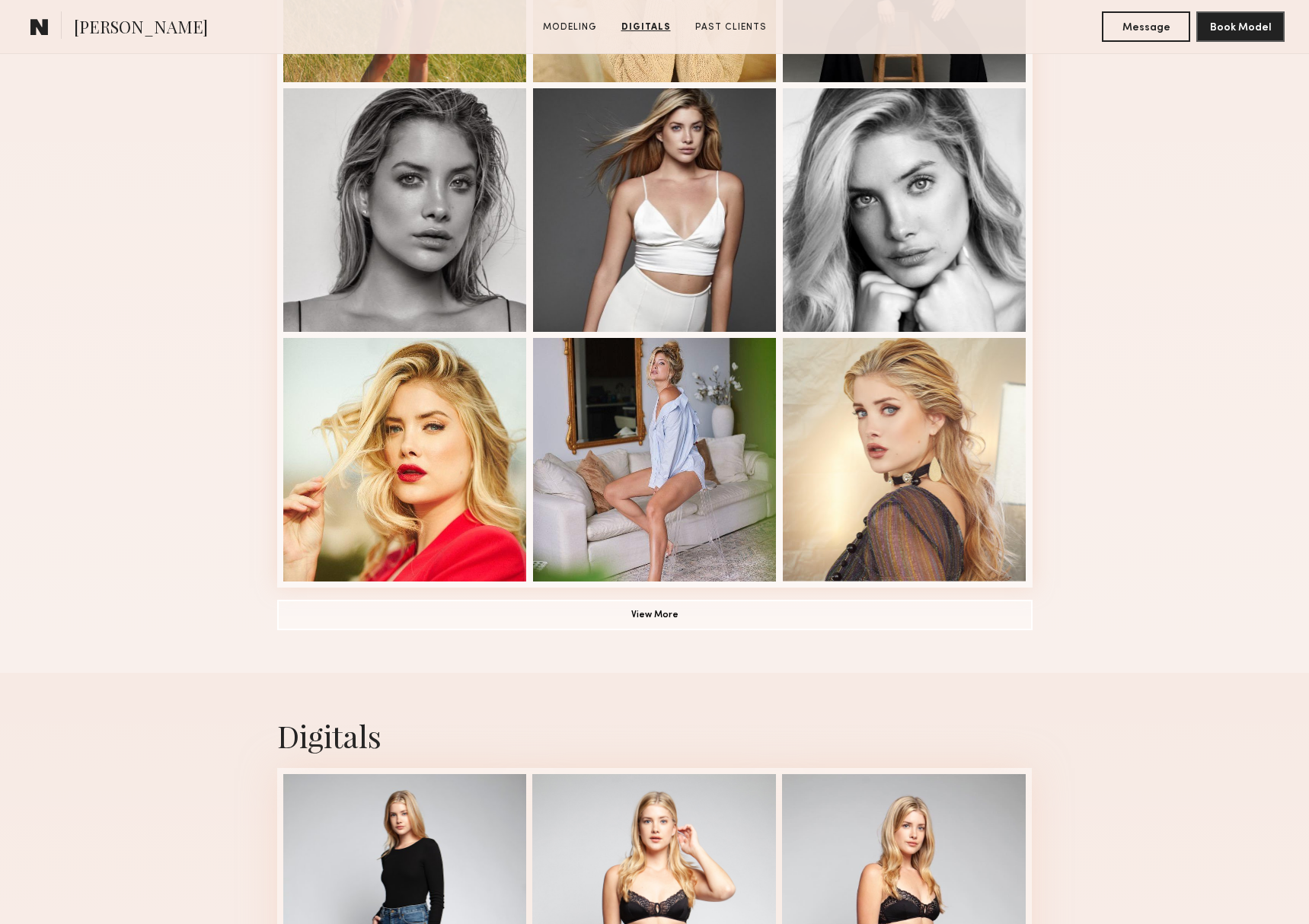
scroll to position [150, 0]
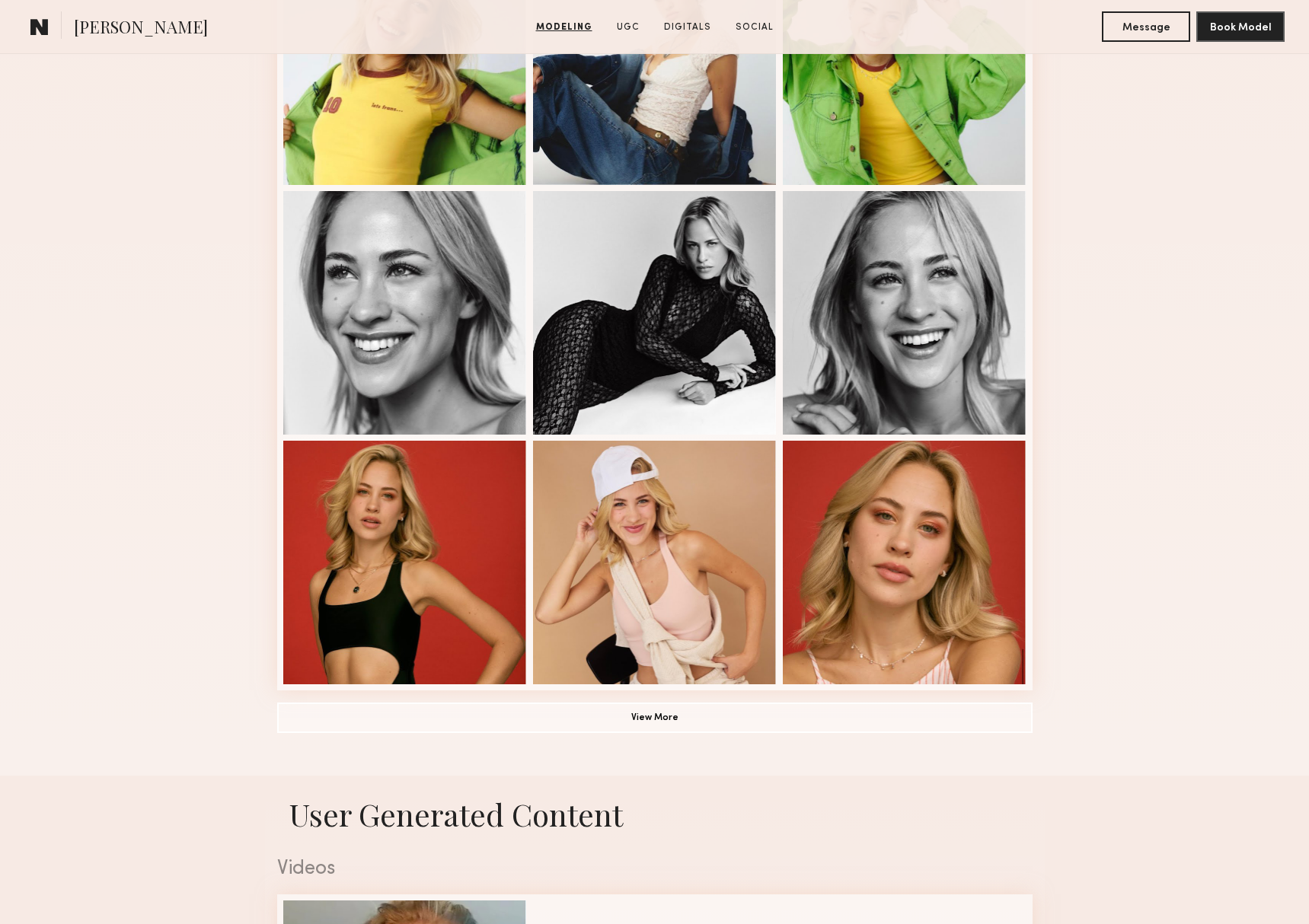
scroll to position [757, 0]
click at [668, 733] on common-button "View More" at bounding box center [655, 718] width 755 height 31
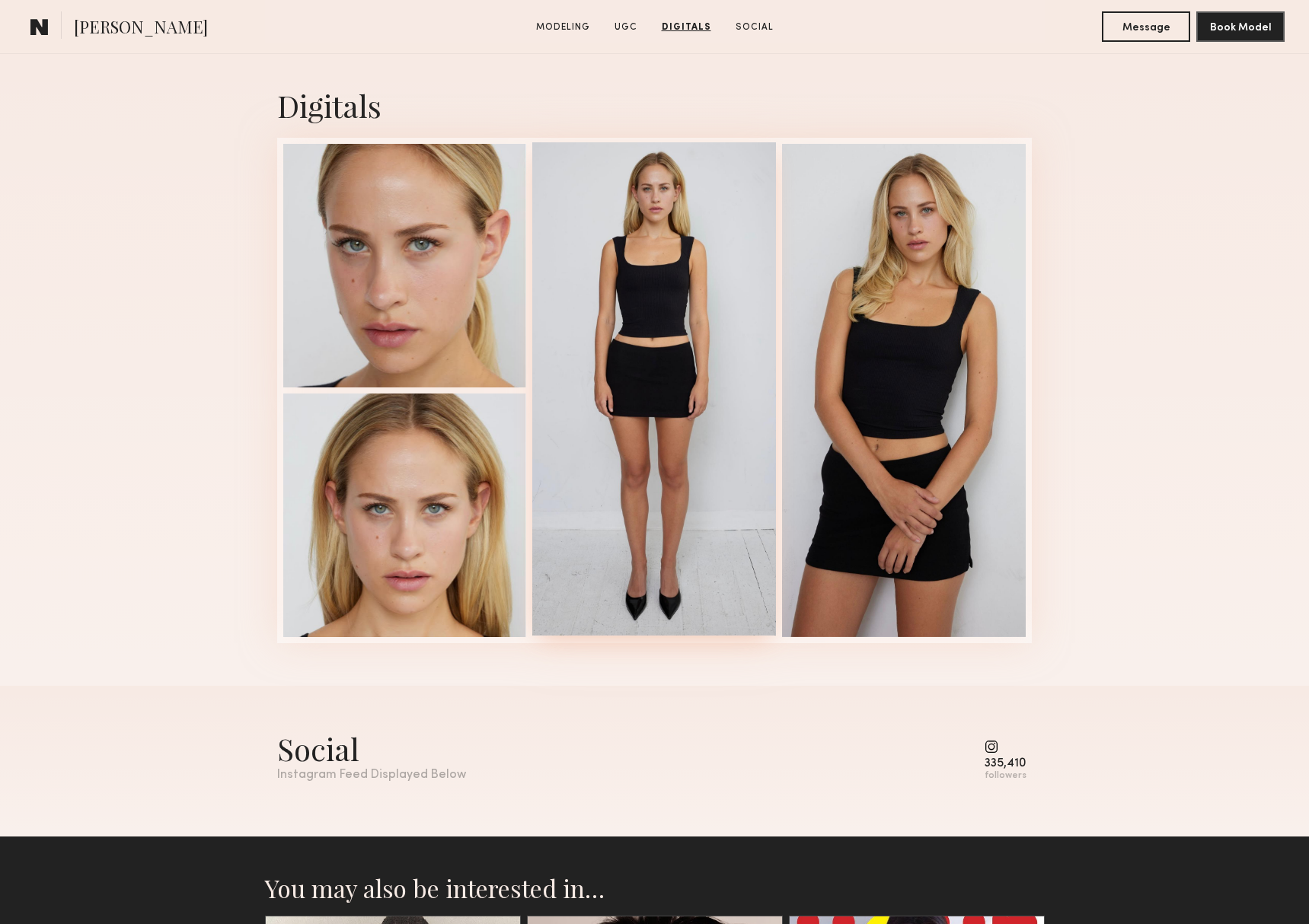
scroll to position [2737, 0]
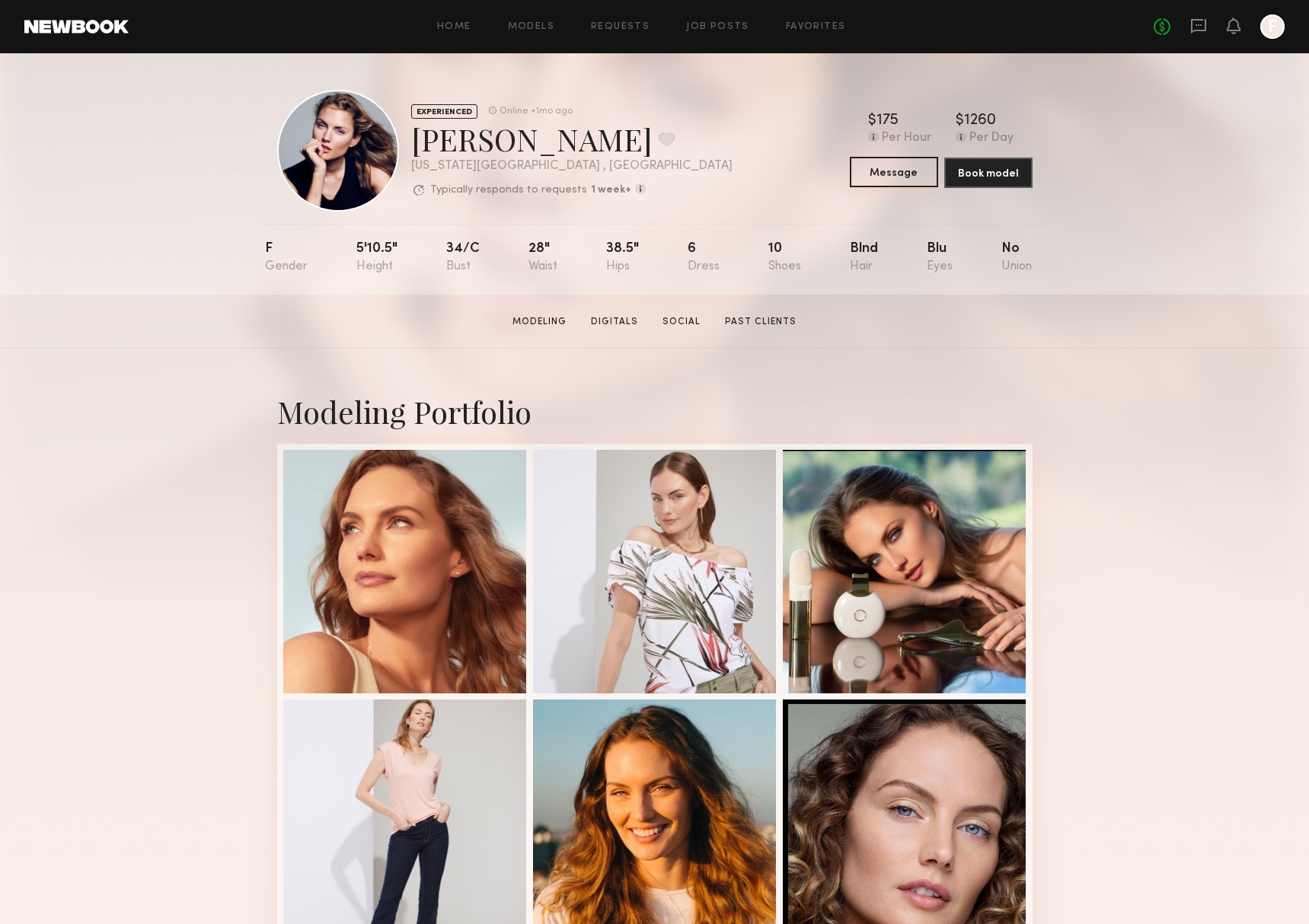
click at [879, 178] on button "Message" at bounding box center [894, 171] width 88 height 31
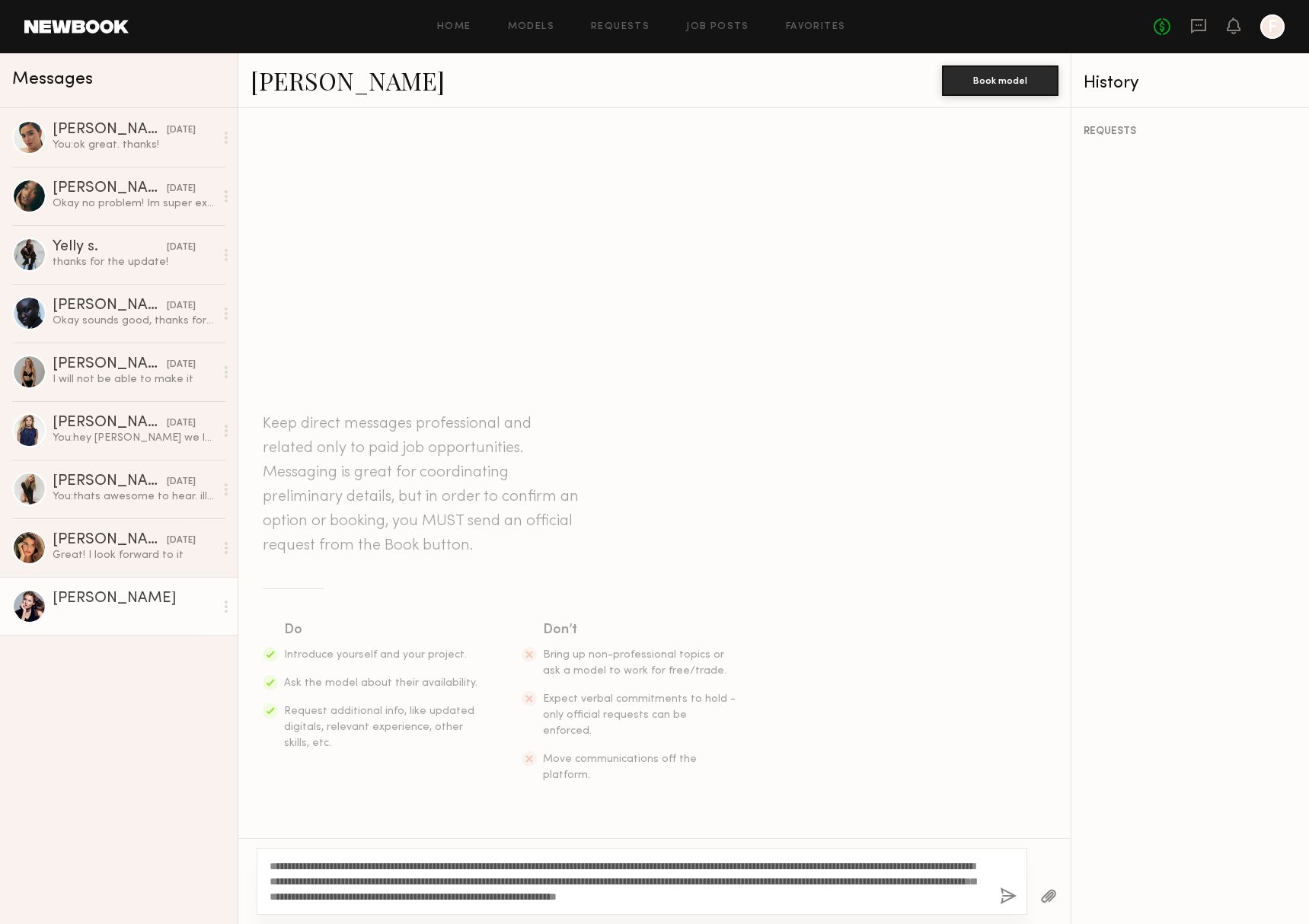
click at [303, 862] on textarea "**********" at bounding box center [628, 881] width 718 height 45
click at [289, 865] on textarea "**********" at bounding box center [628, 881] width 718 height 45
type textarea "**********"
click at [1005, 897] on button "button" at bounding box center [1007, 897] width 17 height 19
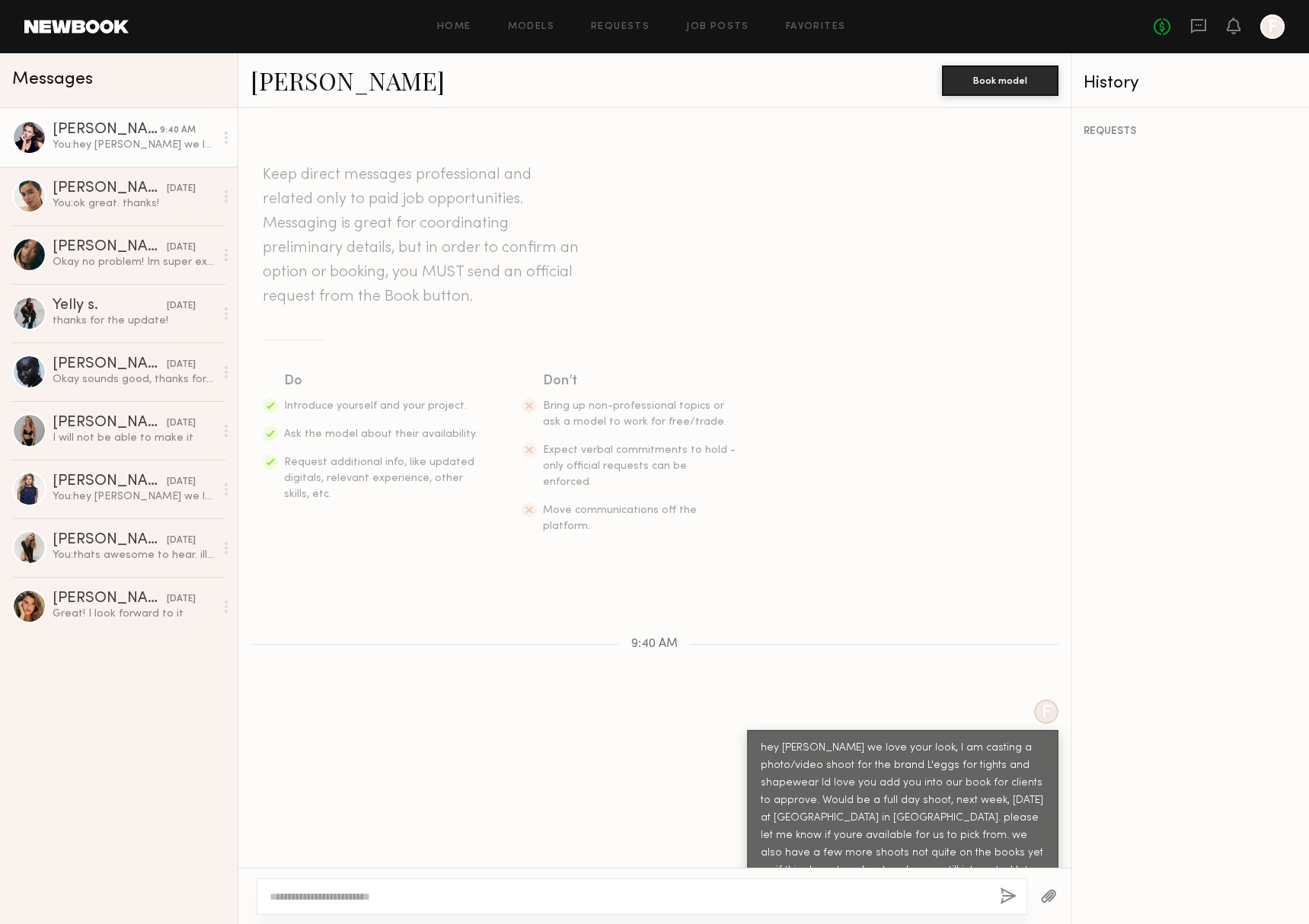
scroll to position [10, 0]
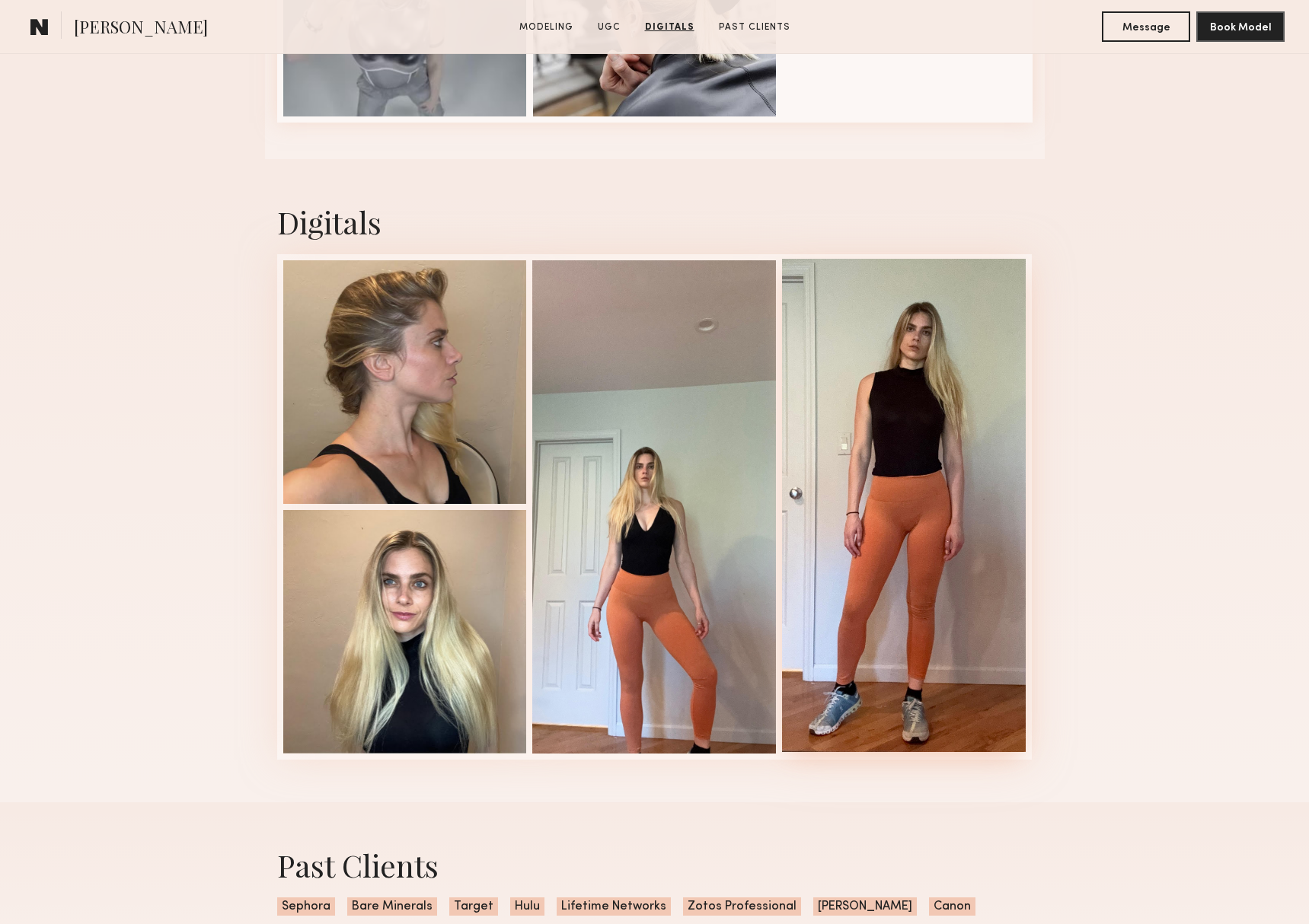
scroll to position [2355, 0]
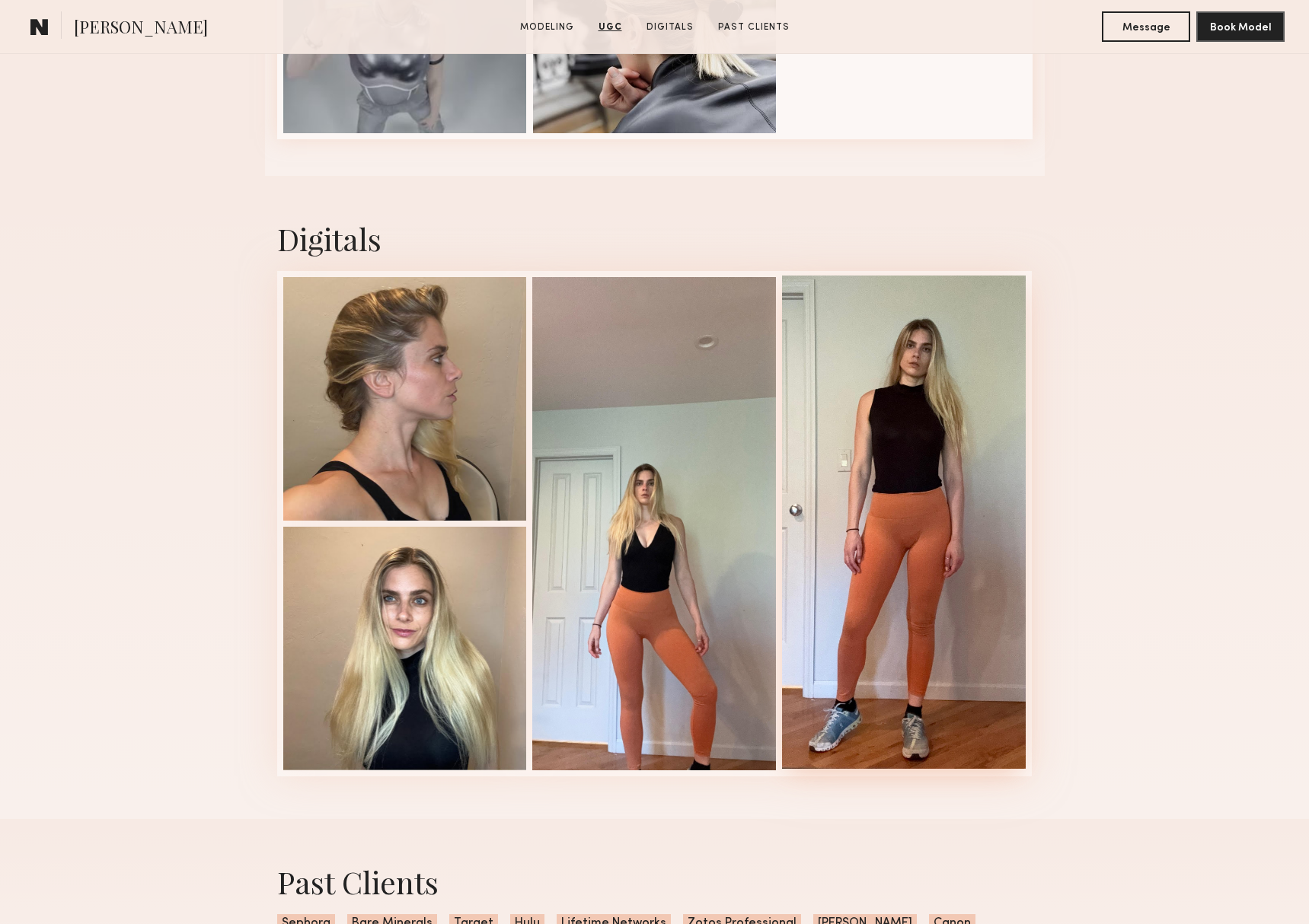
click at [892, 463] on div at bounding box center [903, 522] width 244 height 493
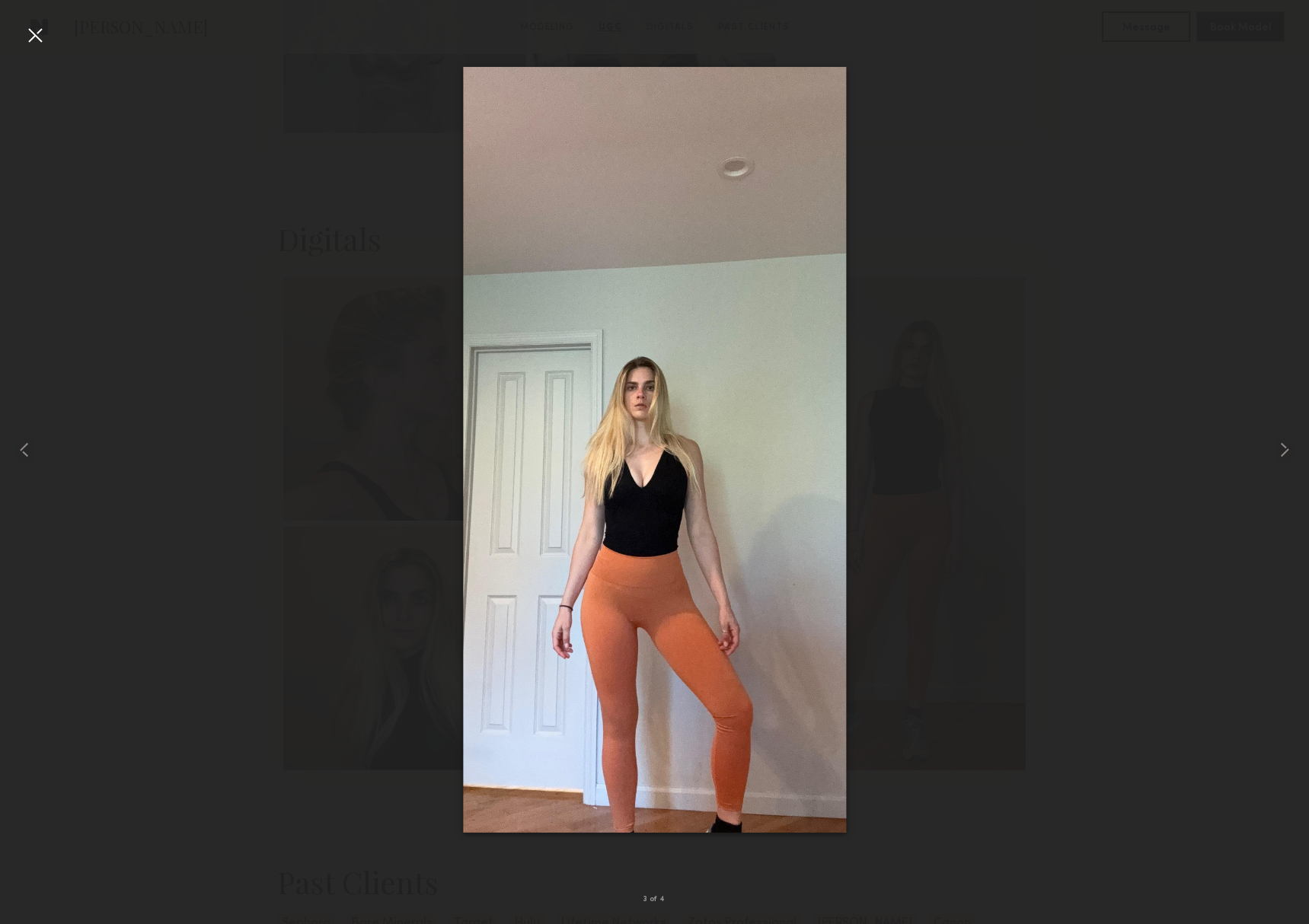
drag, startPoint x: 24, startPoint y: 31, endPoint x: 174, endPoint y: 143, distance: 187.2
click at [26, 32] on div at bounding box center [35, 35] width 24 height 24
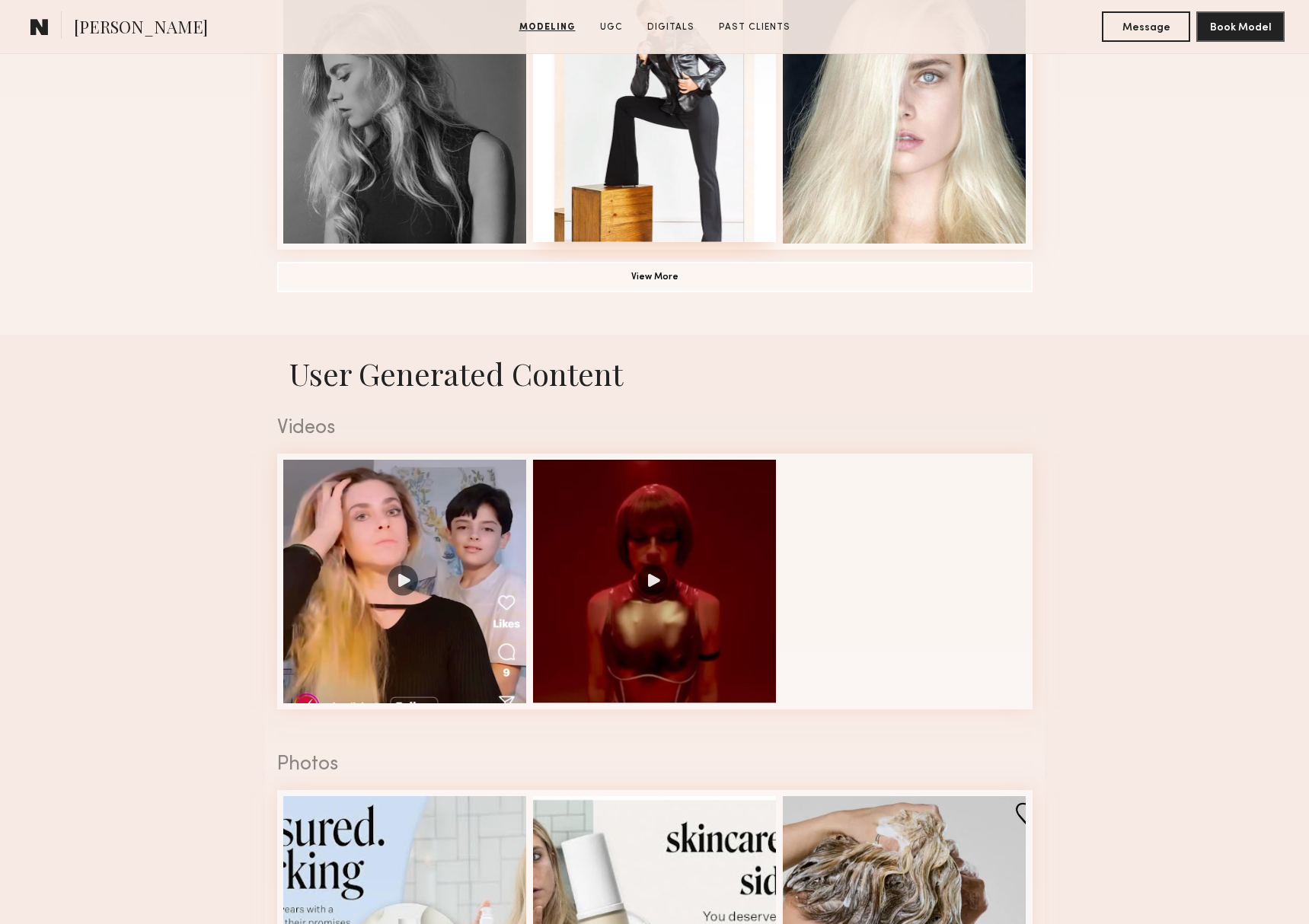
scroll to position [1221, 0]
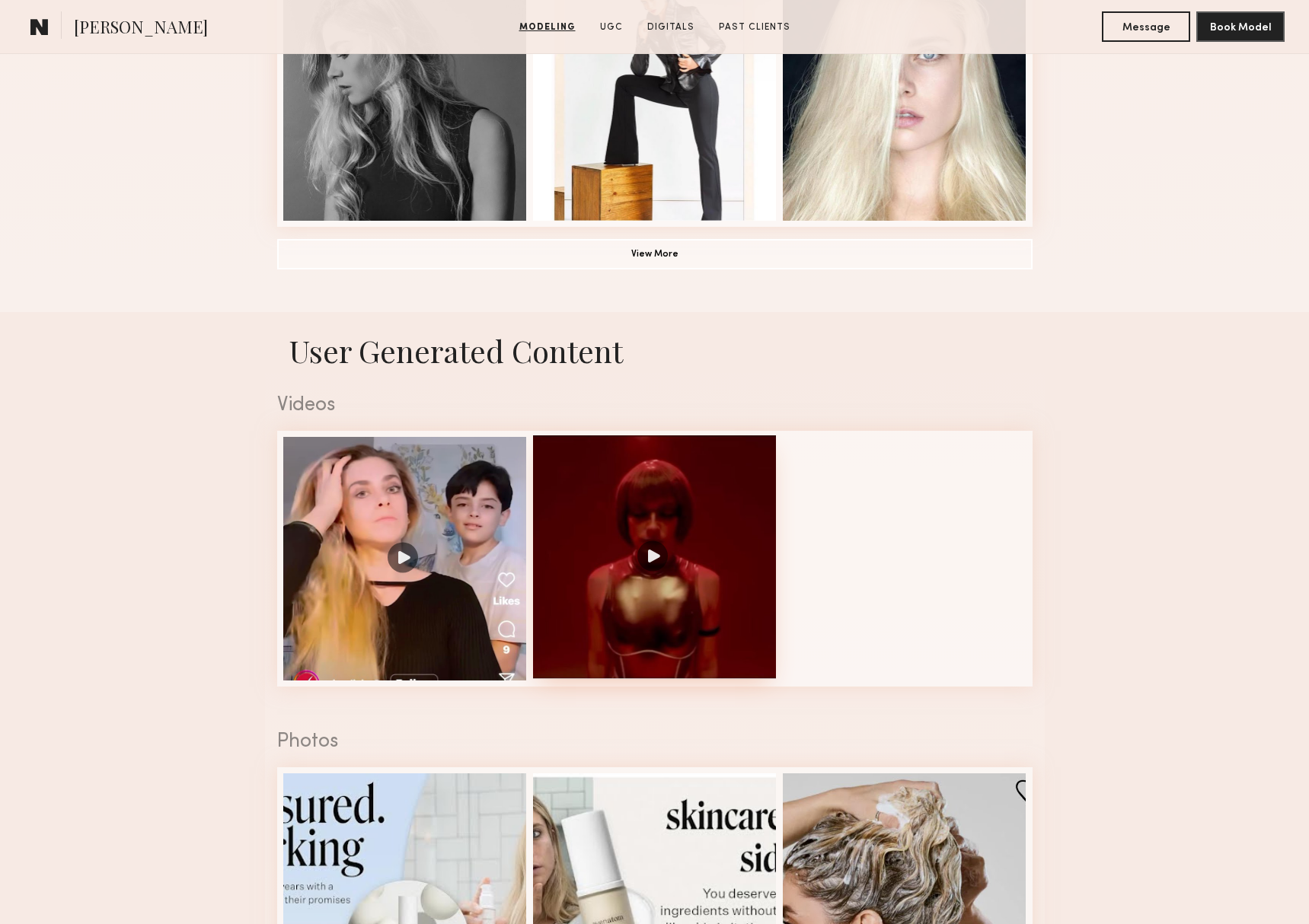
click at [671, 542] on div at bounding box center [654, 557] width 244 height 244
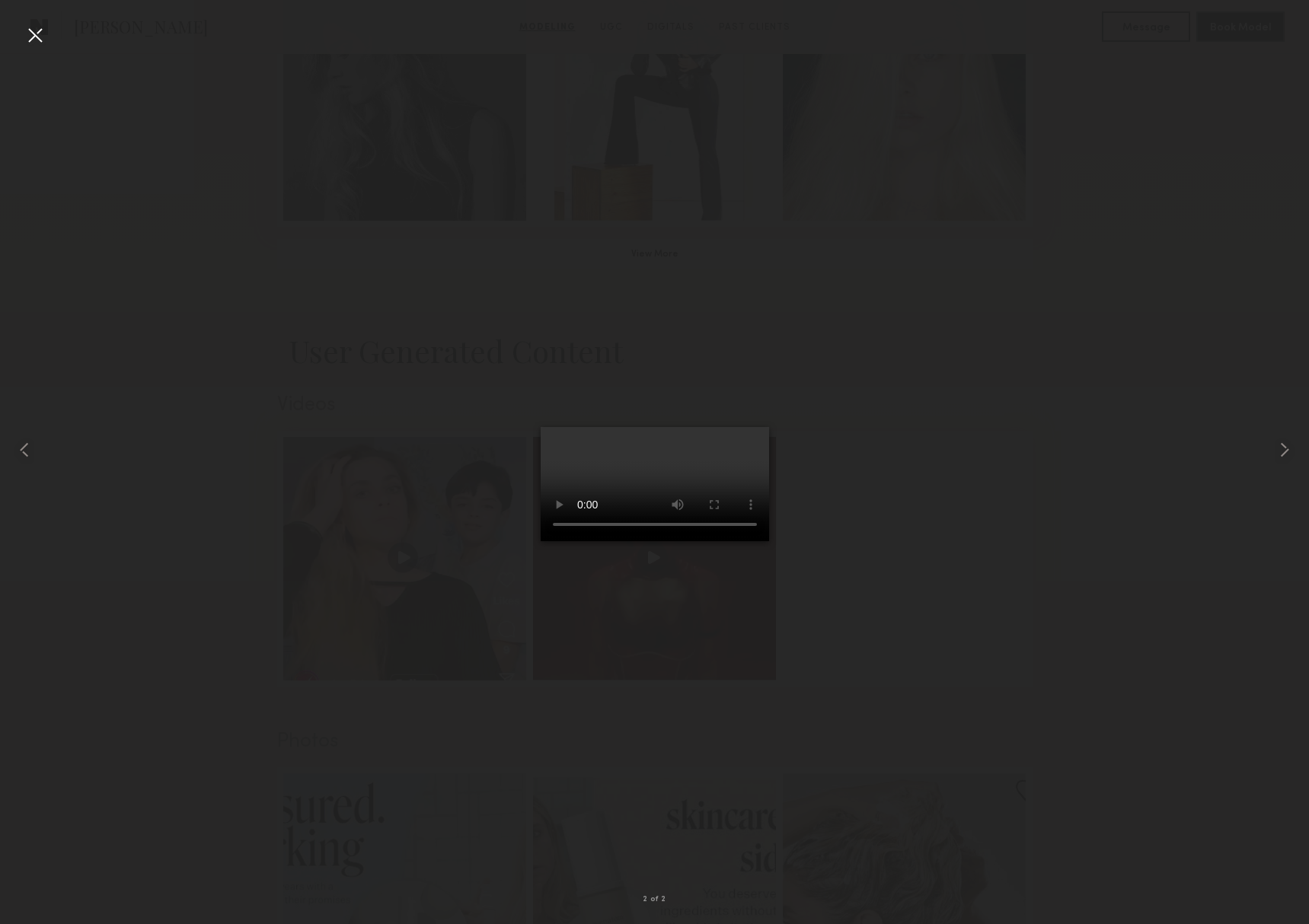
scroll to position [1212, 0]
click at [108, 845] on div at bounding box center [654, 449] width 1309 height 851
click at [30, 34] on div at bounding box center [35, 35] width 24 height 24
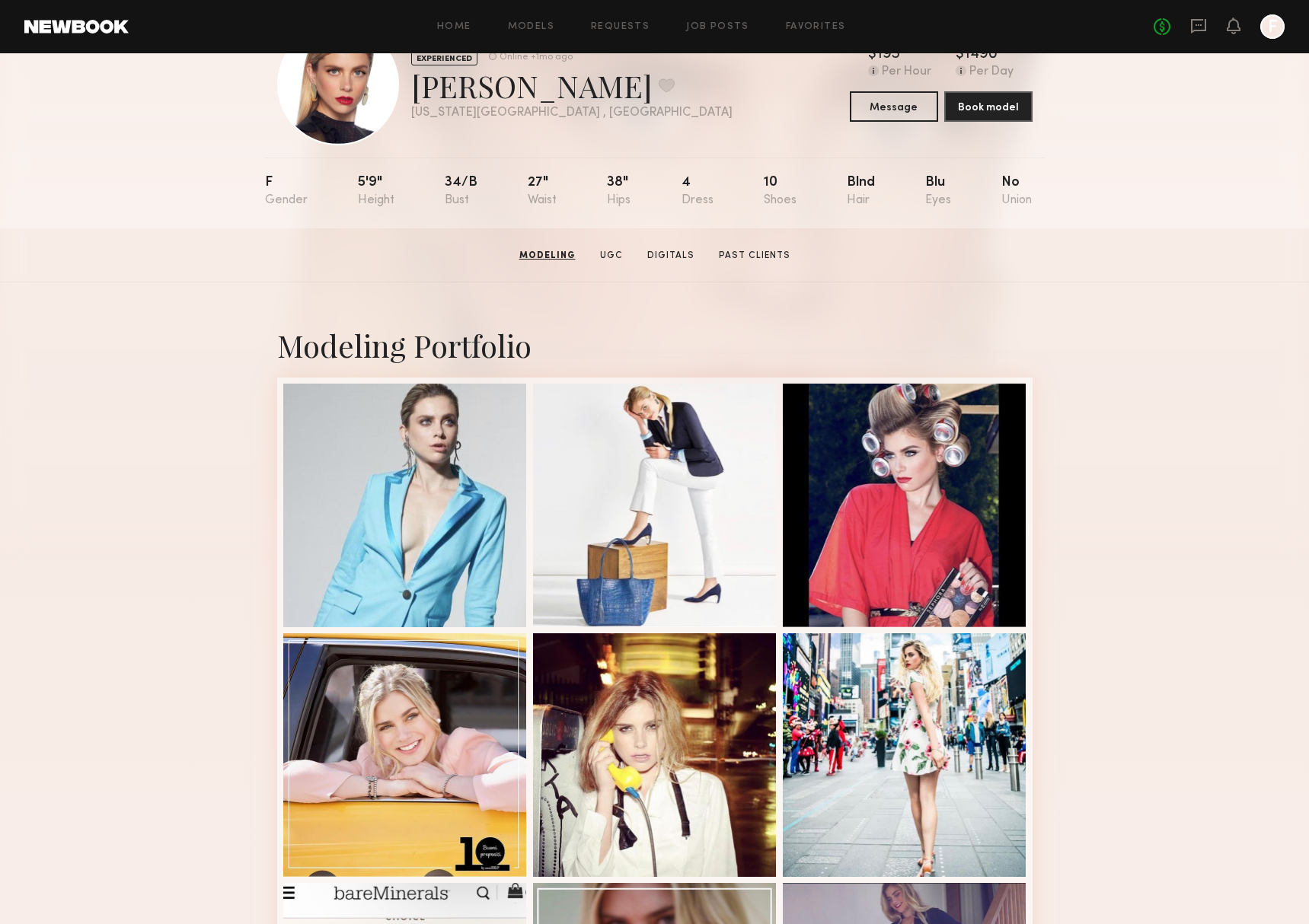
scroll to position [0, 0]
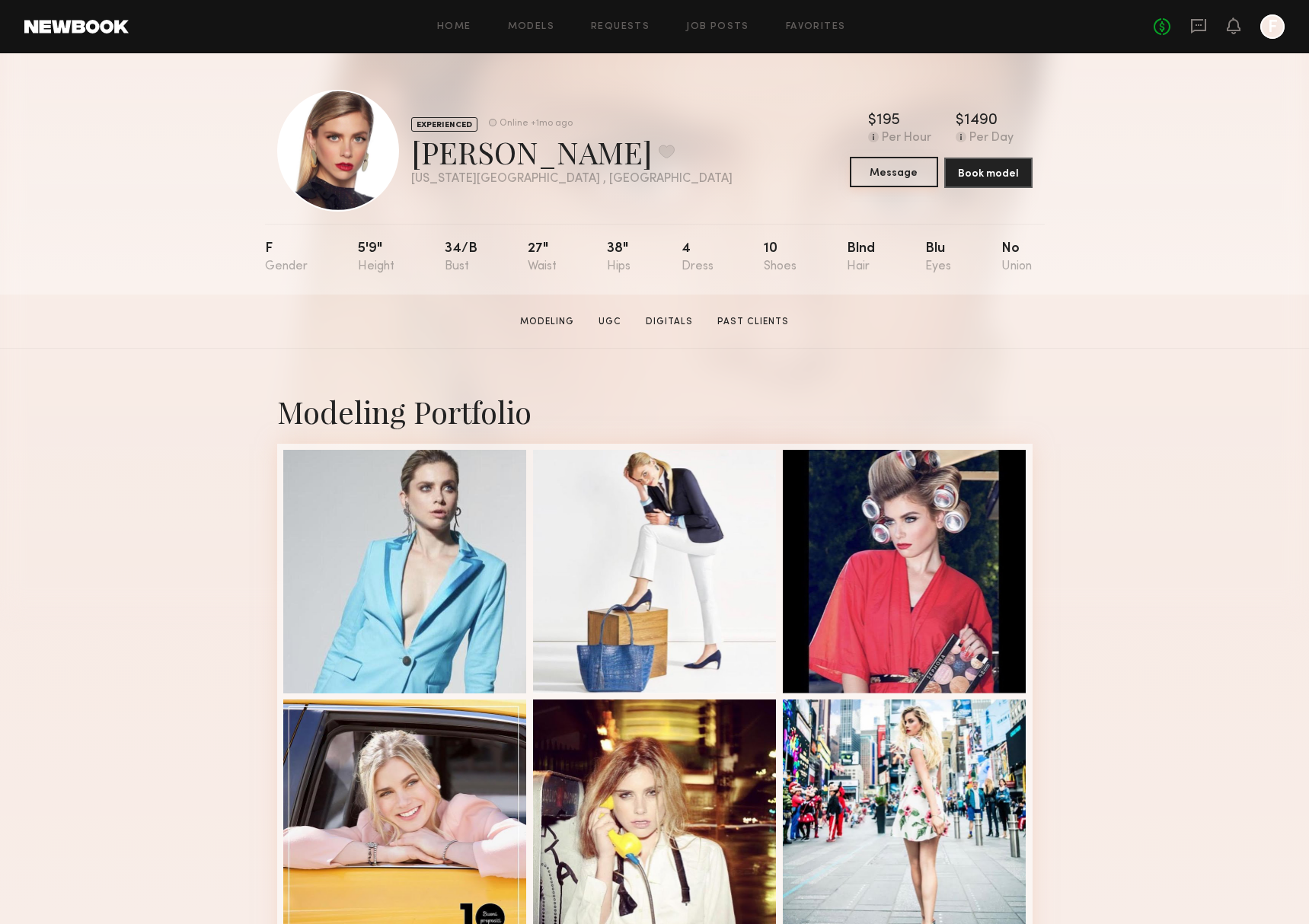
click at [902, 181] on button "Message" at bounding box center [894, 171] width 88 height 31
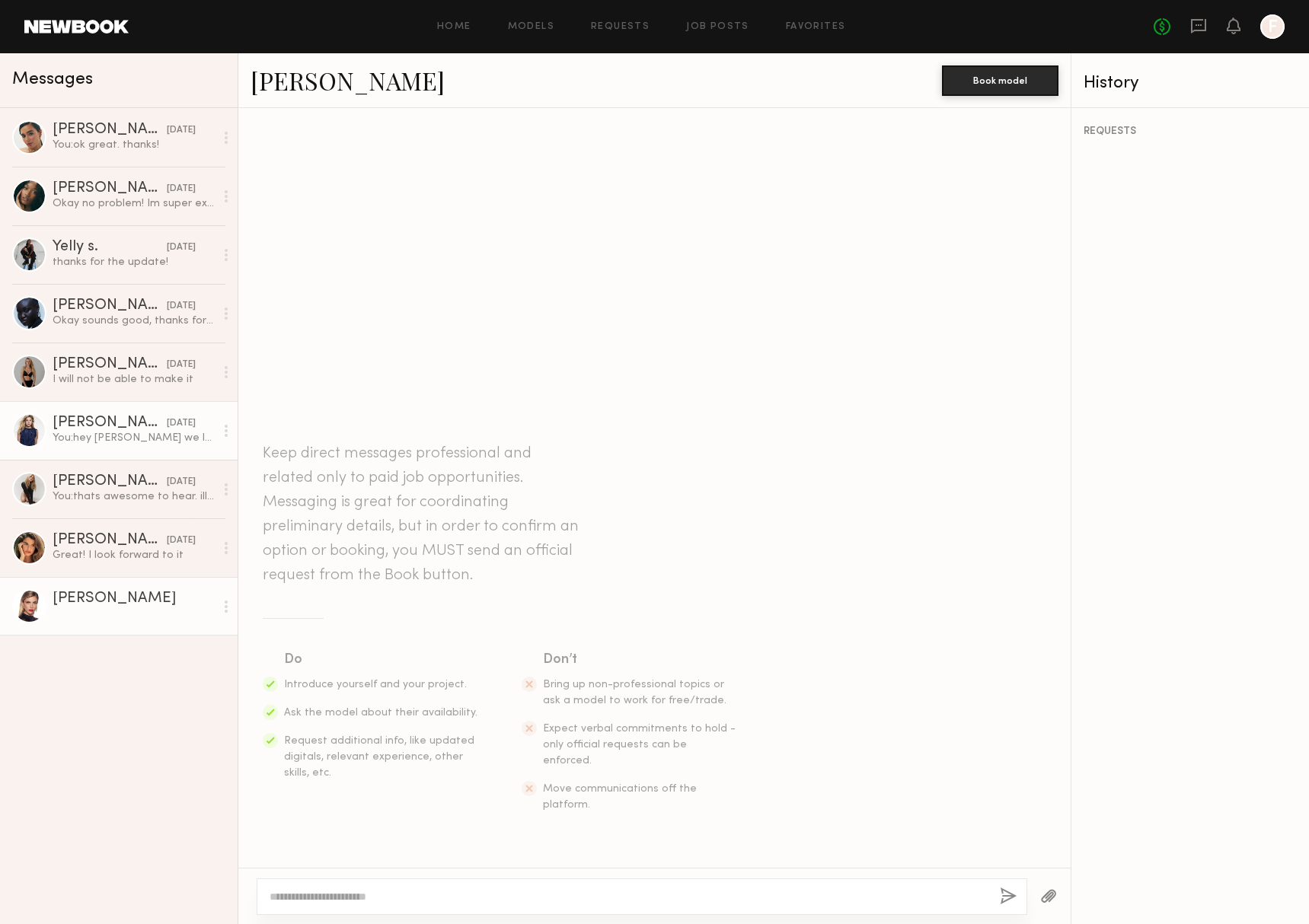
click at [80, 416] on div "[PERSON_NAME]" at bounding box center [109, 422] width 115 height 15
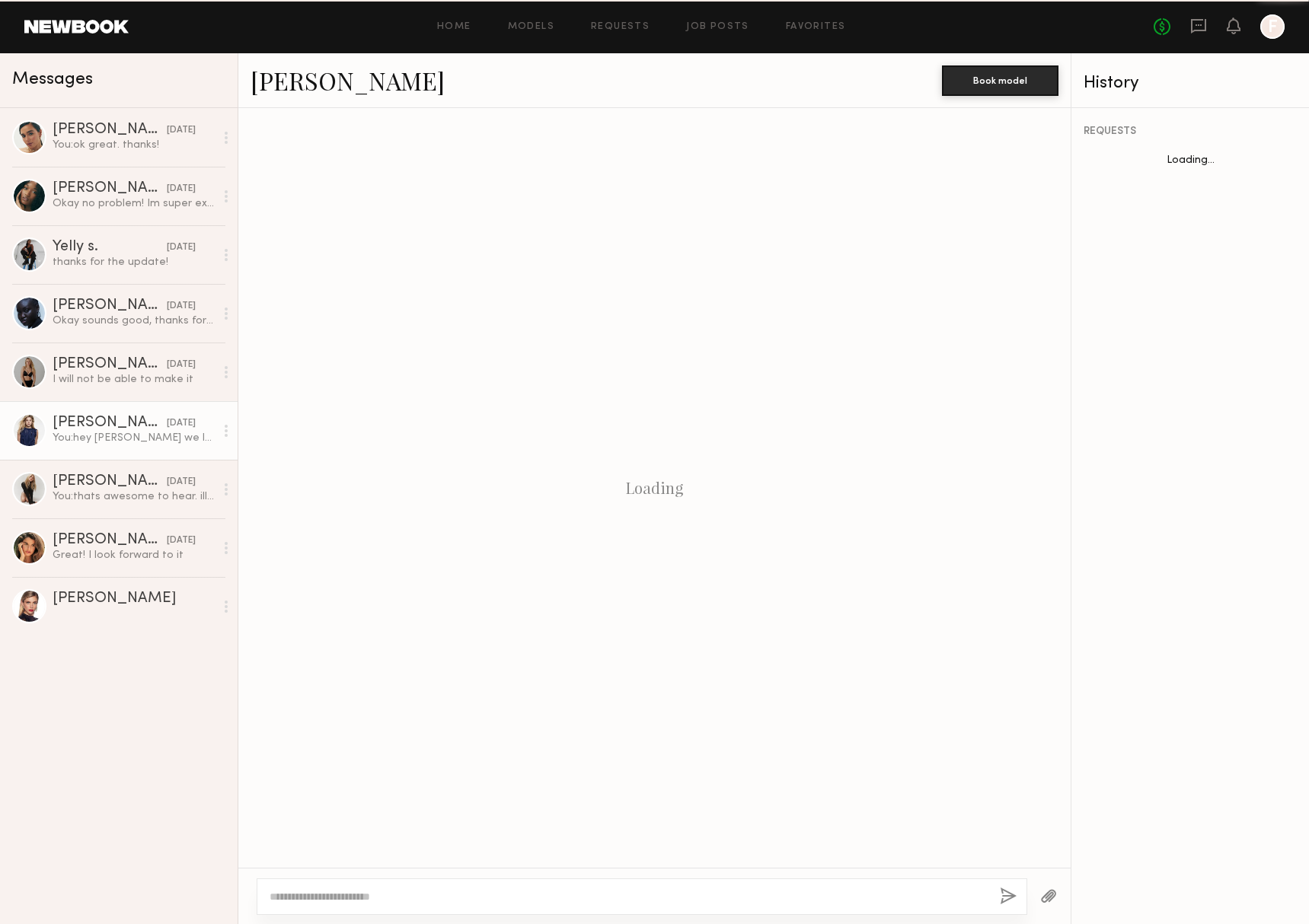
scroll to position [10, 0]
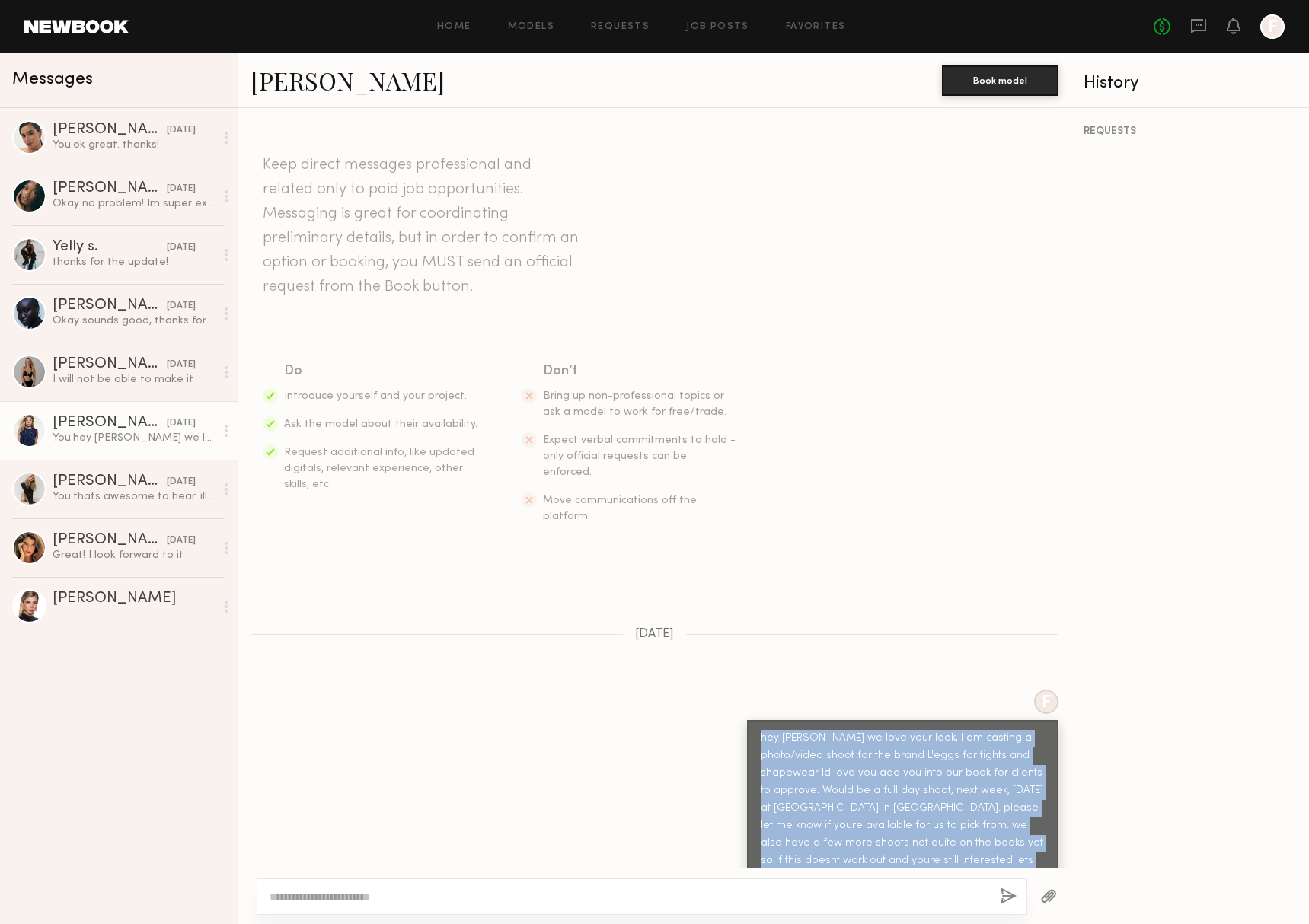
drag, startPoint x: 936, startPoint y: 834, endPoint x: 721, endPoint y: 708, distance: 249.2
click at [721, 708] on div "F hey Kelsey we love your look, I am casting a photo/video shoot for the brand …" at bounding box center [654, 793] width 832 height 207
copy div "hey [PERSON_NAME] we love your look, I am casting a photo/video shoot for the b…"
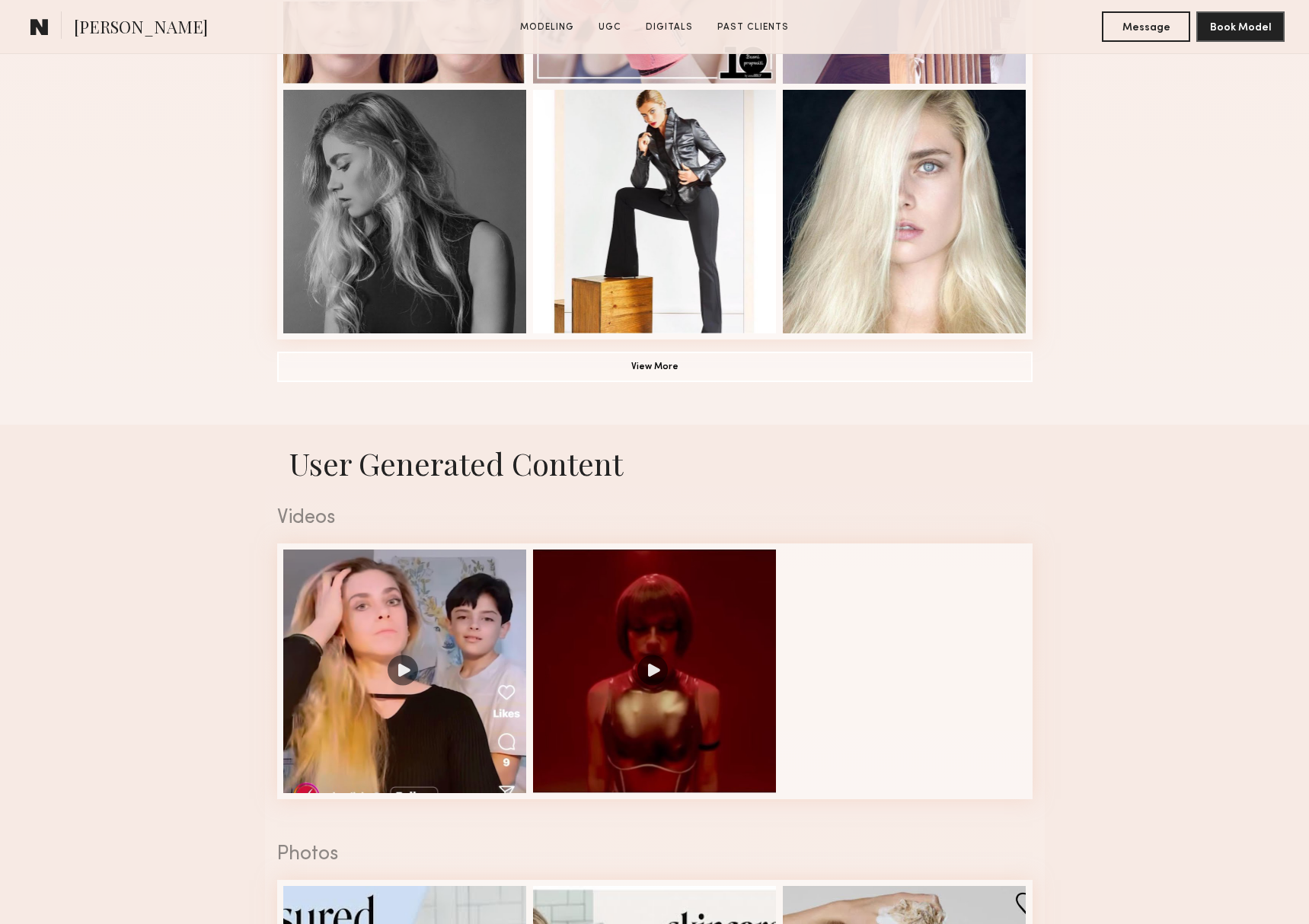
scroll to position [1358, 0]
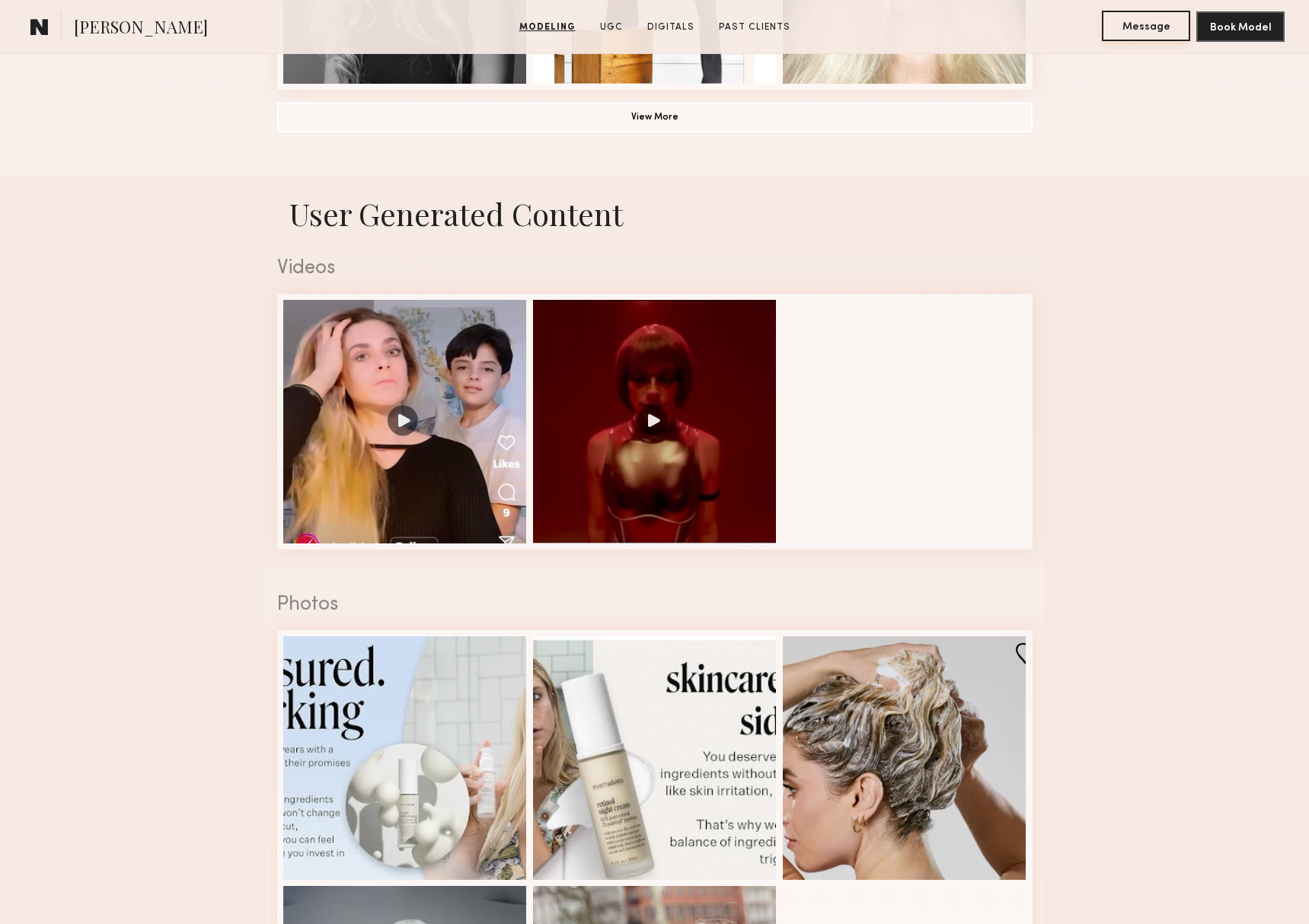
click at [1115, 35] on button "Message" at bounding box center [1145, 25] width 88 height 31
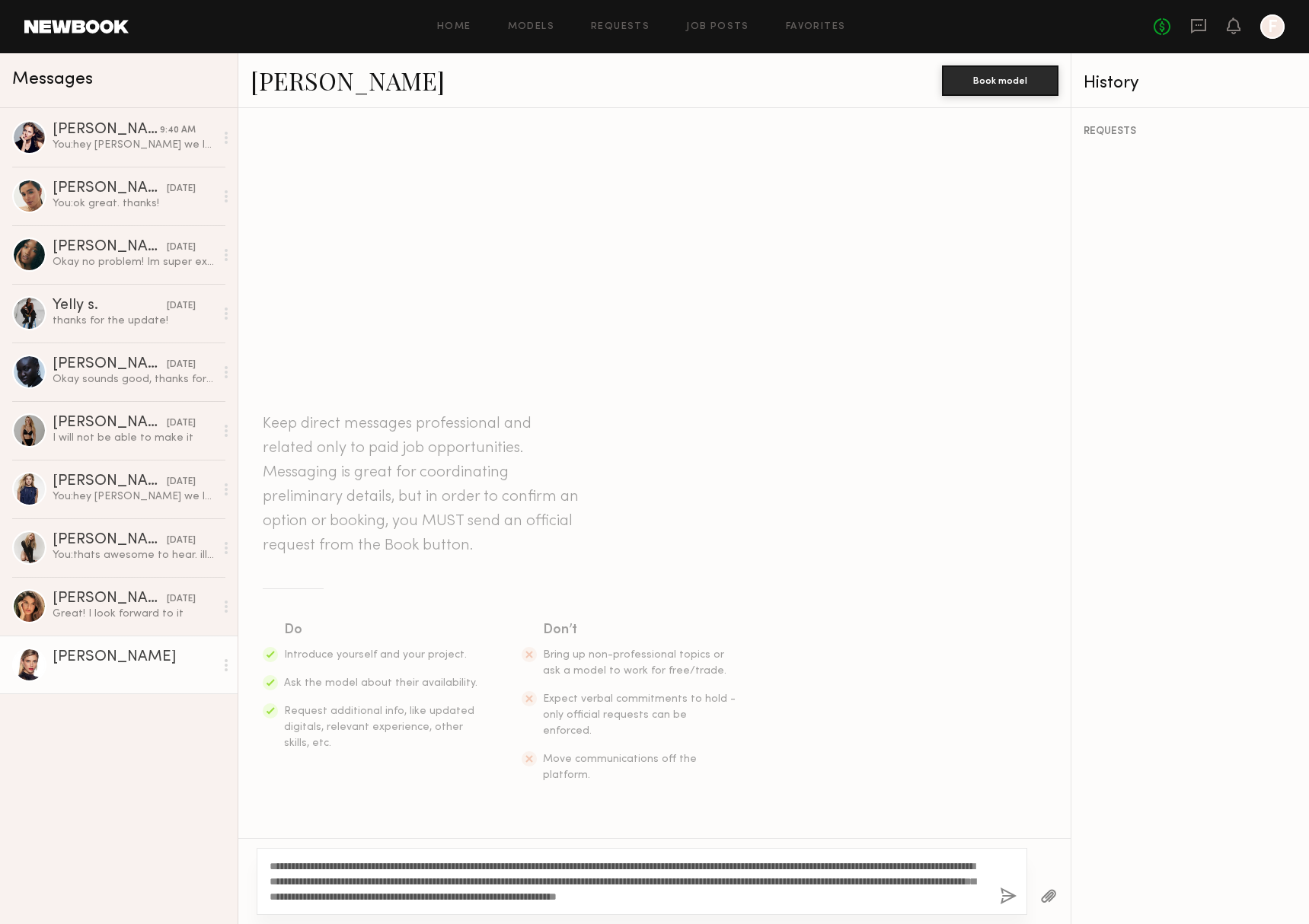
click at [299, 866] on textarea "**********" at bounding box center [628, 881] width 718 height 45
type textarea "**********"
click at [1003, 896] on button "button" at bounding box center [1007, 897] width 17 height 19
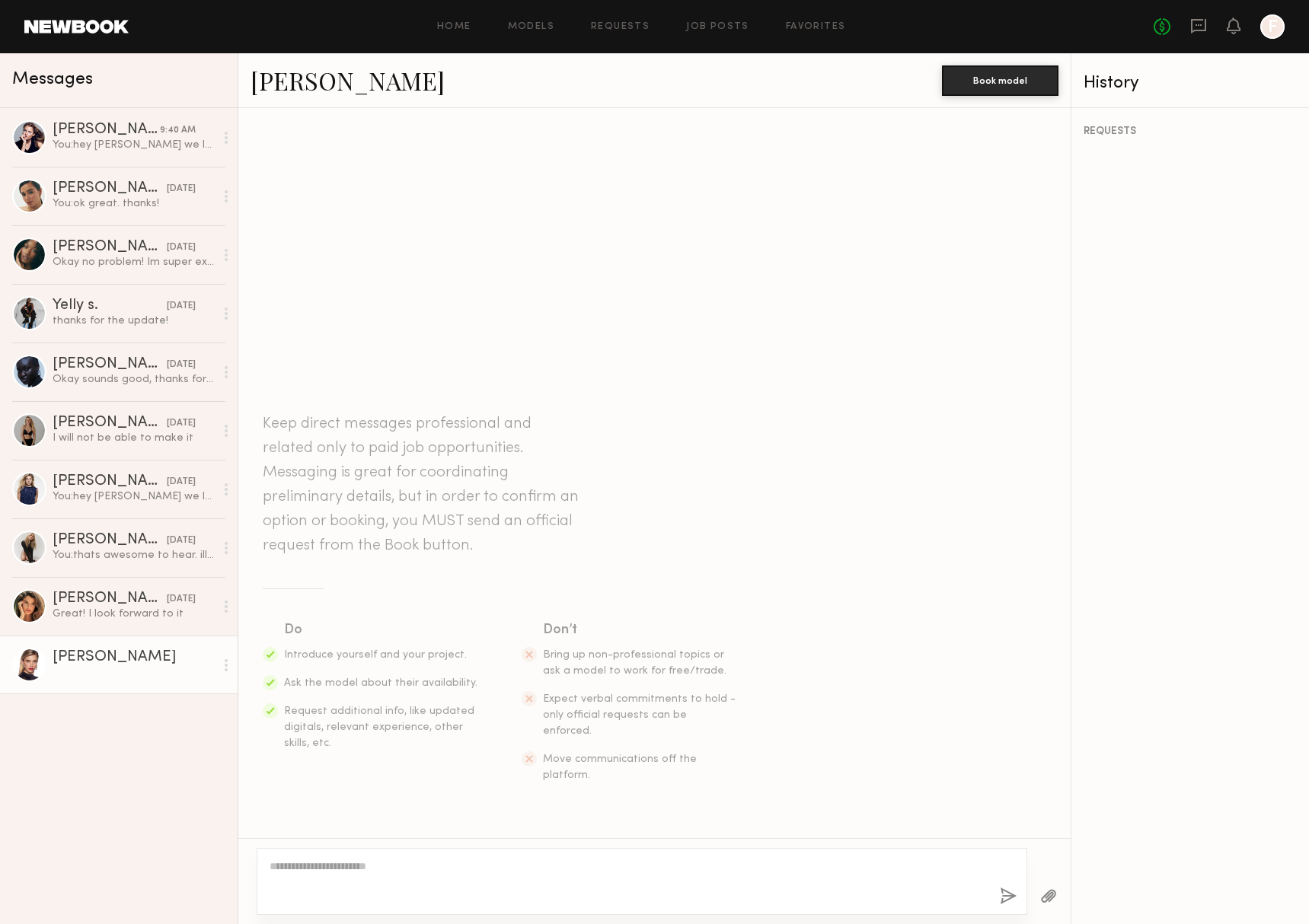
scroll to position [10, 0]
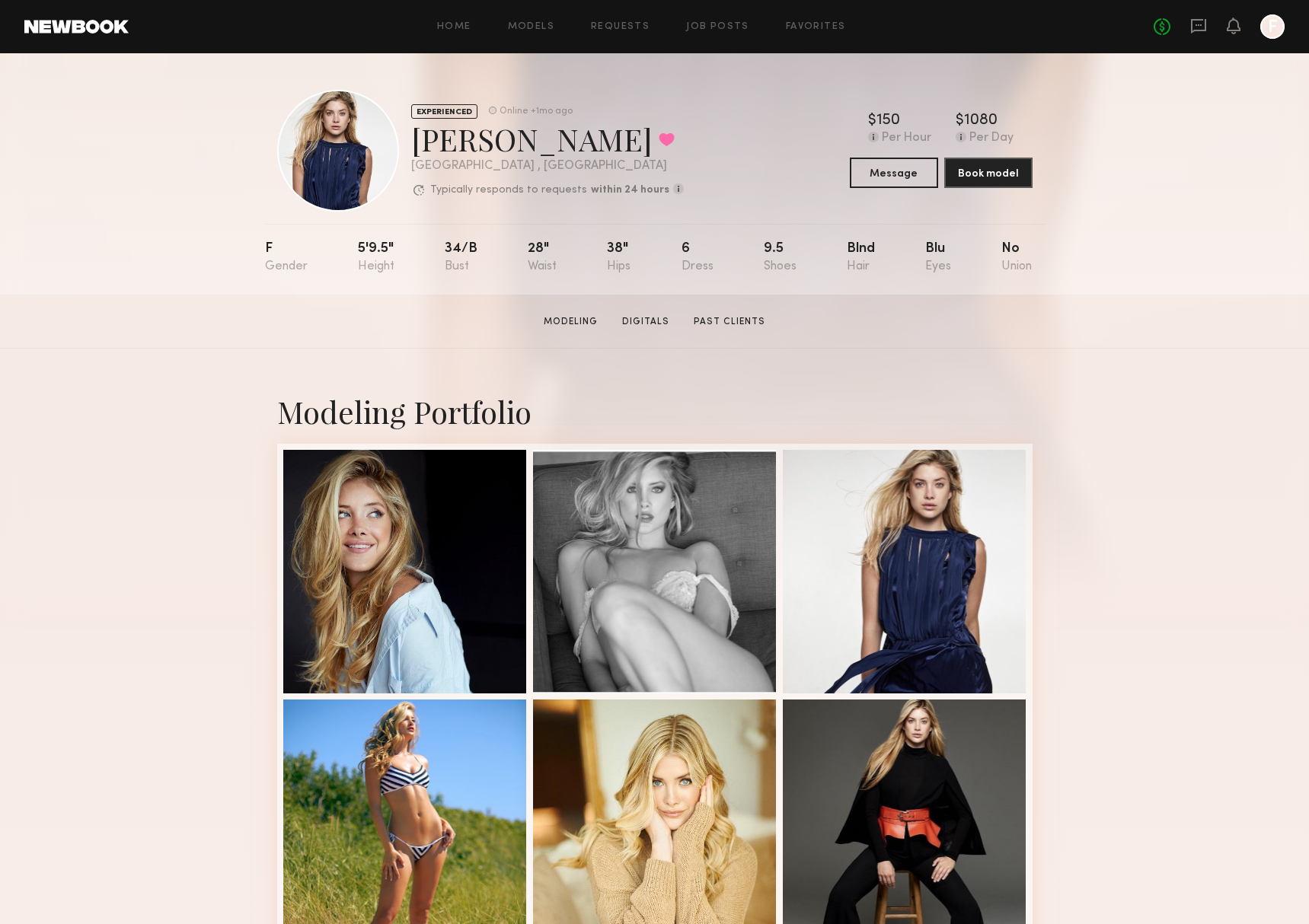
click at [1215, 33] on div "No fees up to $5,000 F" at bounding box center [1219, 27] width 131 height 24
click at [1201, 32] on icon at bounding box center [1198, 25] width 17 height 17
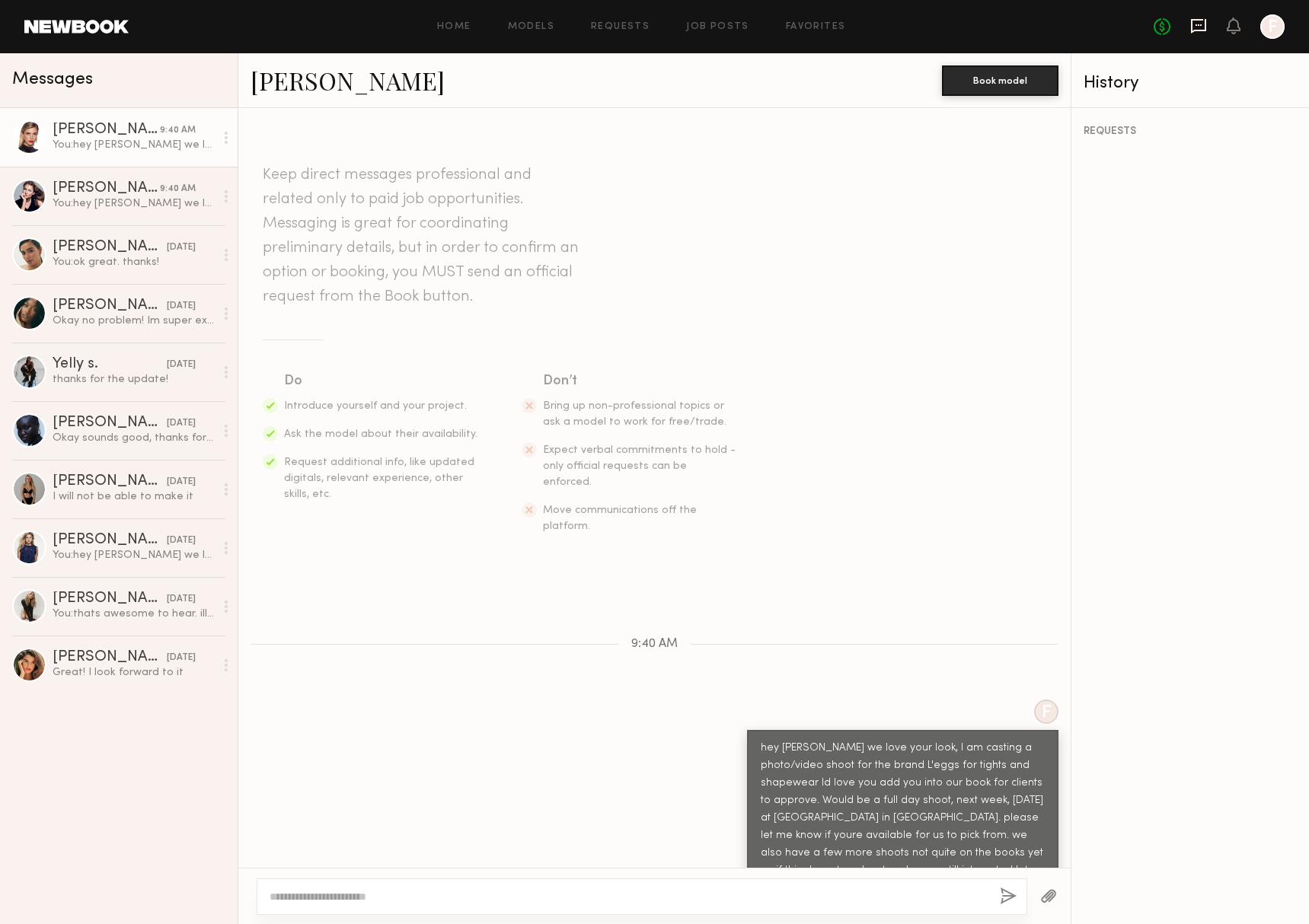
click at [1203, 26] on icon at bounding box center [1198, 25] width 17 height 17
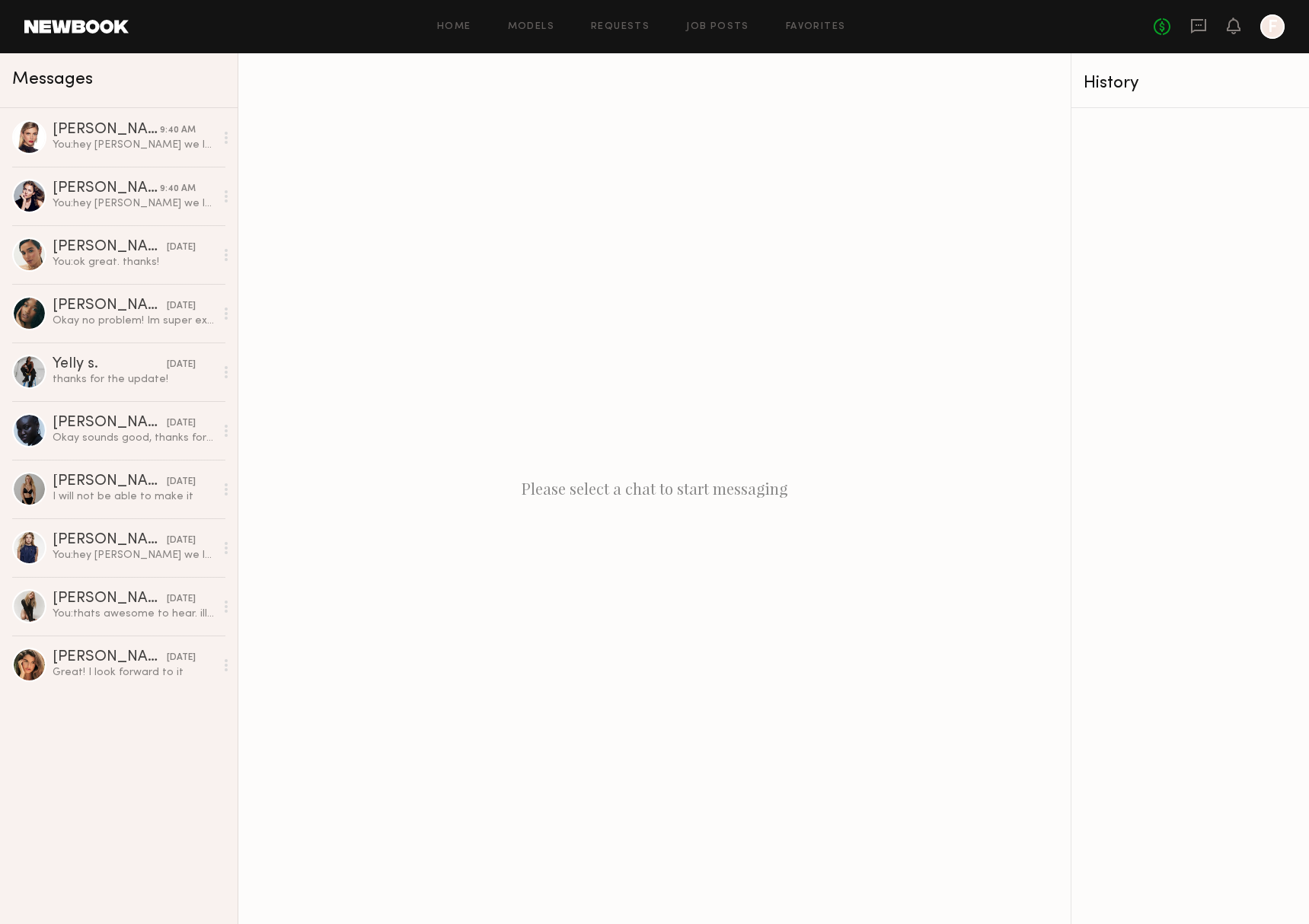
click at [99, 30] on link at bounding box center [76, 27] width 104 height 14
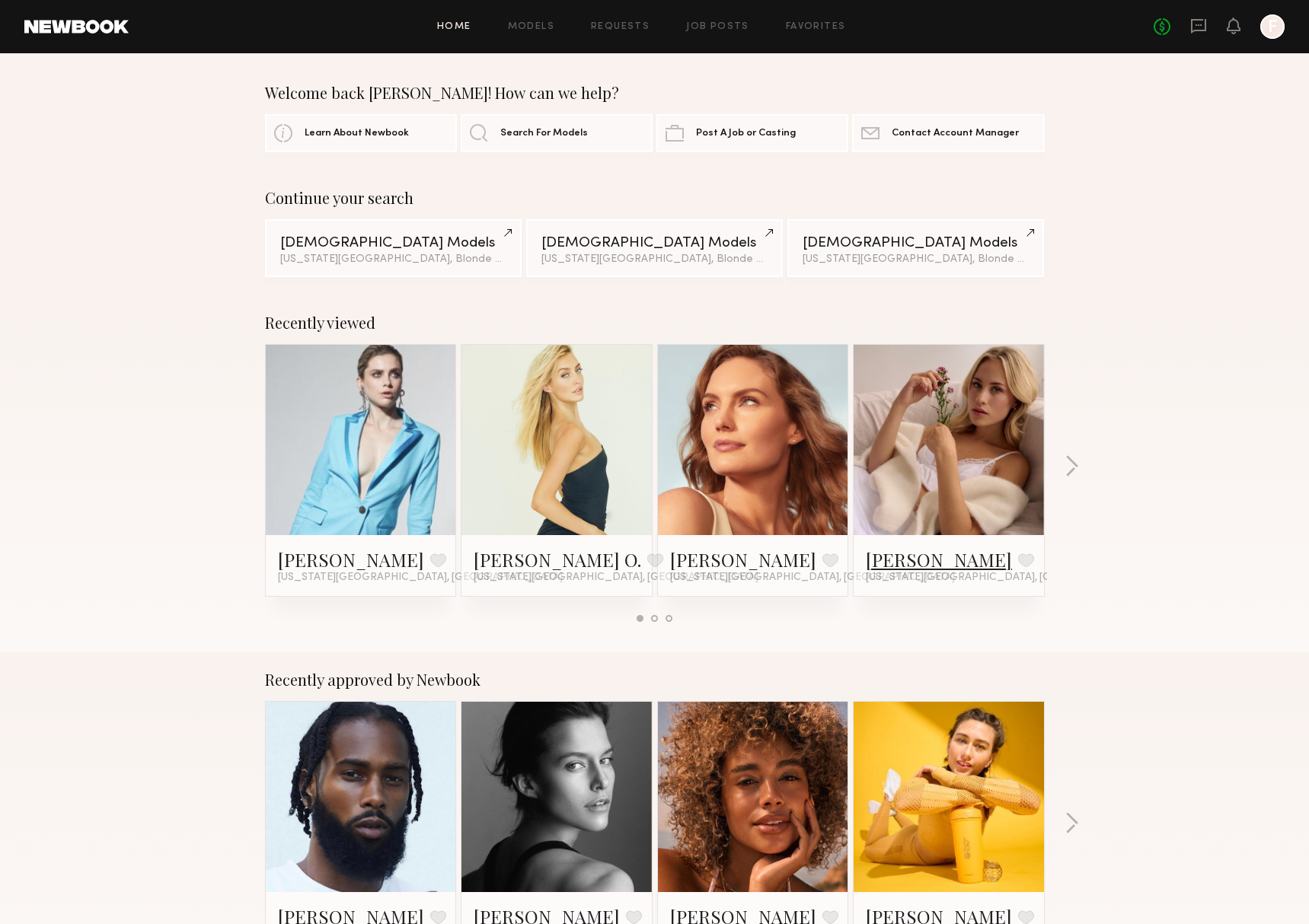
click at [895, 552] on link "[PERSON_NAME]" at bounding box center [938, 559] width 146 height 24
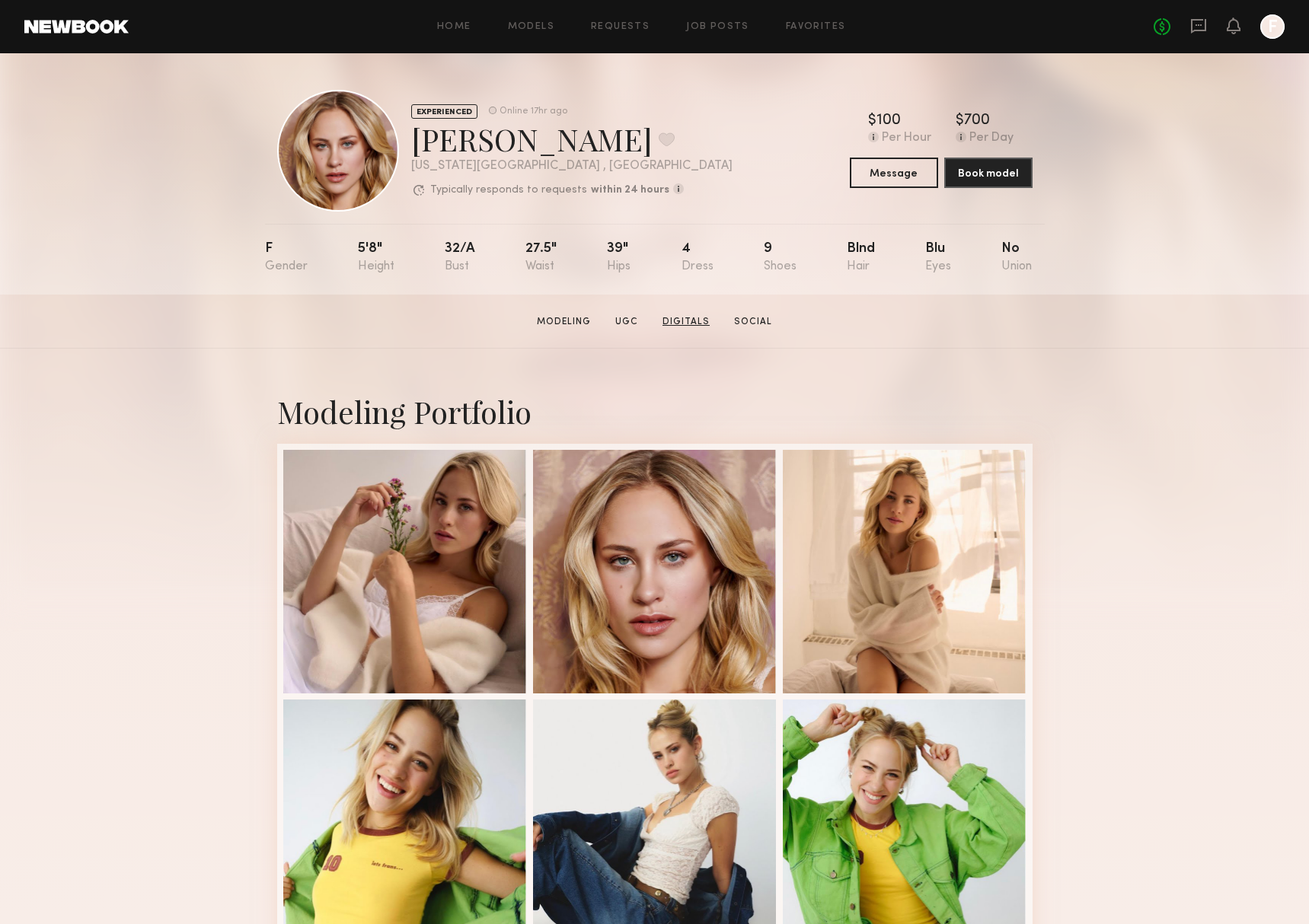
click at [691, 322] on link "Digitals" at bounding box center [686, 322] width 59 height 14
click at [111, 29] on link at bounding box center [76, 27] width 104 height 14
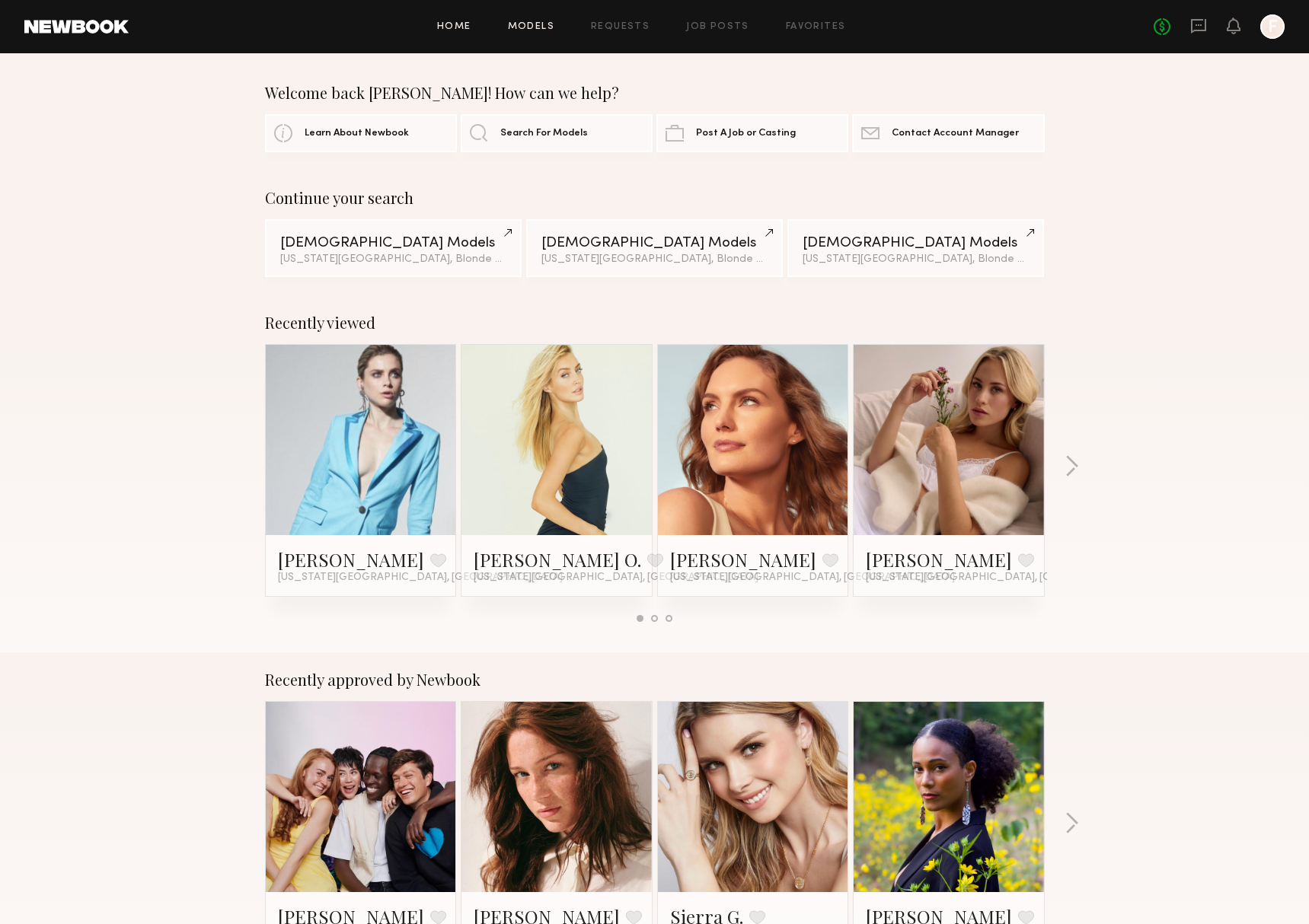
click at [544, 30] on link "Models" at bounding box center [531, 26] width 46 height 10
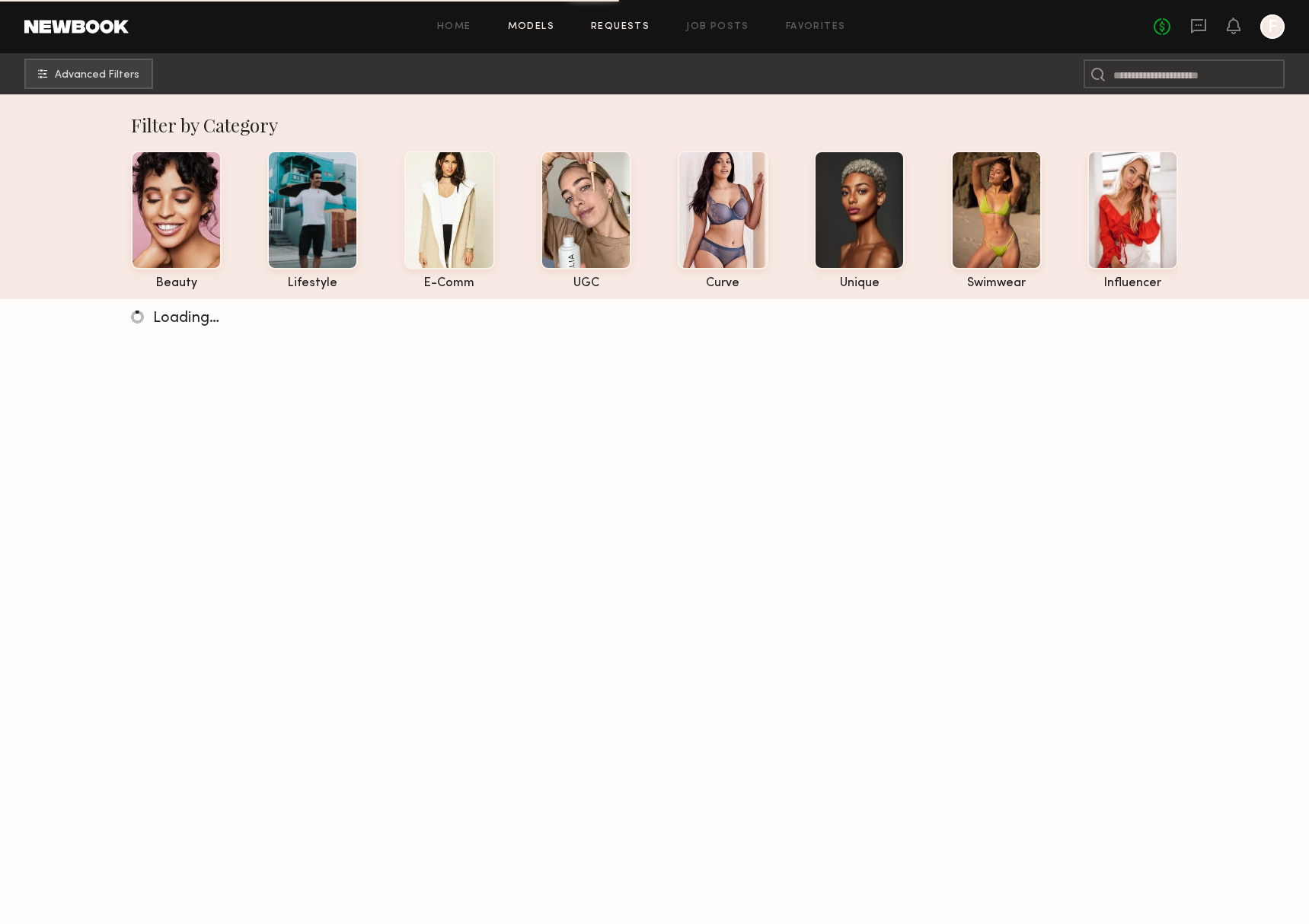
click at [604, 29] on link "Requests" at bounding box center [620, 26] width 59 height 10
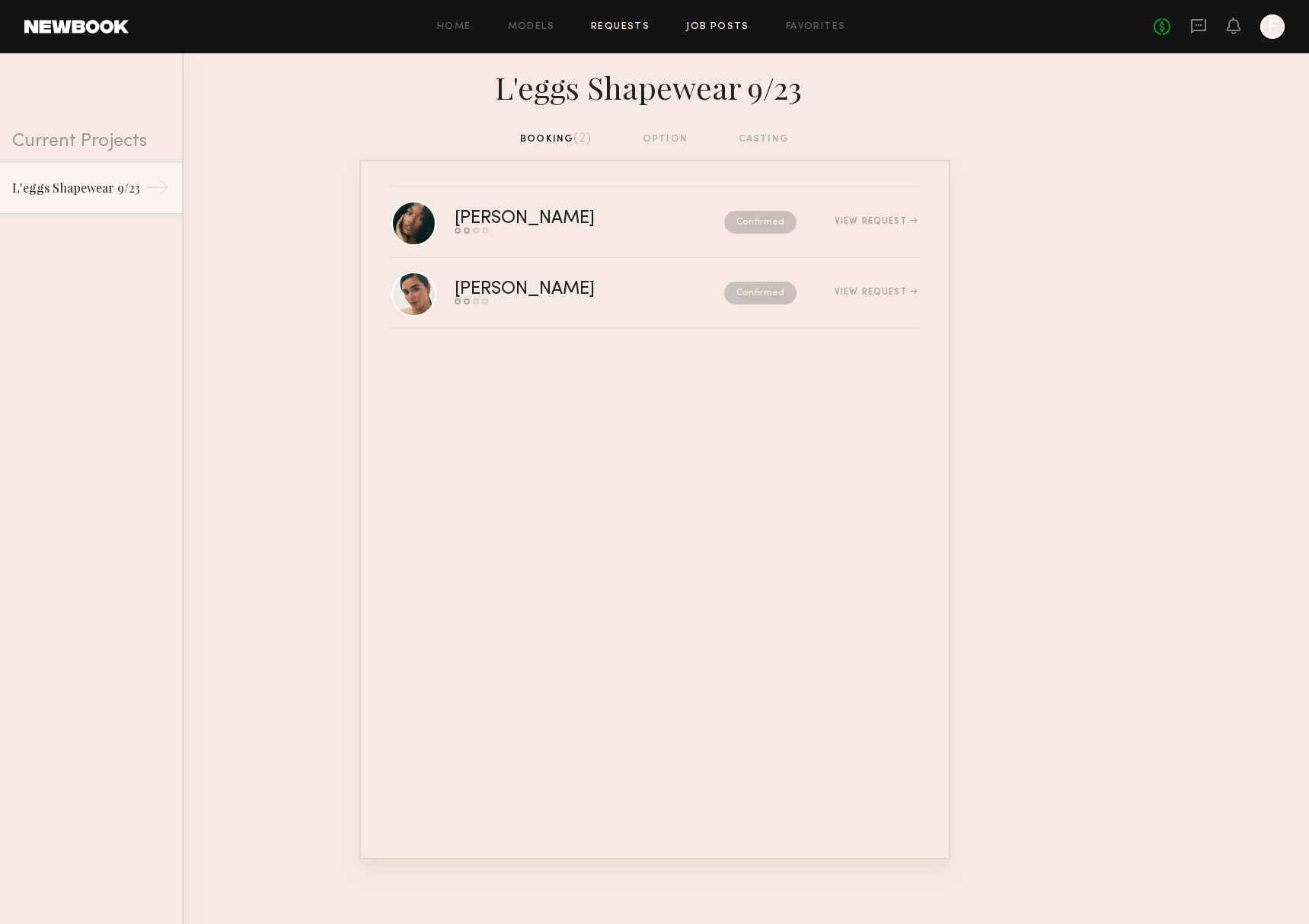
click at [705, 27] on link "Job Posts" at bounding box center [717, 26] width 63 height 10
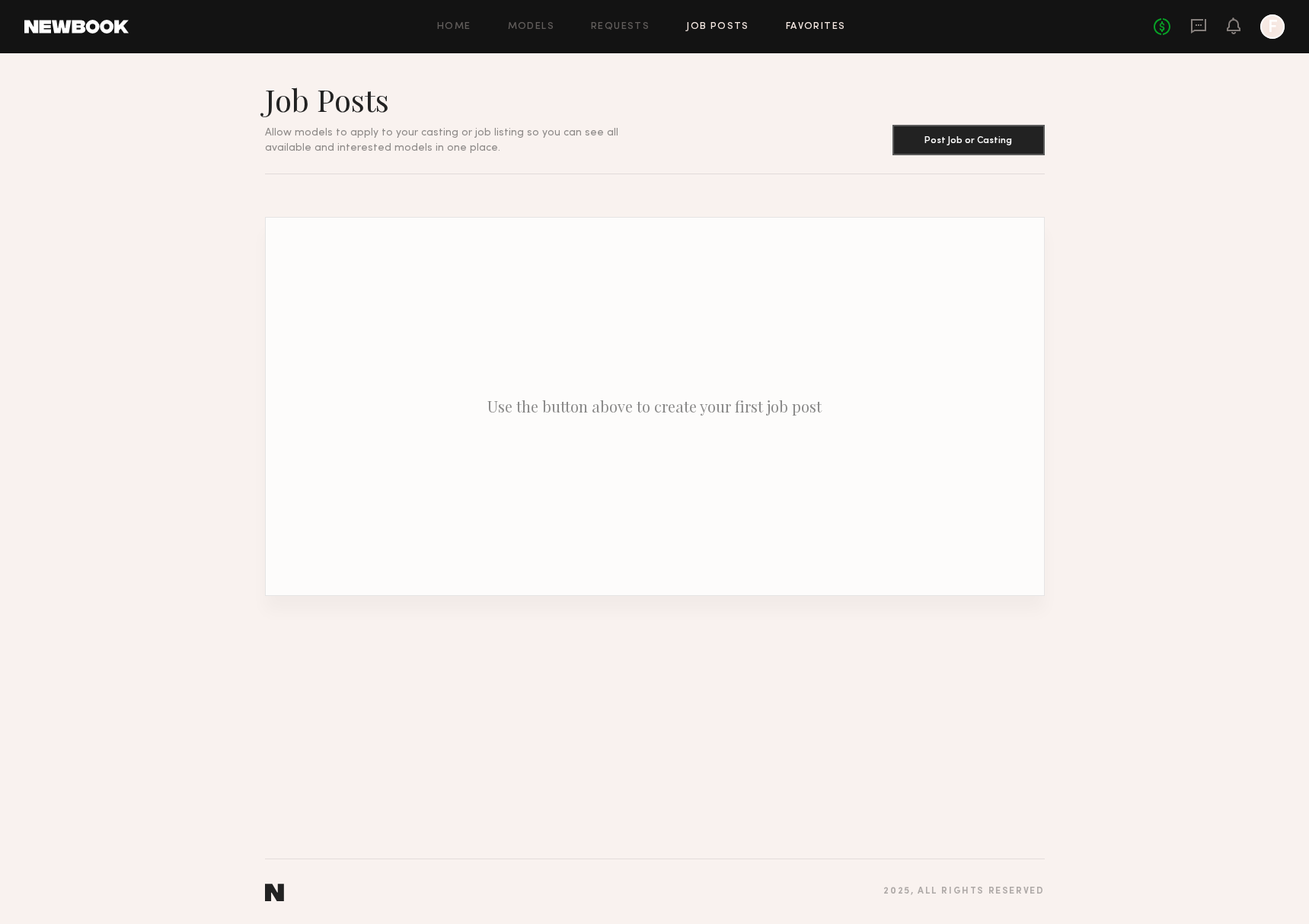
click at [815, 26] on link "Favorites" at bounding box center [815, 26] width 60 height 10
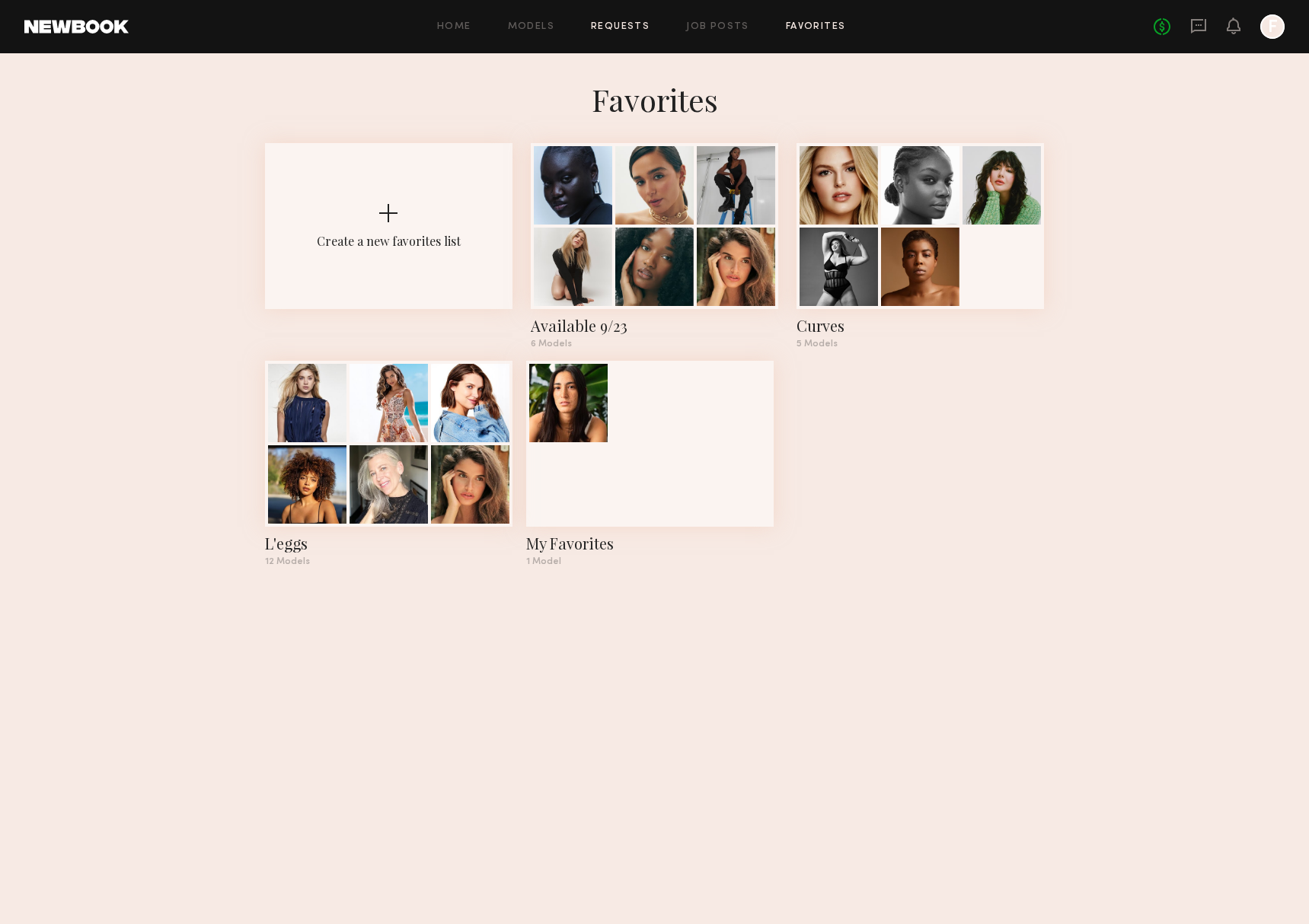
click at [635, 22] on link "Requests" at bounding box center [620, 26] width 59 height 10
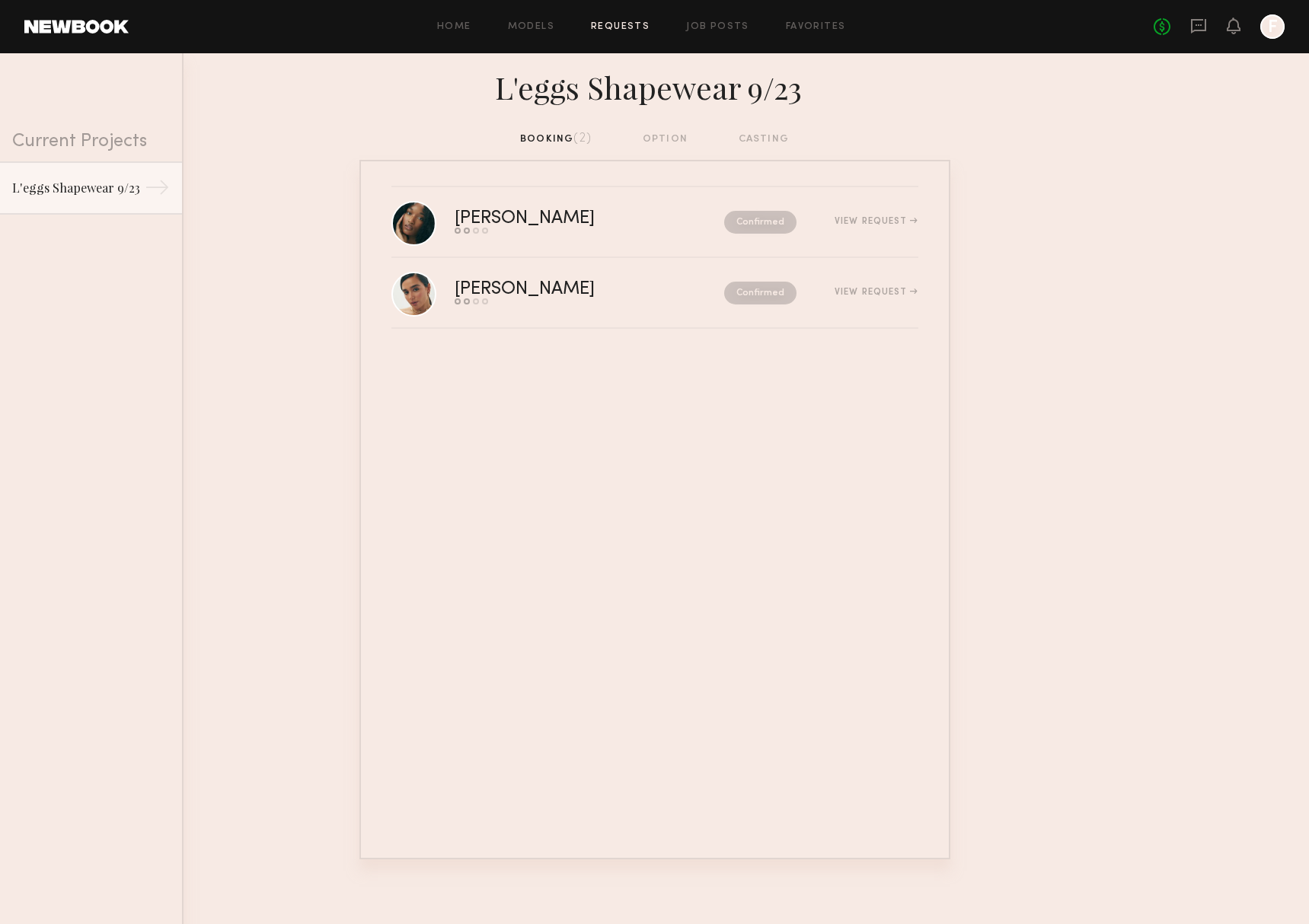
click at [136, 29] on div "Home Models Requests Job Posts Favorites Sign Out" at bounding box center [641, 26] width 1025 height 10
click at [109, 29] on link at bounding box center [76, 27] width 104 height 14
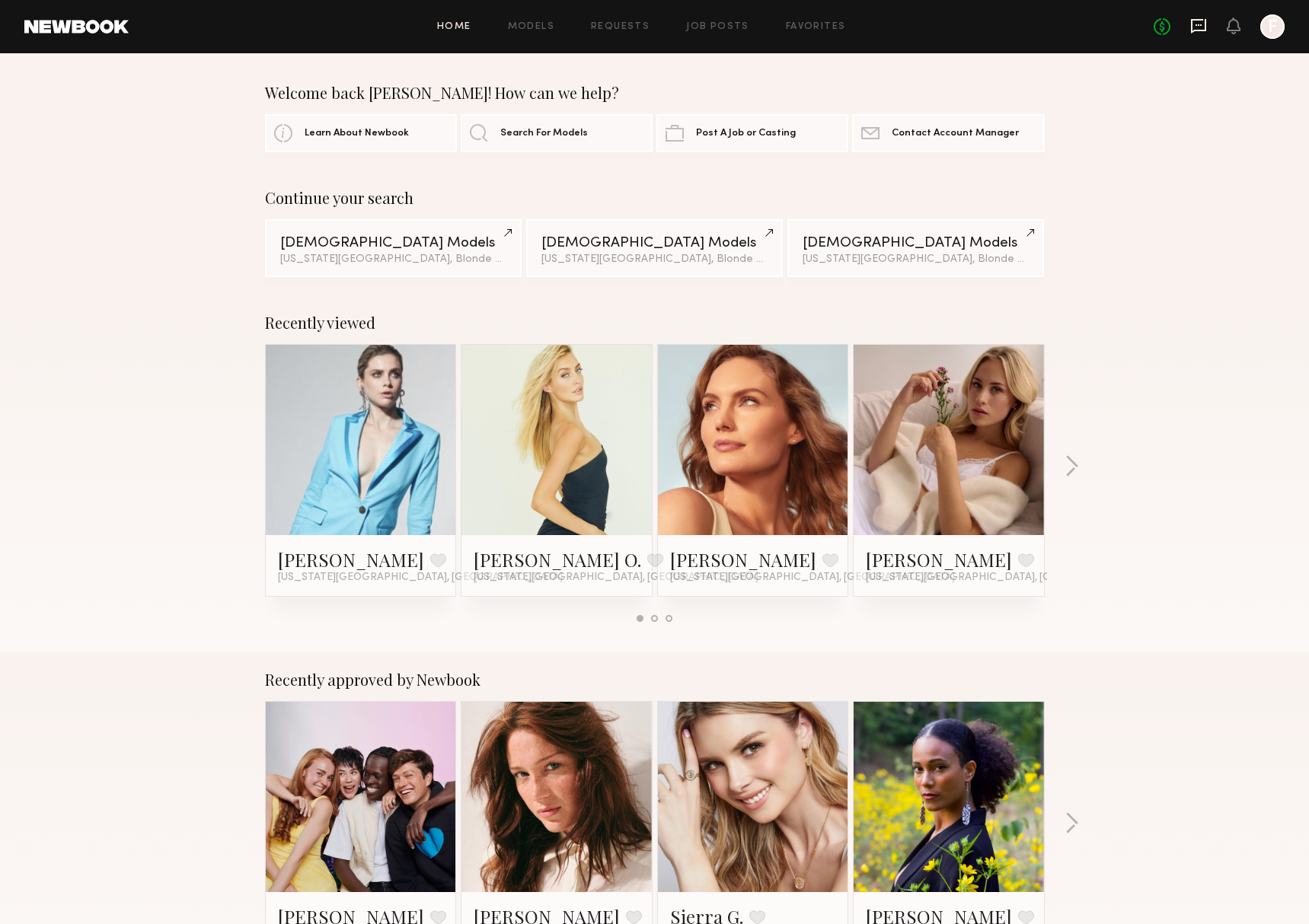
click at [1194, 26] on icon at bounding box center [1198, 25] width 17 height 17
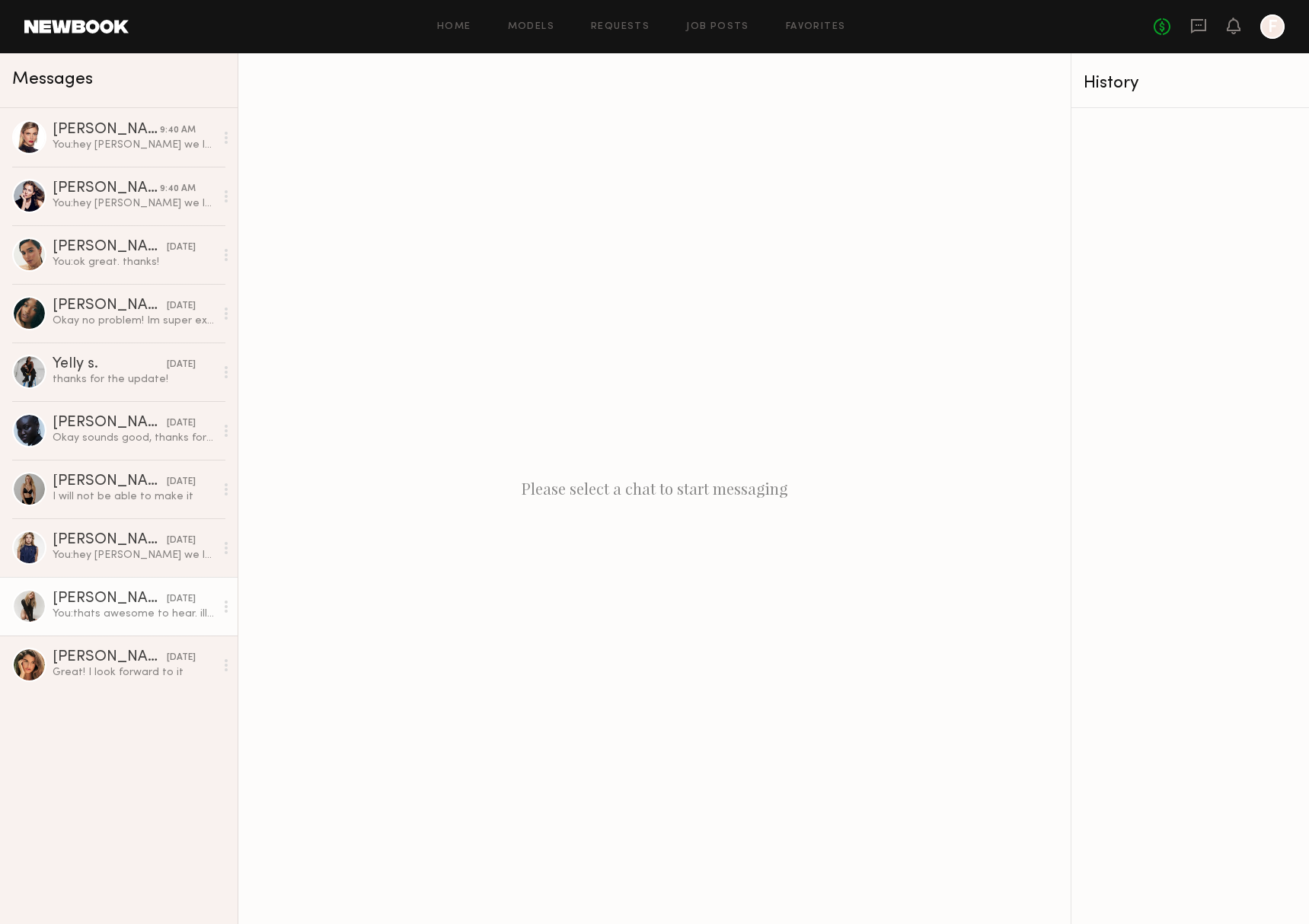
click at [88, 610] on div "You: thats awesome to hear. ill get your profile over and let you know with in …" at bounding box center [133, 614] width 162 height 15
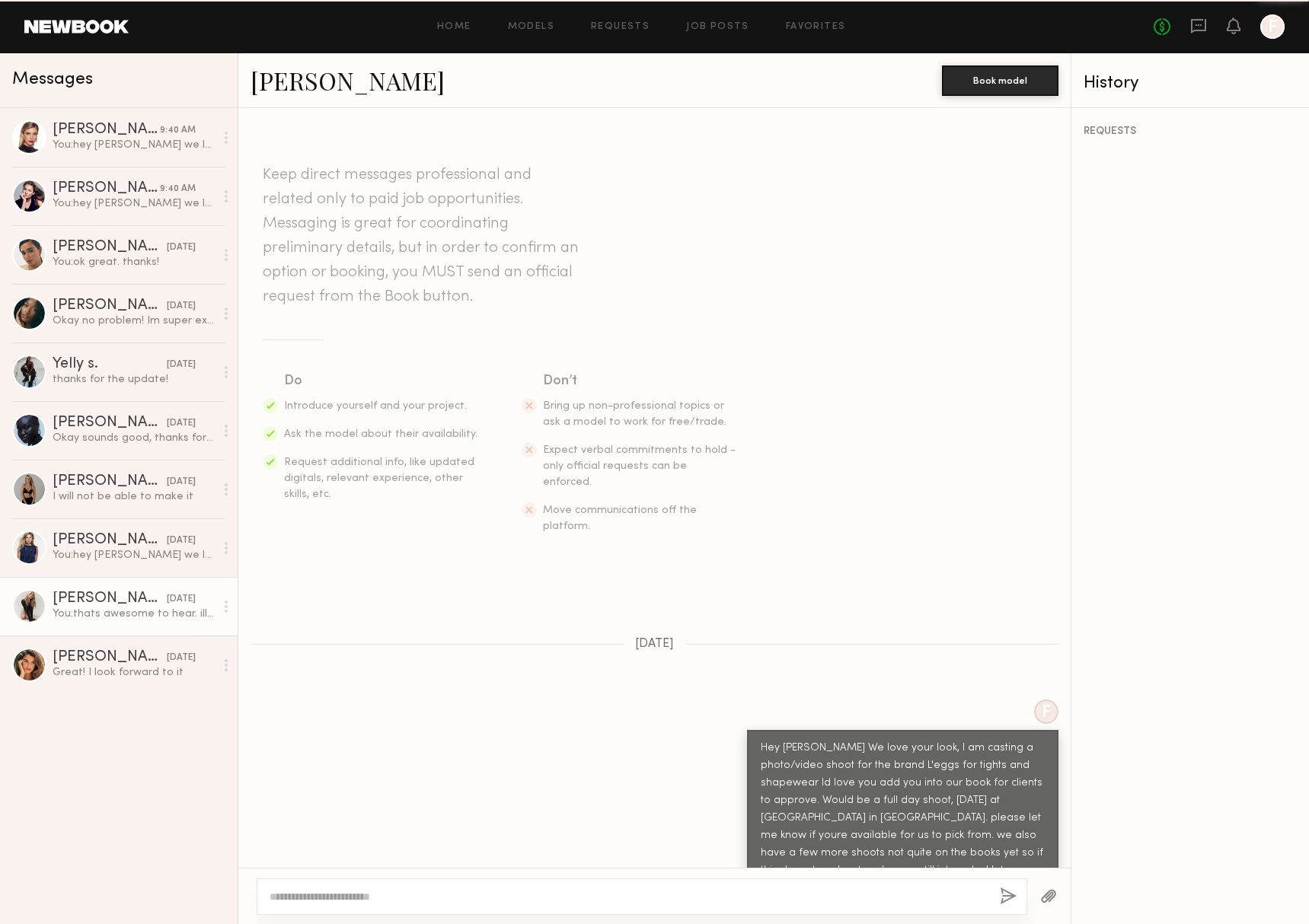
scroll to position [311, 0]
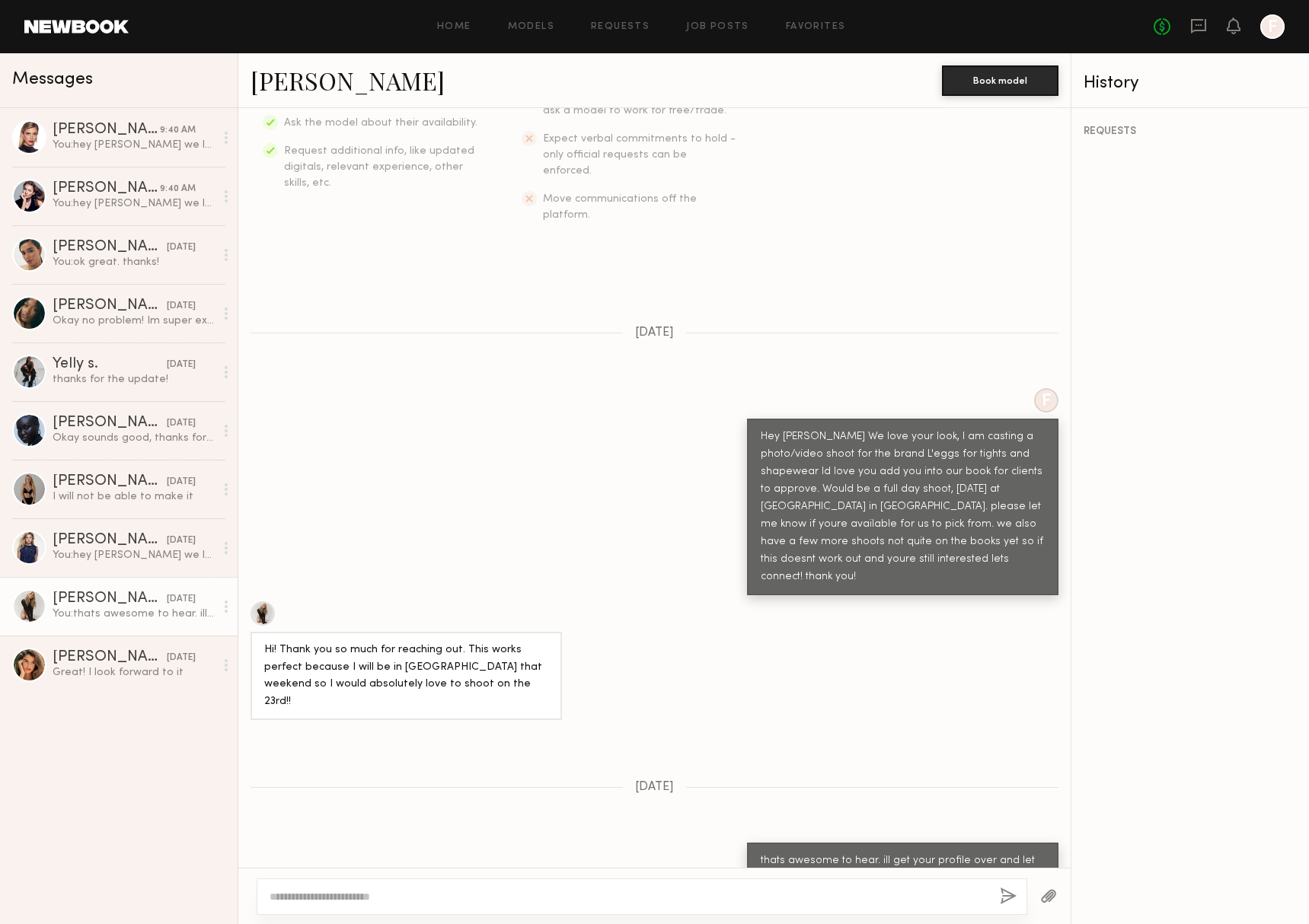
click at [378, 881] on div at bounding box center [641, 897] width 770 height 37
click at [376, 884] on div at bounding box center [641, 897] width 770 height 37
click at [364, 914] on div at bounding box center [641, 897] width 770 height 37
click at [344, 902] on textarea at bounding box center [628, 896] width 718 height 15
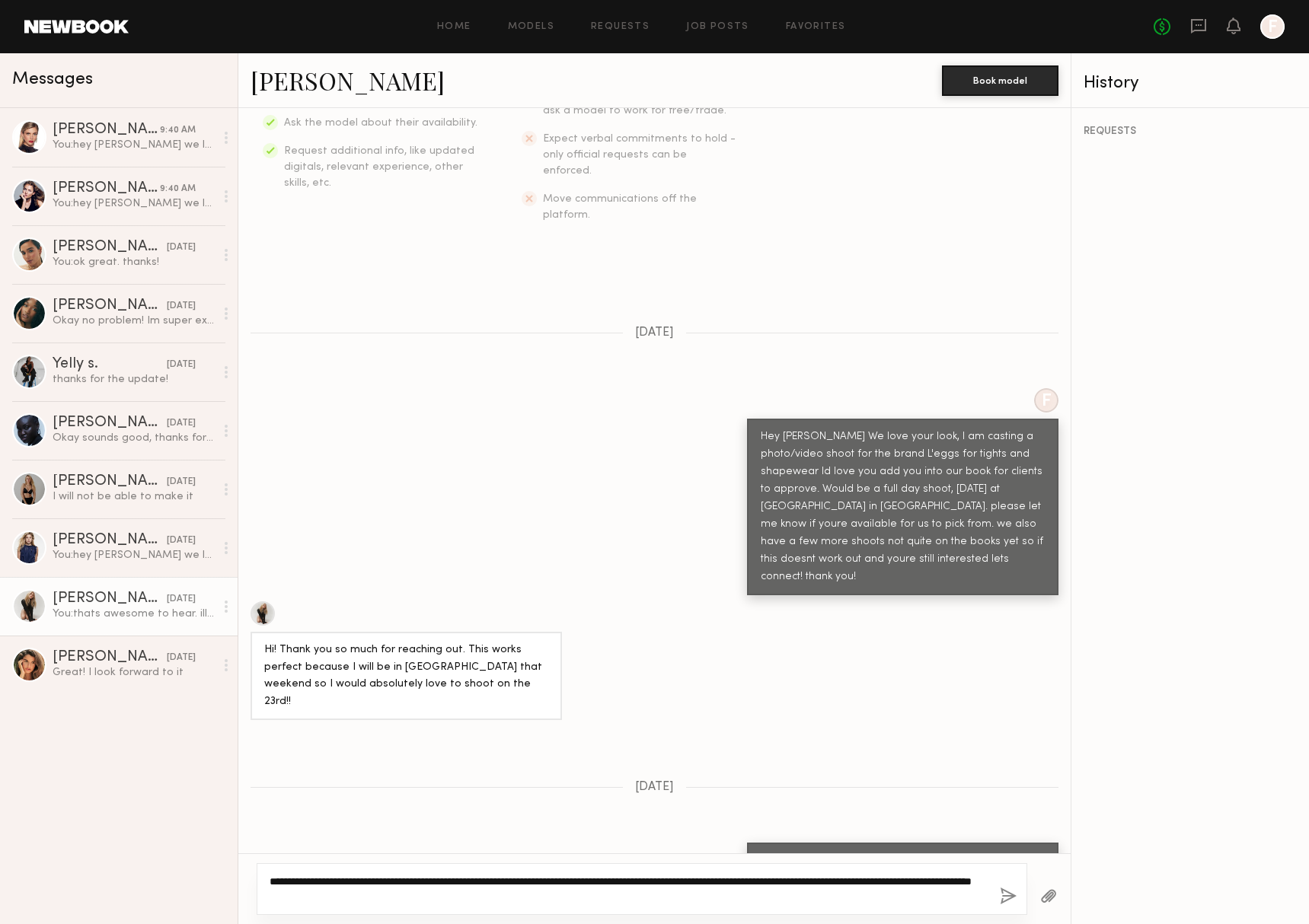
drag, startPoint x: 326, startPoint y: 896, endPoint x: 369, endPoint y: 905, distance: 43.9
click at [328, 897] on textarea "**********" at bounding box center [628, 888] width 718 height 31
type textarea "**********"
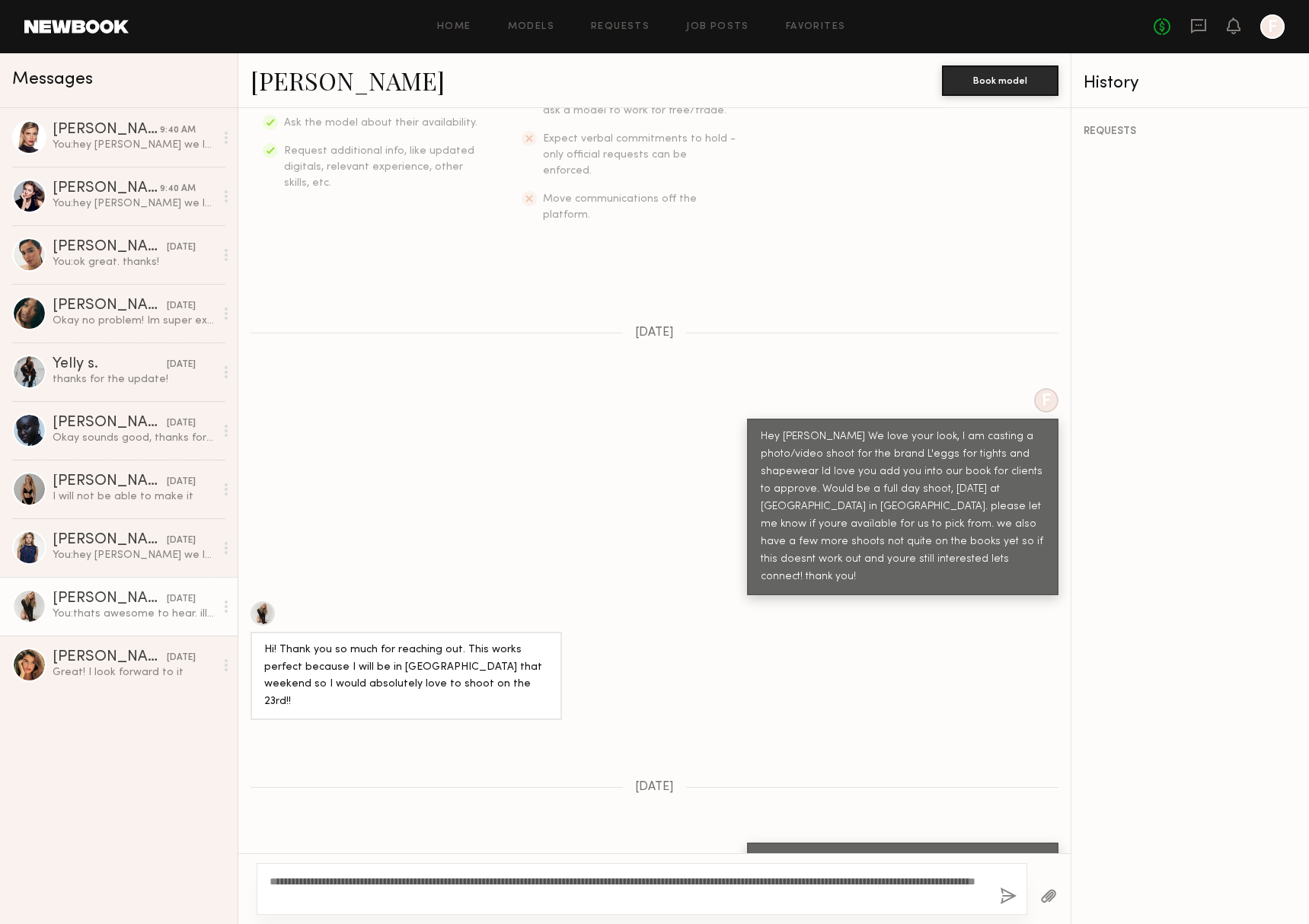
click at [1009, 896] on button "button" at bounding box center [1007, 897] width 17 height 19
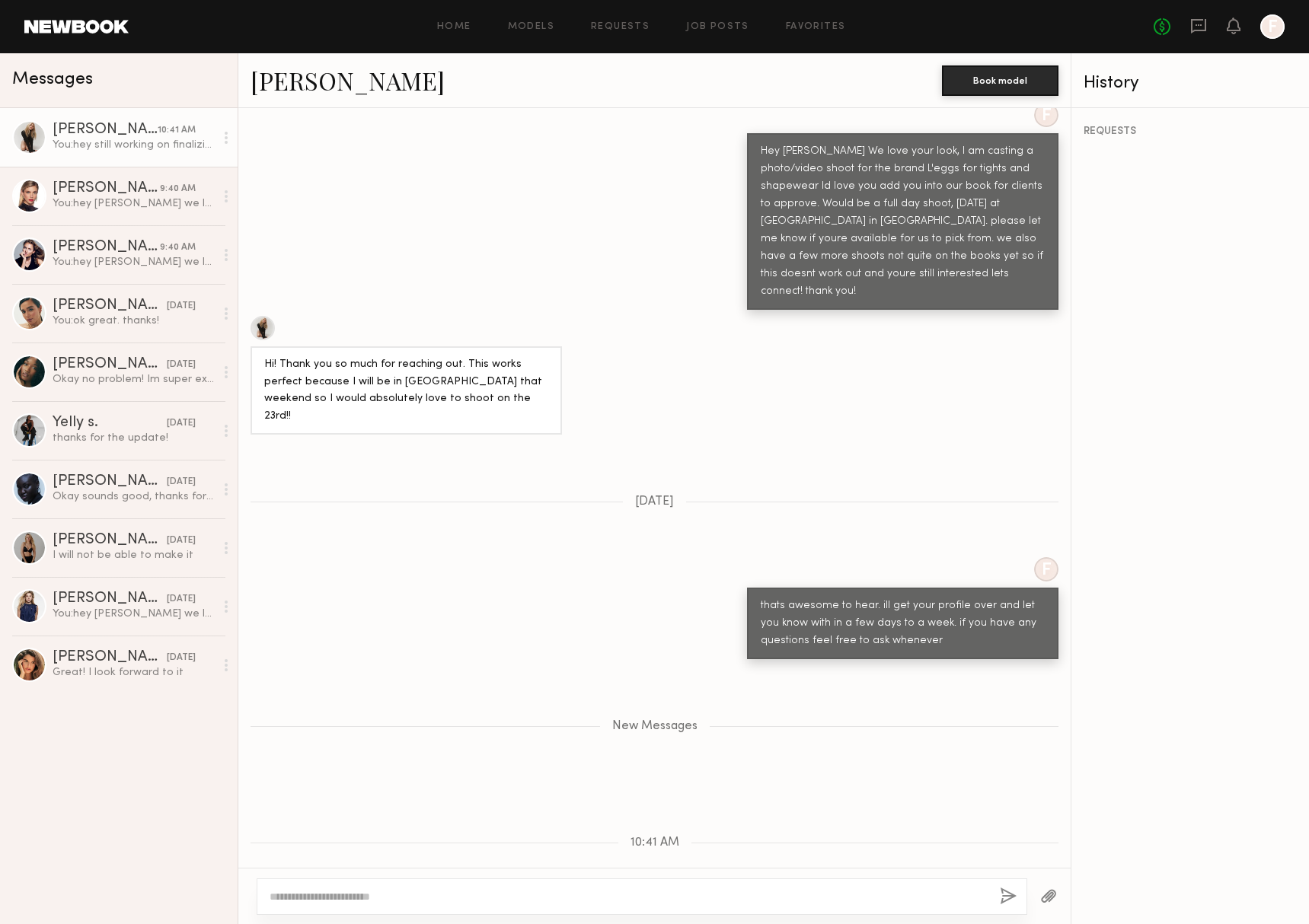
scroll to position [491, 0]
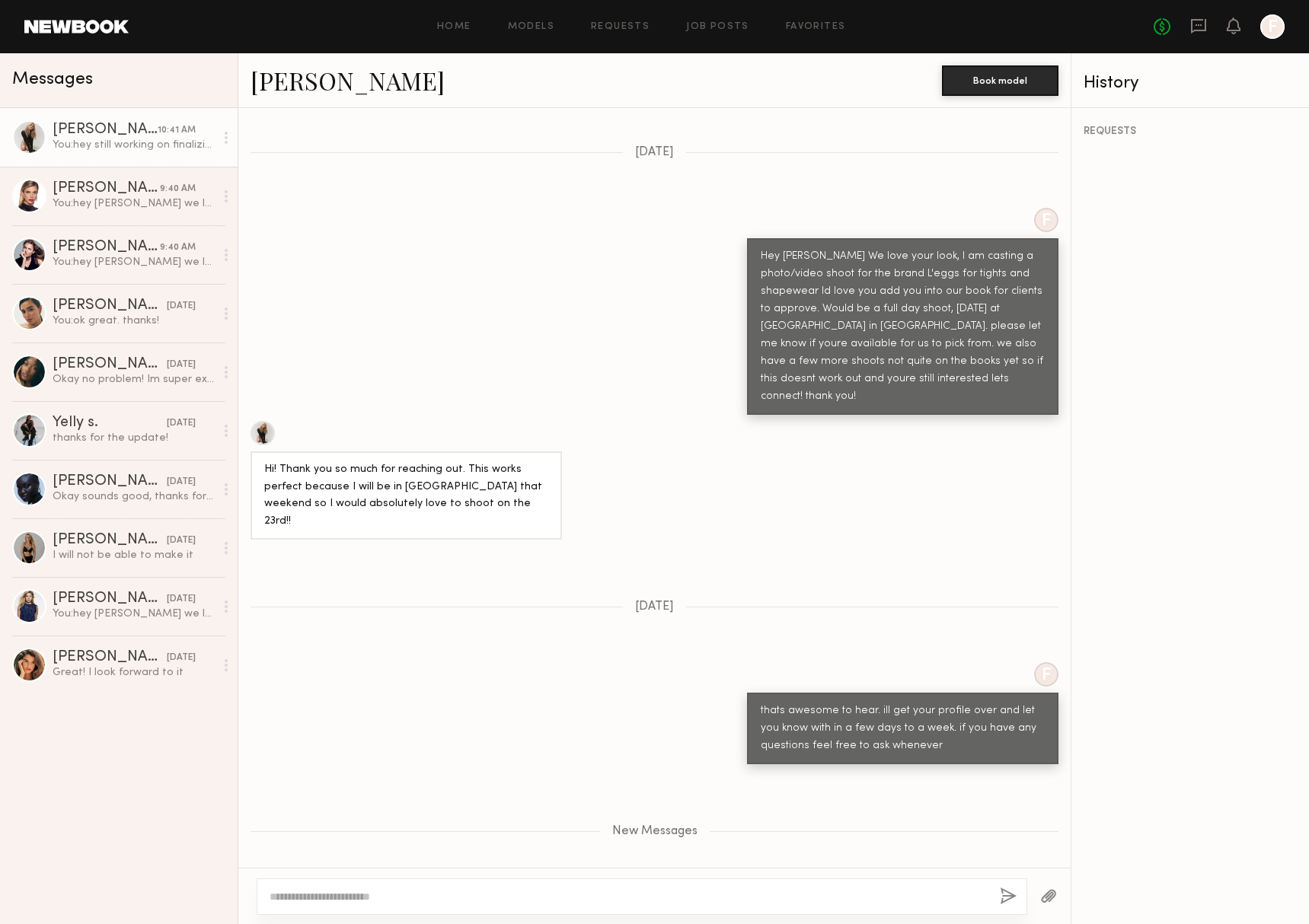
click at [52, 141] on div "You: hey still working on finalizing things. are you still available, i thought…" at bounding box center [133, 145] width 162 height 15
click at [26, 138] on div at bounding box center [29, 137] width 34 height 34
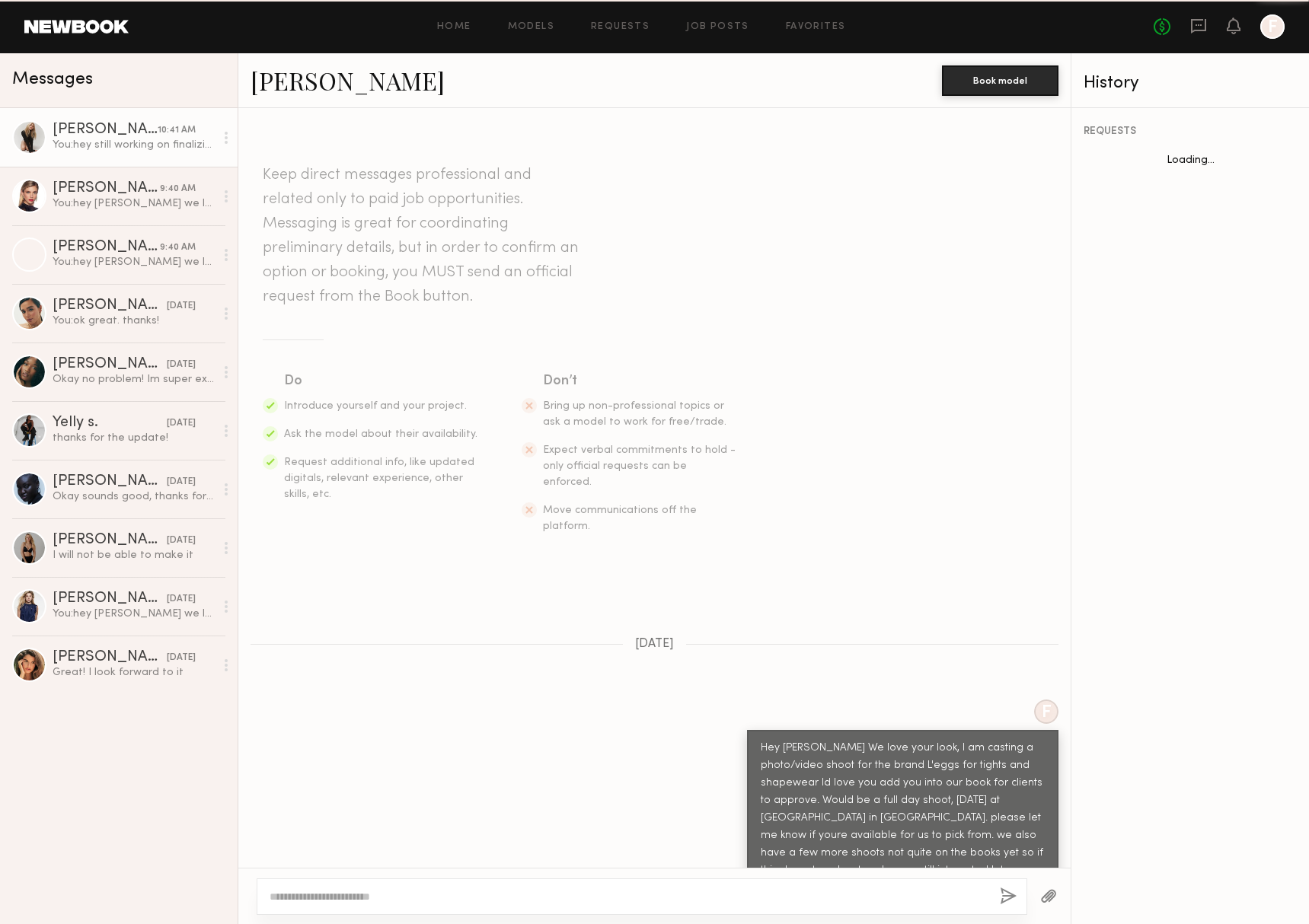
scroll to position [535, 0]
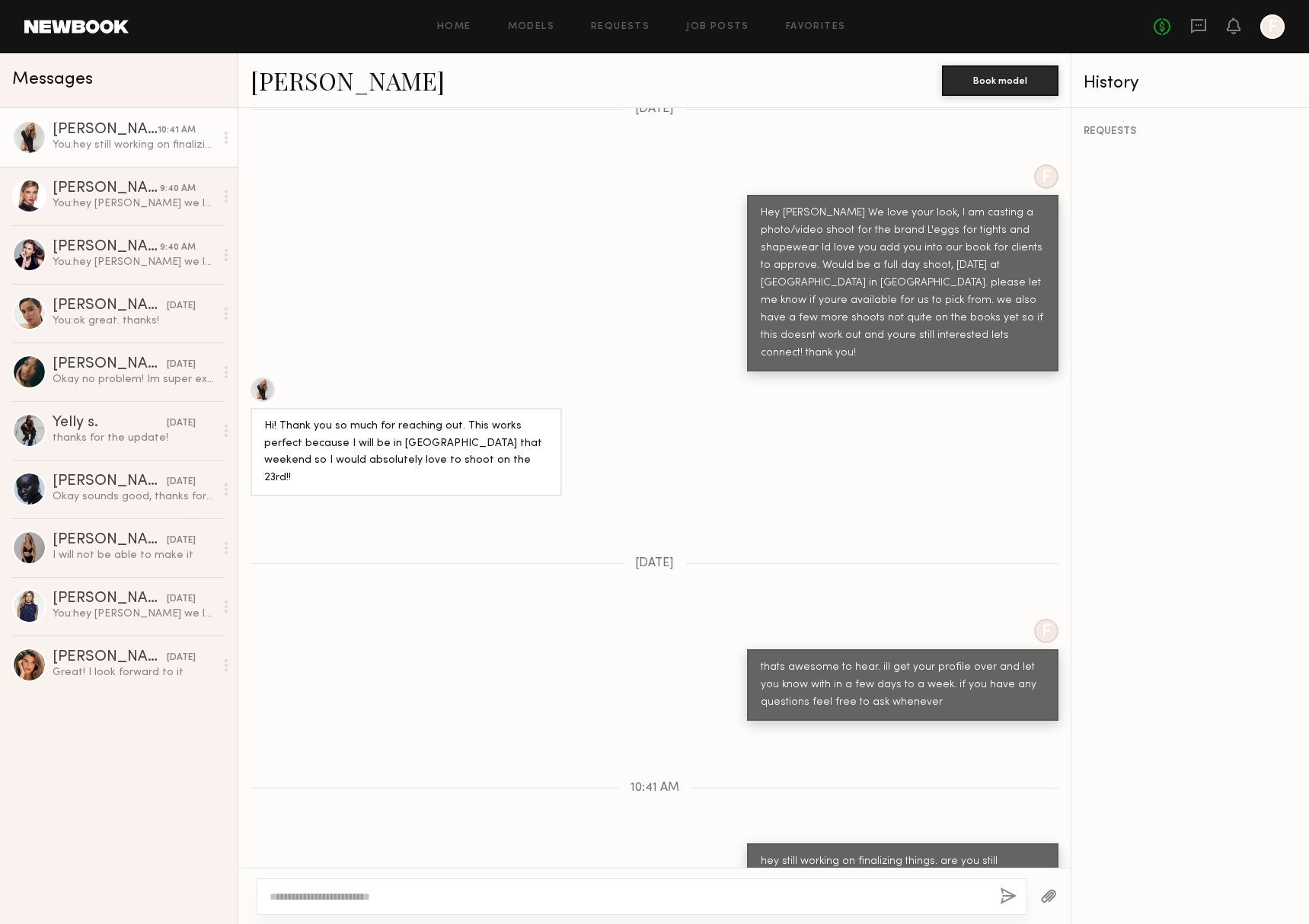
click at [88, 138] on div "You: hey still working on finalizing things. are you still available, i thought…" at bounding box center [133, 145] width 162 height 15
click at [384, 418] on div "Hi! Thank you so much for reaching out. This works perfect because I will be in…" at bounding box center [406, 453] width 284 height 70
click at [43, 132] on div at bounding box center [29, 137] width 34 height 34
click at [29, 135] on div at bounding box center [29, 137] width 34 height 34
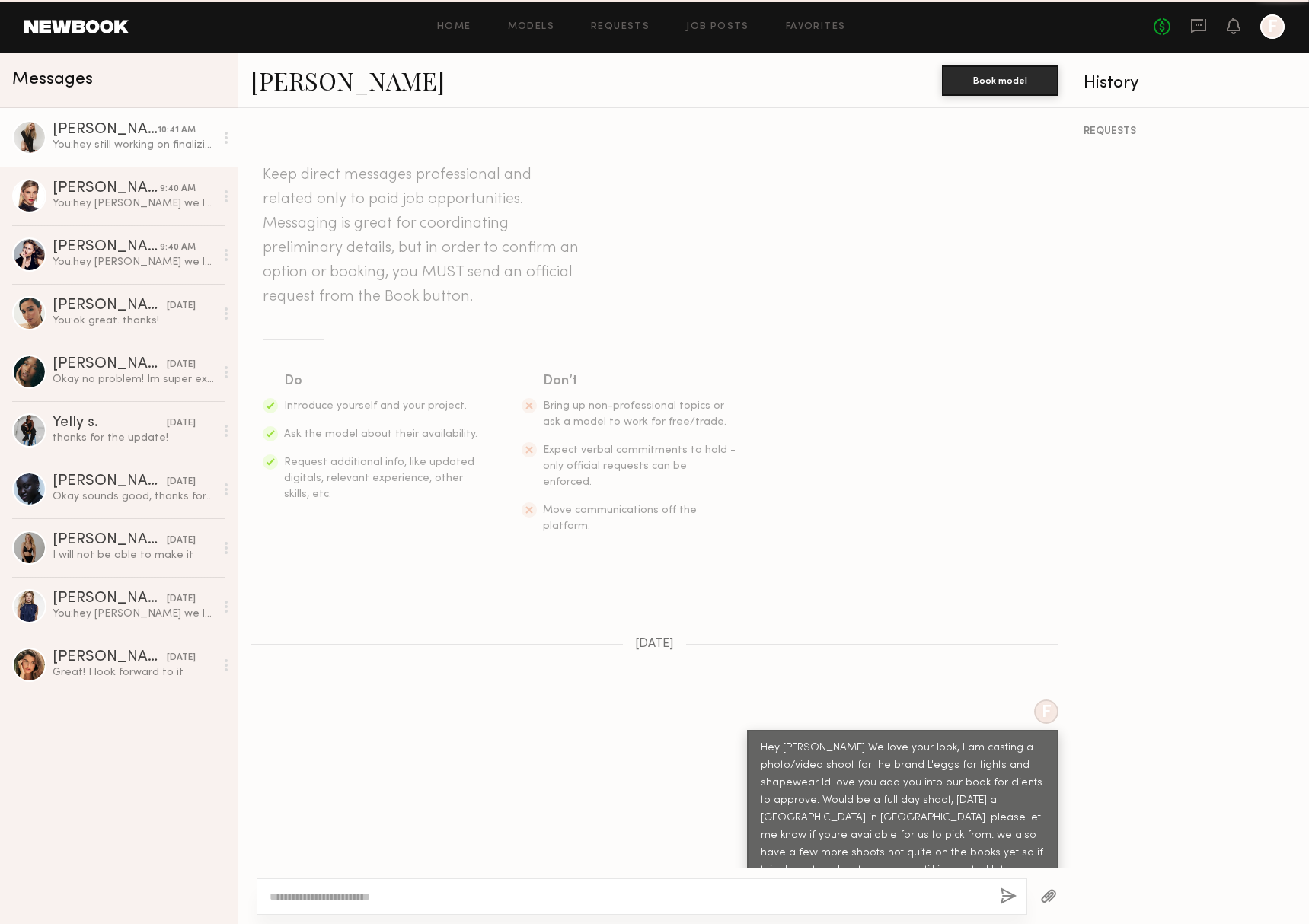
scroll to position [535, 0]
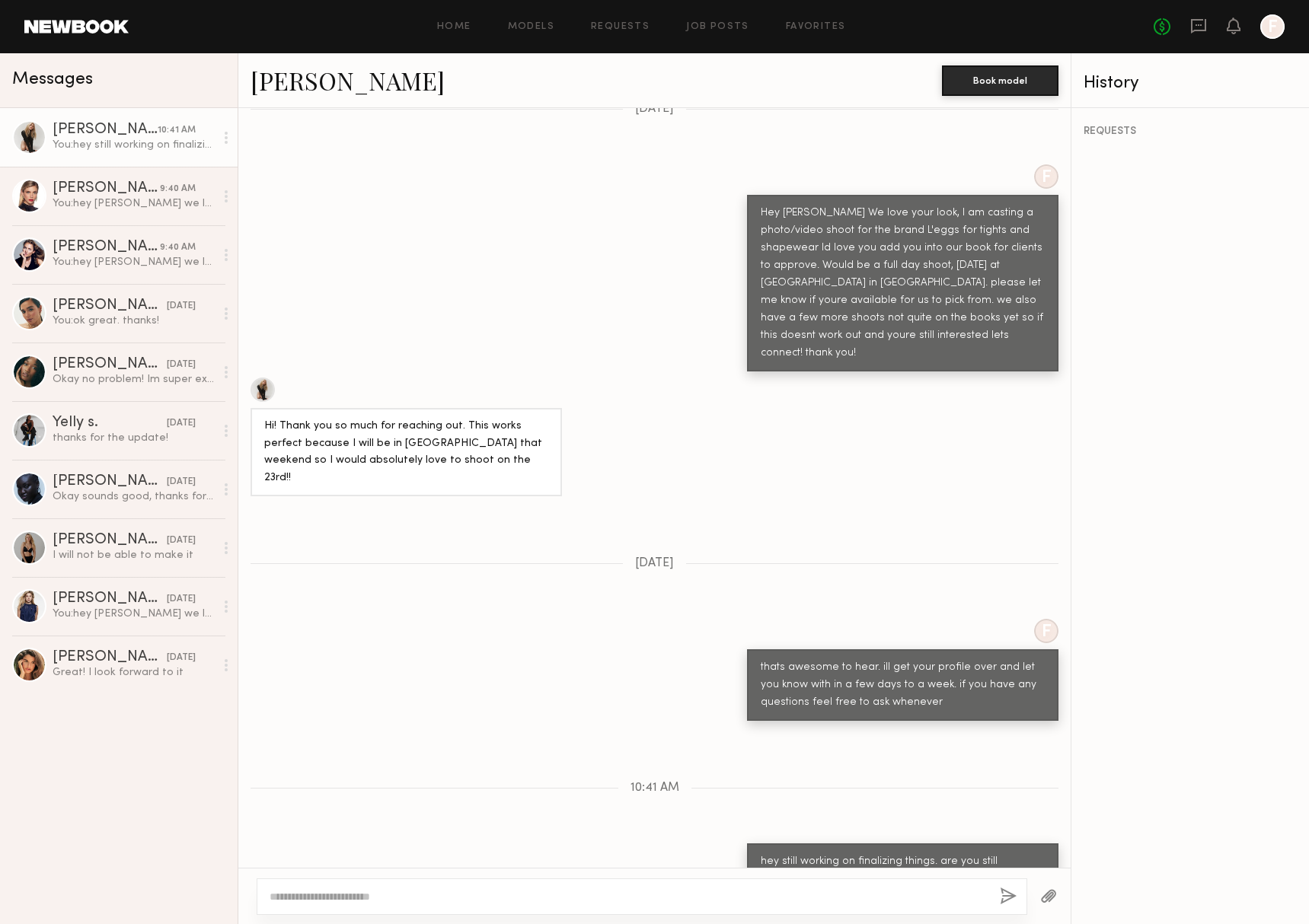
click at [38, 139] on div at bounding box center [29, 137] width 34 height 34
click at [86, 139] on div "You: hey still working on finalizing things. are you still available, i thought…" at bounding box center [133, 145] width 162 height 15
click at [31, 132] on div at bounding box center [29, 137] width 34 height 34
click at [269, 378] on div at bounding box center [262, 390] width 24 height 24
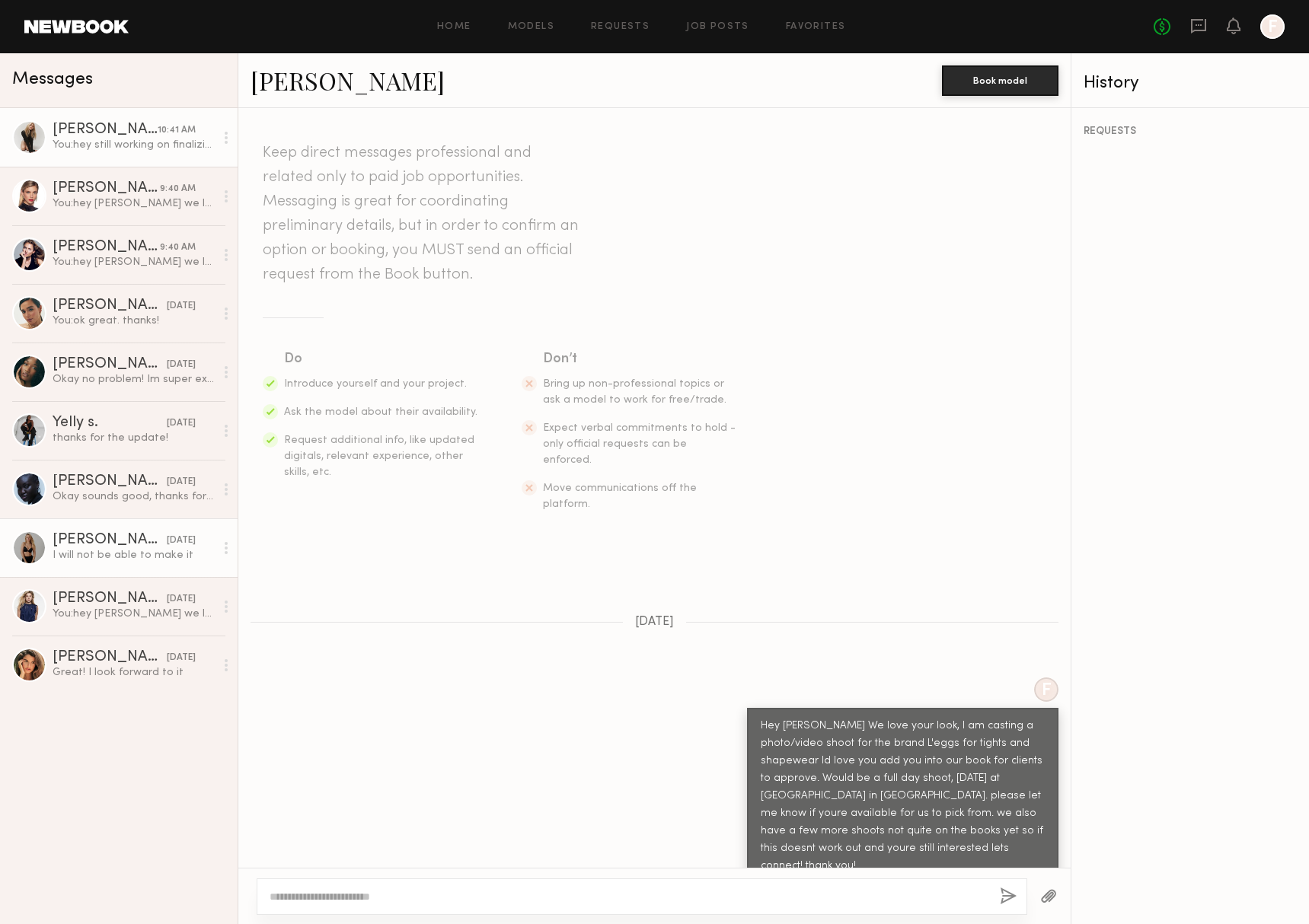
scroll to position [0, 0]
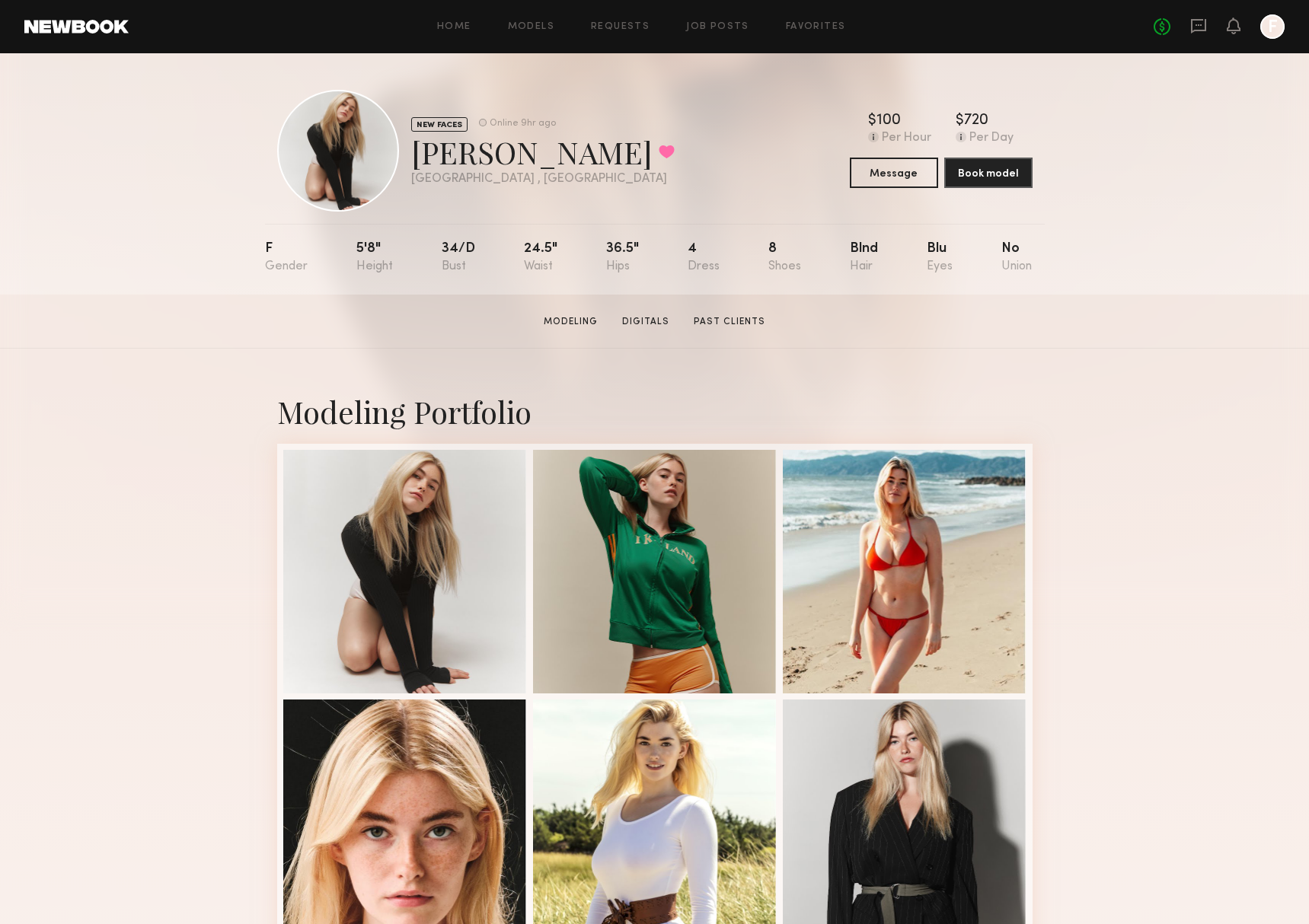
click at [434, 124] on div "NEW FACES" at bounding box center [439, 124] width 56 height 15
click at [352, 131] on div at bounding box center [338, 150] width 122 height 122
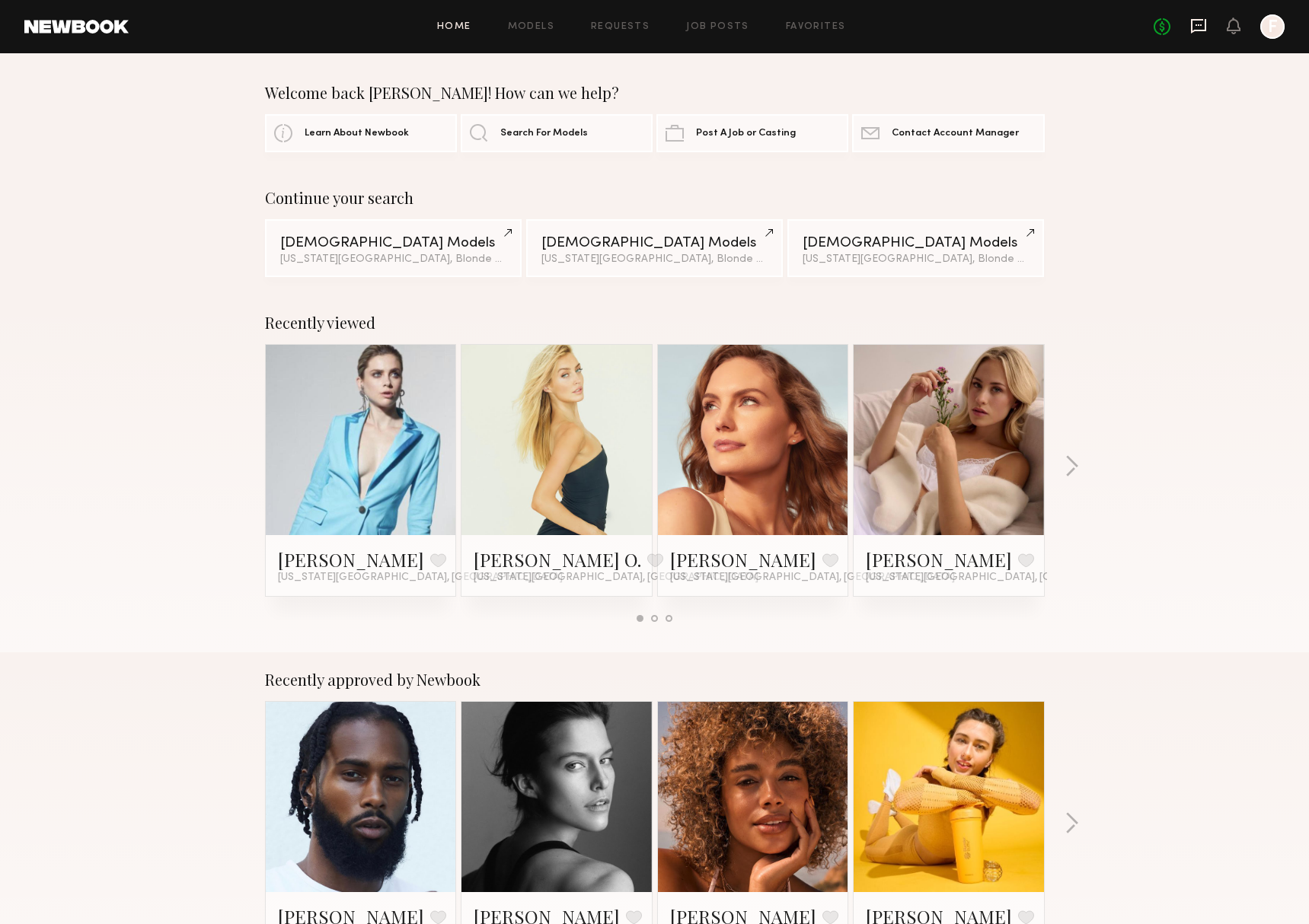
click at [1191, 26] on icon at bounding box center [1198, 26] width 15 height 15
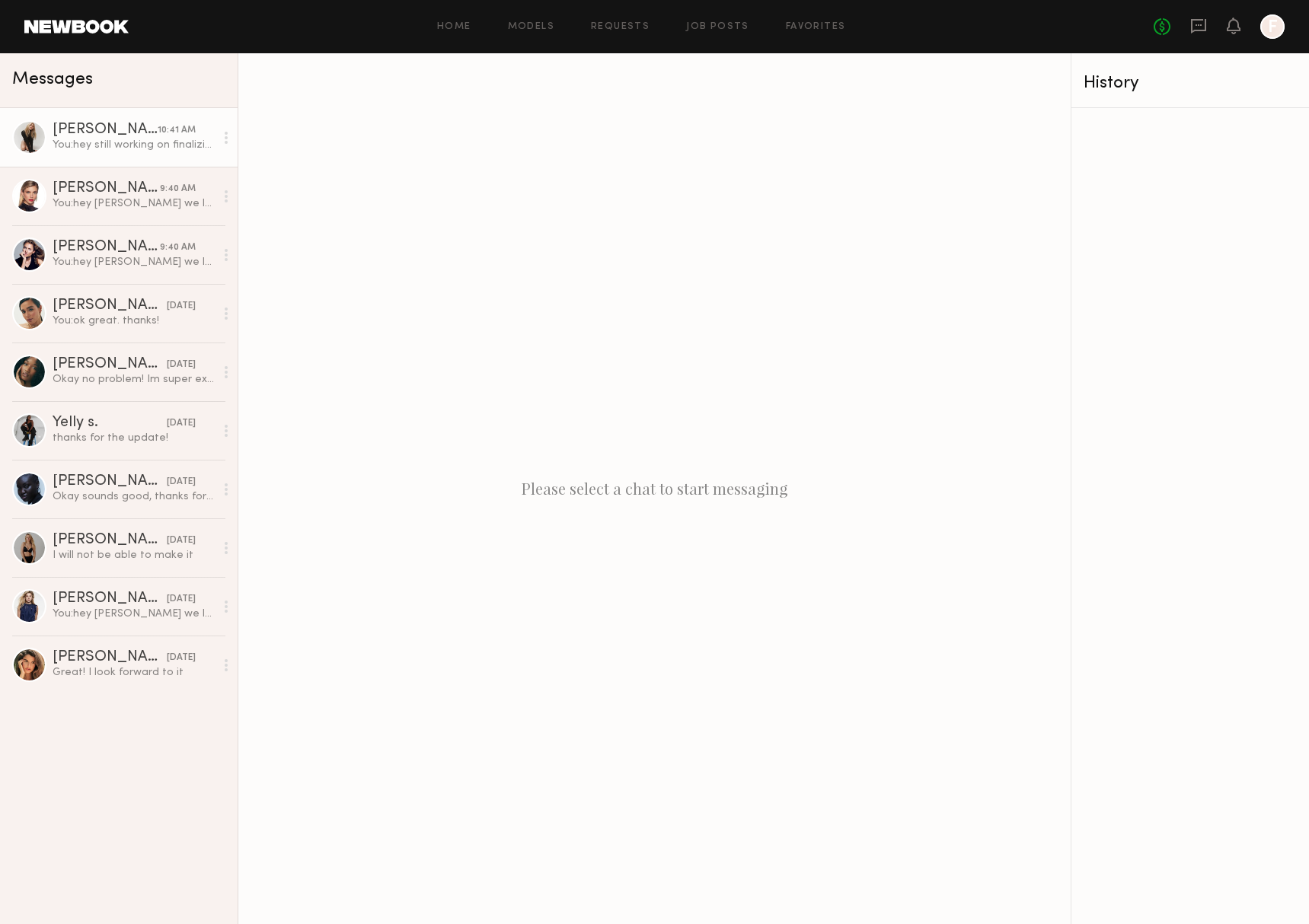
click at [37, 148] on div at bounding box center [29, 137] width 34 height 34
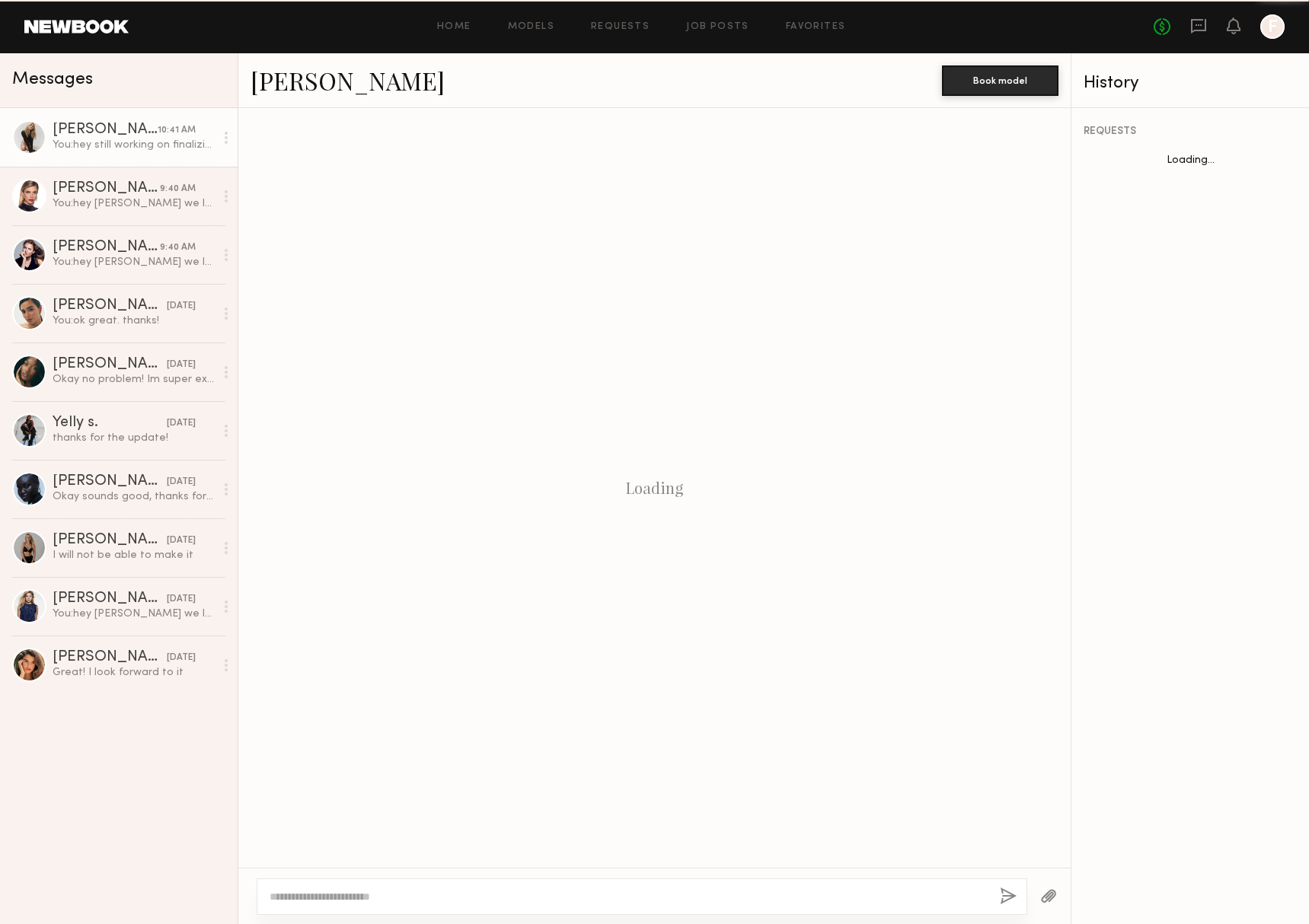
scroll to position [535, 0]
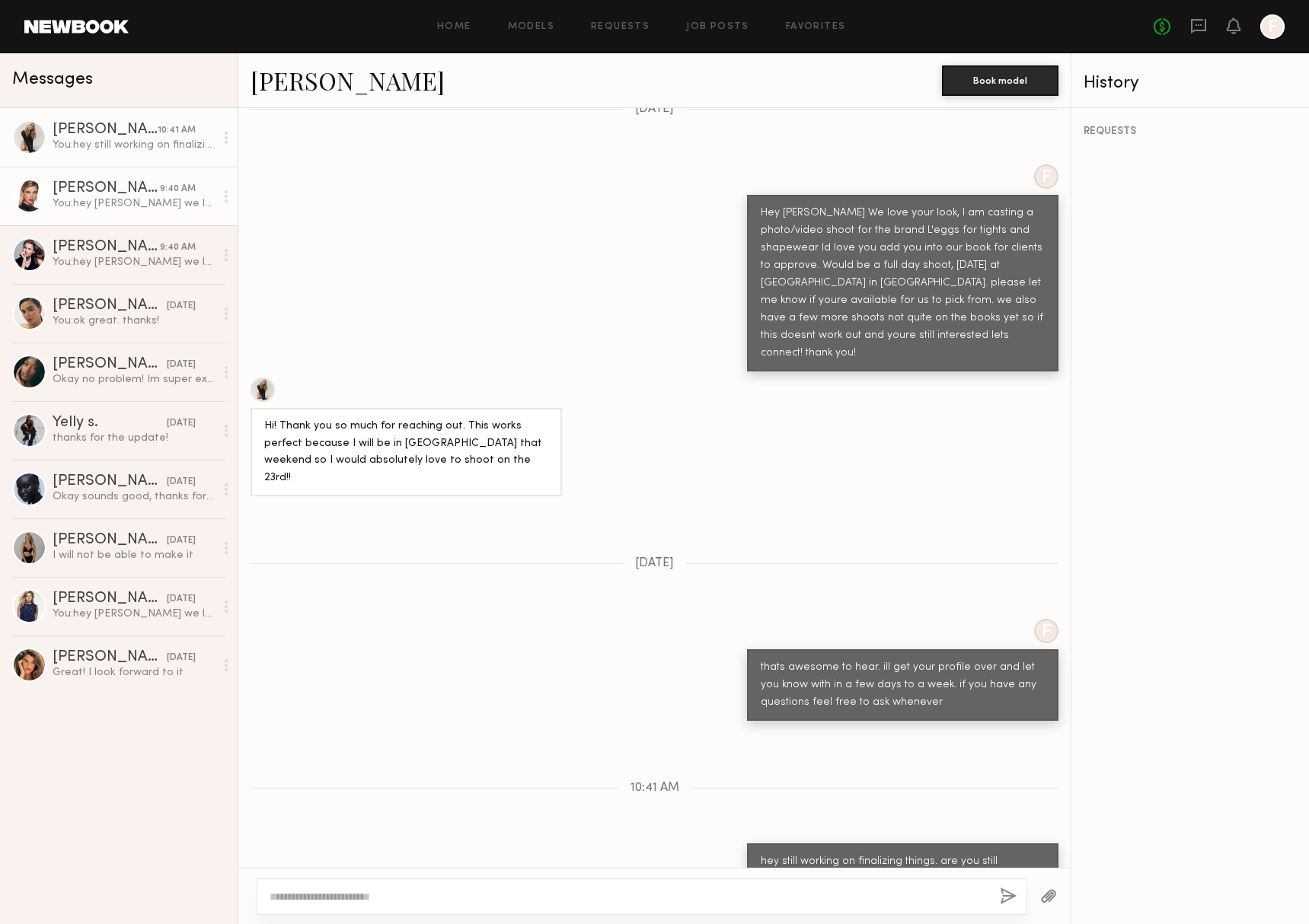
click at [30, 193] on div at bounding box center [29, 196] width 34 height 34
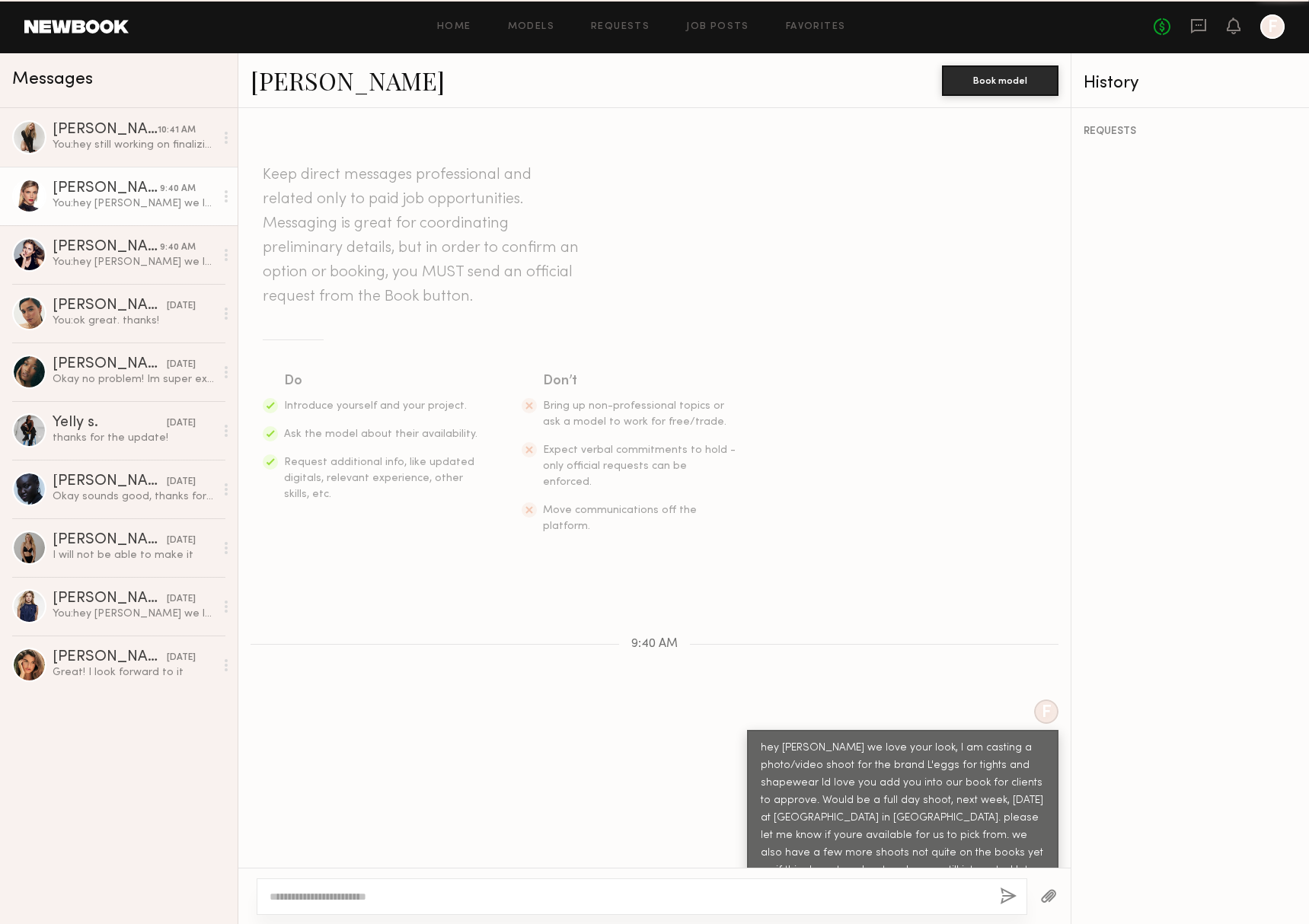
scroll to position [10, 0]
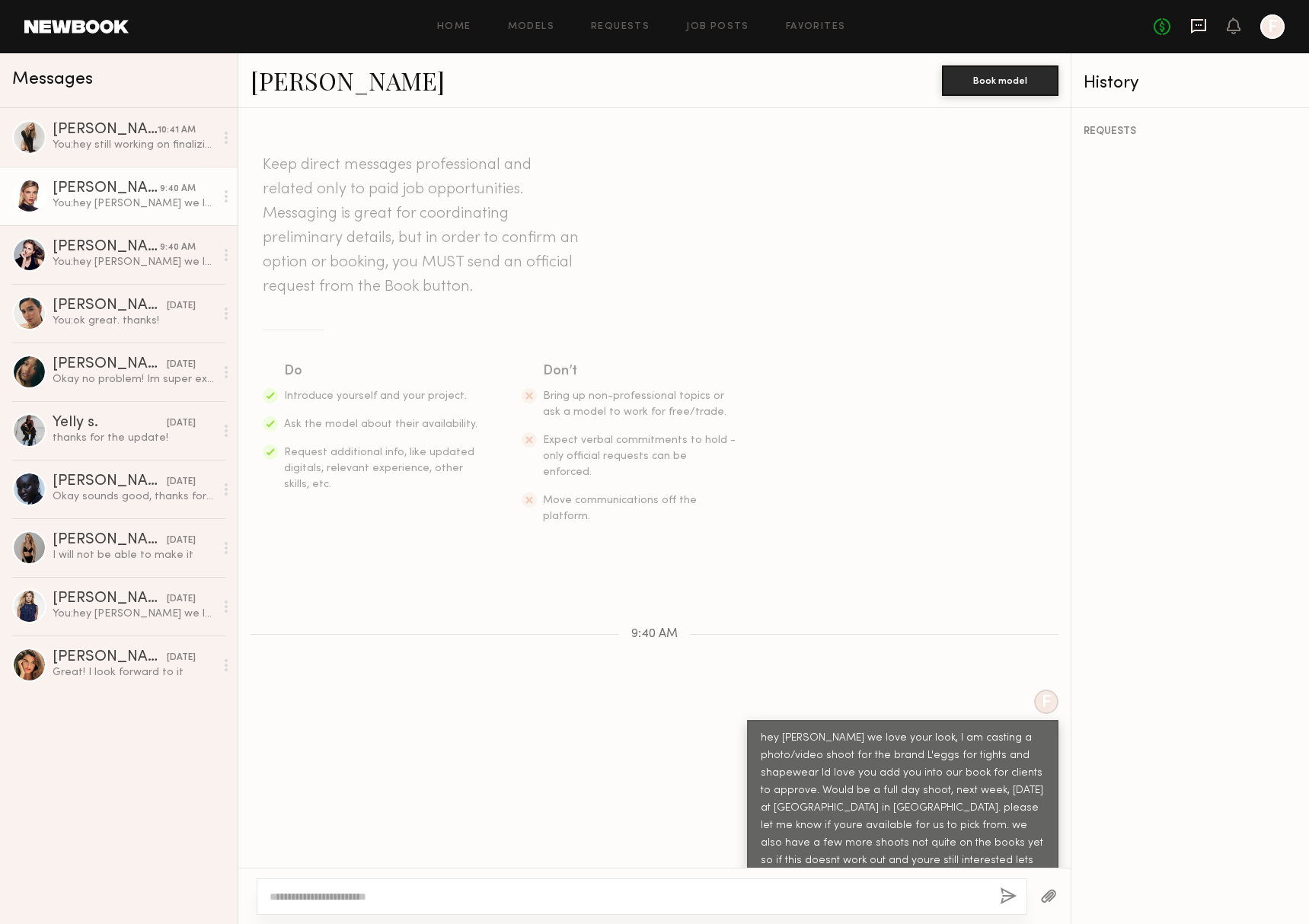
click at [1197, 21] on icon at bounding box center [1198, 25] width 17 height 17
